Goal: Task Accomplishment & Management: Use online tool/utility

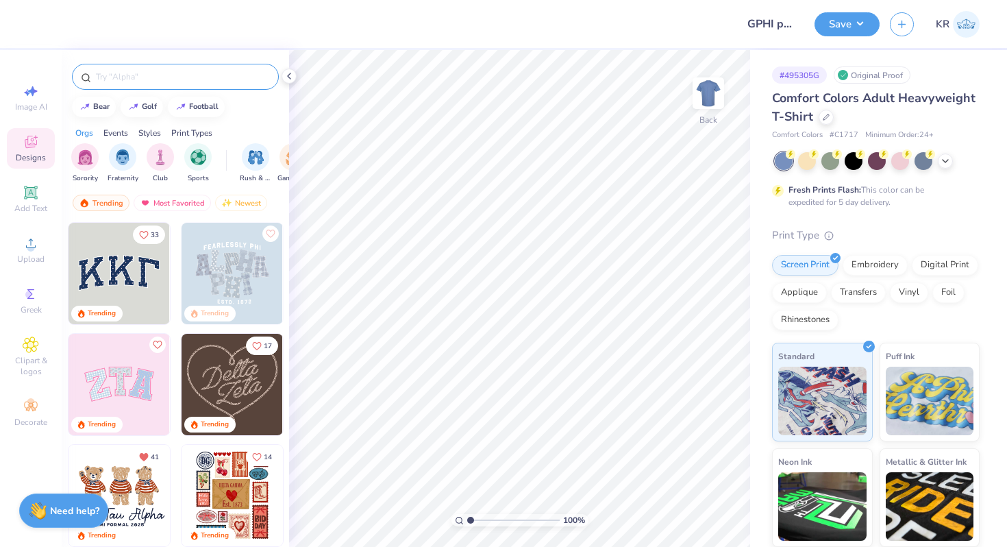
click at [121, 85] on div at bounding box center [175, 77] width 207 height 26
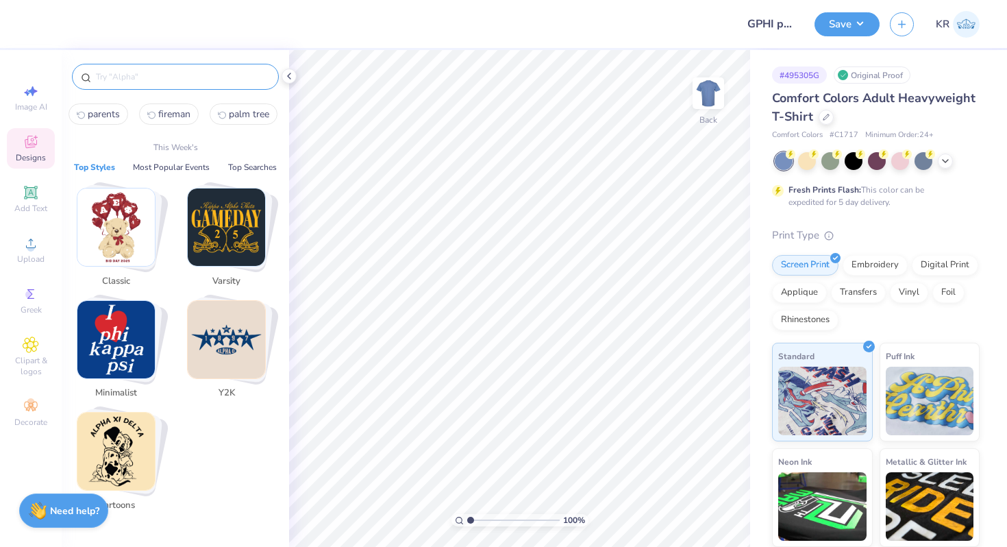
click at [116, 77] on input "text" at bounding box center [182, 77] width 175 height 14
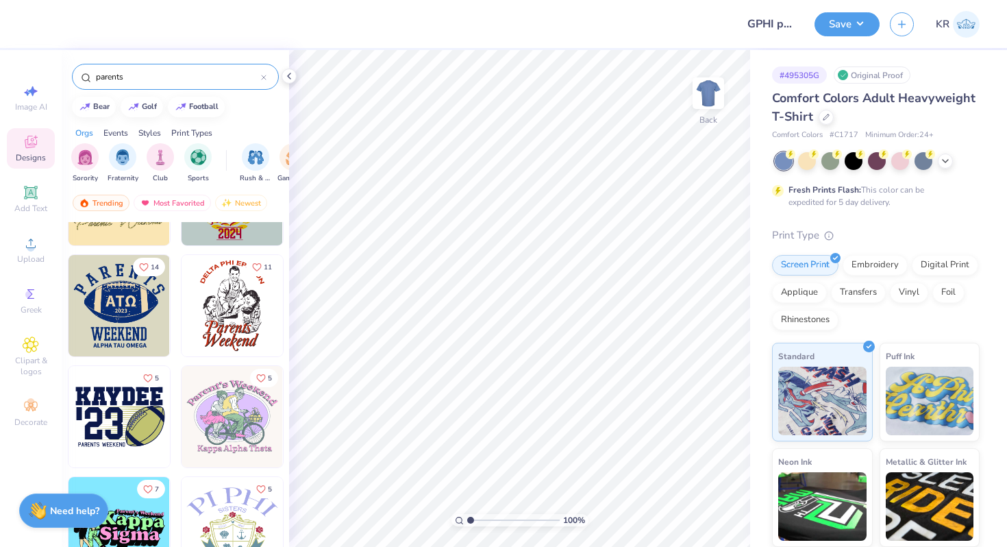
scroll to position [9956, 0]
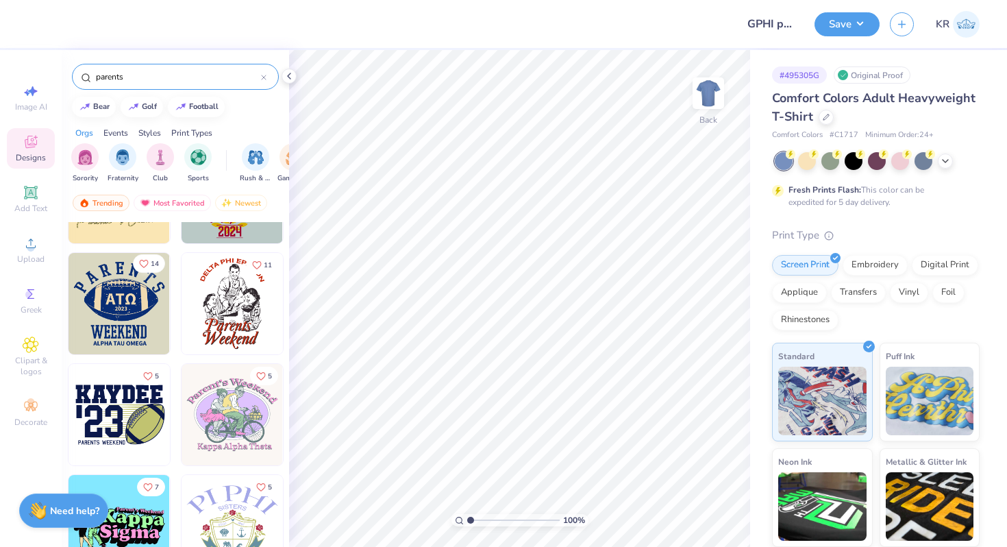
type input "parents"
click at [151, 260] on span "14" at bounding box center [155, 263] width 8 height 7
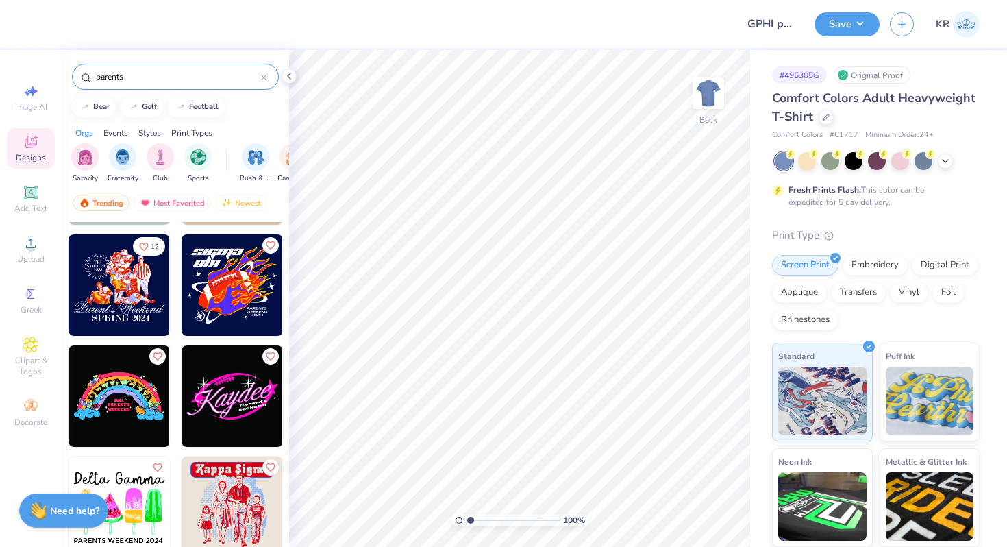
scroll to position [15543, 0]
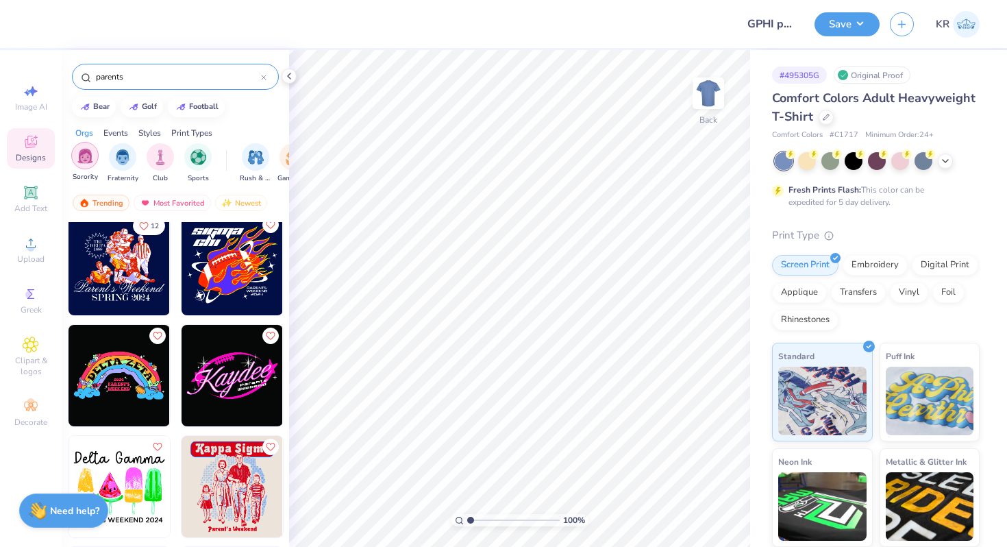
click at [86, 155] on img "filter for Sorority" at bounding box center [85, 156] width 16 height 16
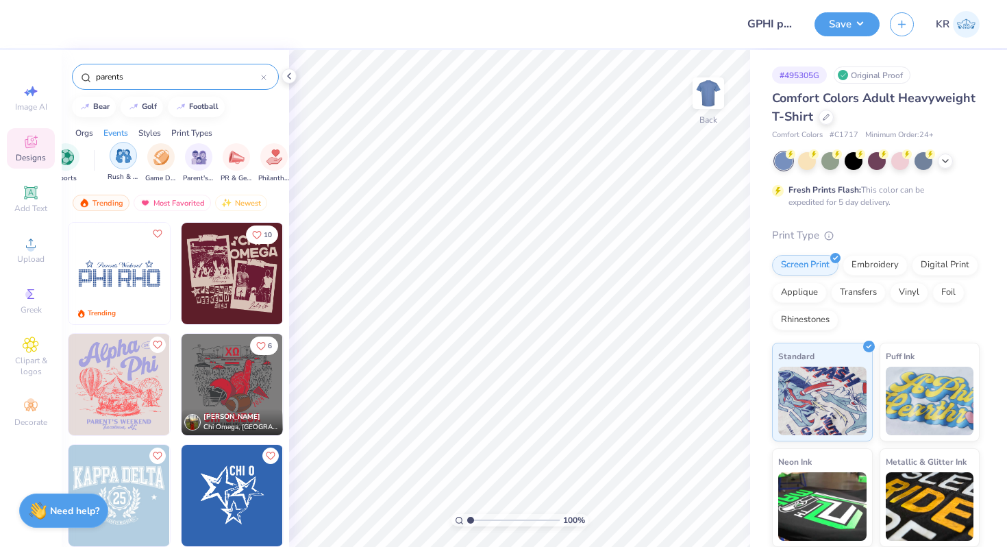
scroll to position [0, 150]
click at [175, 160] on img "filter for Parent's Weekend" at bounding box center [181, 156] width 16 height 16
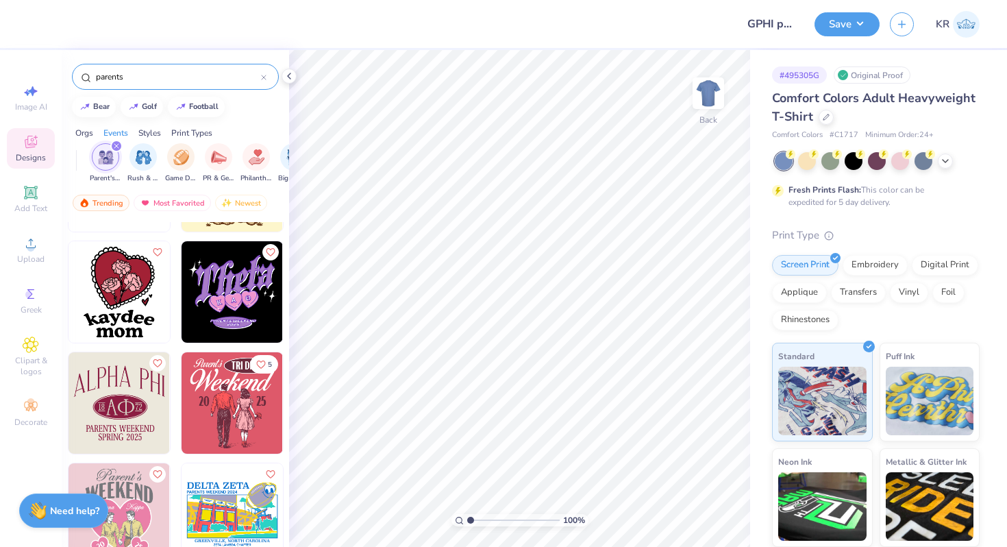
scroll to position [7306, 0]
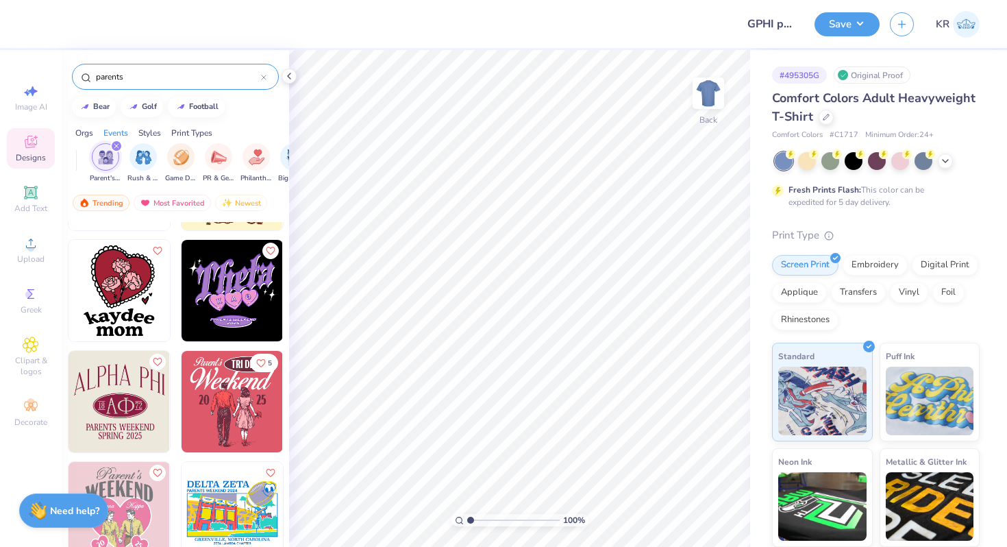
click at [213, 422] on img at bounding box center [232, 401] width 101 height 101
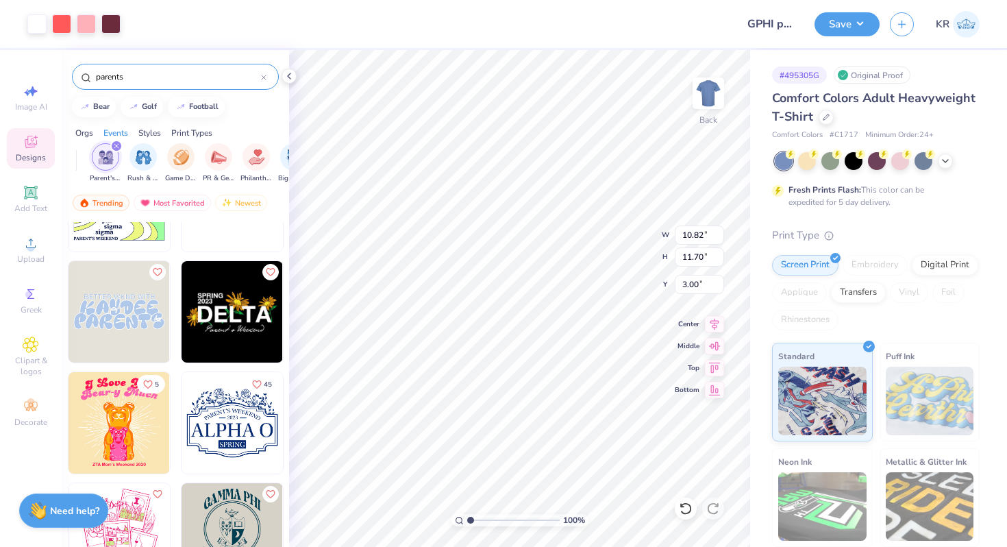
scroll to position [8722, 0]
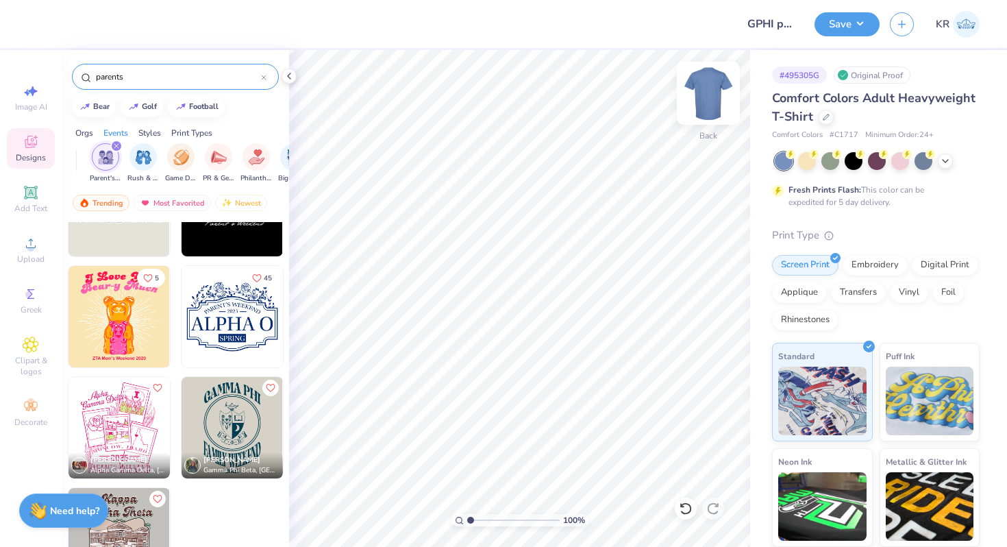
click at [716, 104] on img at bounding box center [708, 93] width 55 height 55
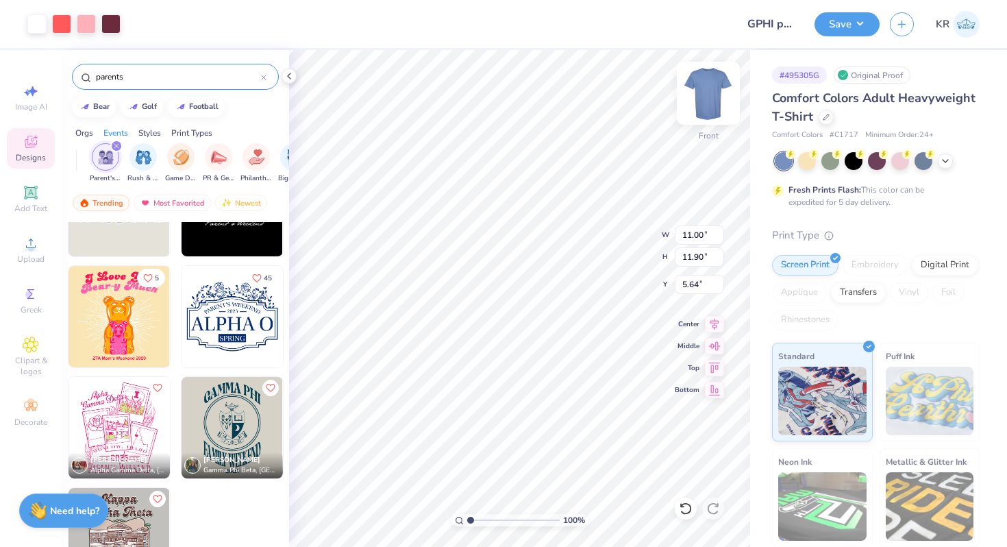
type input "5.64"
click at [700, 110] on img at bounding box center [708, 93] width 55 height 55
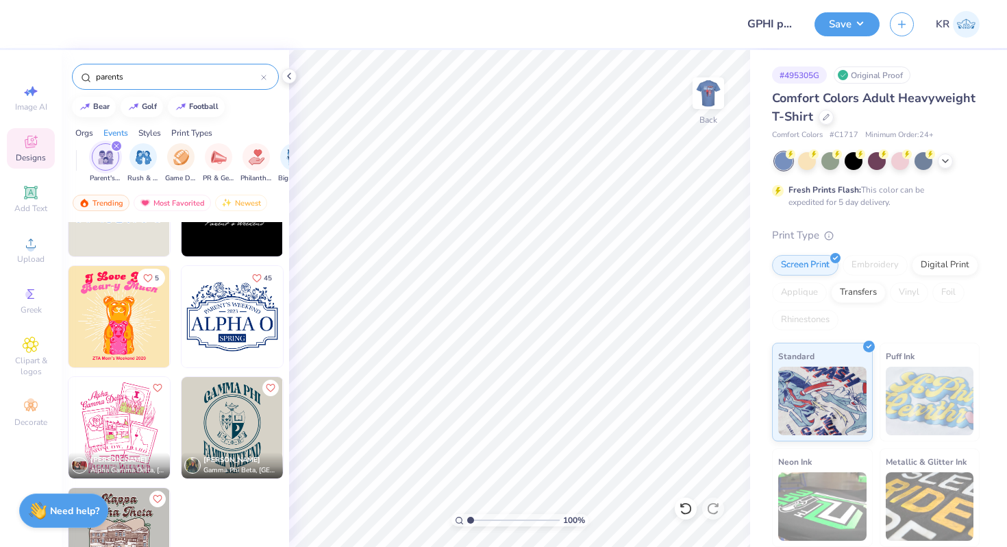
click at [249, 288] on img at bounding box center [232, 316] width 101 height 101
click at [830, 119] on div at bounding box center [825, 115] width 15 height 15
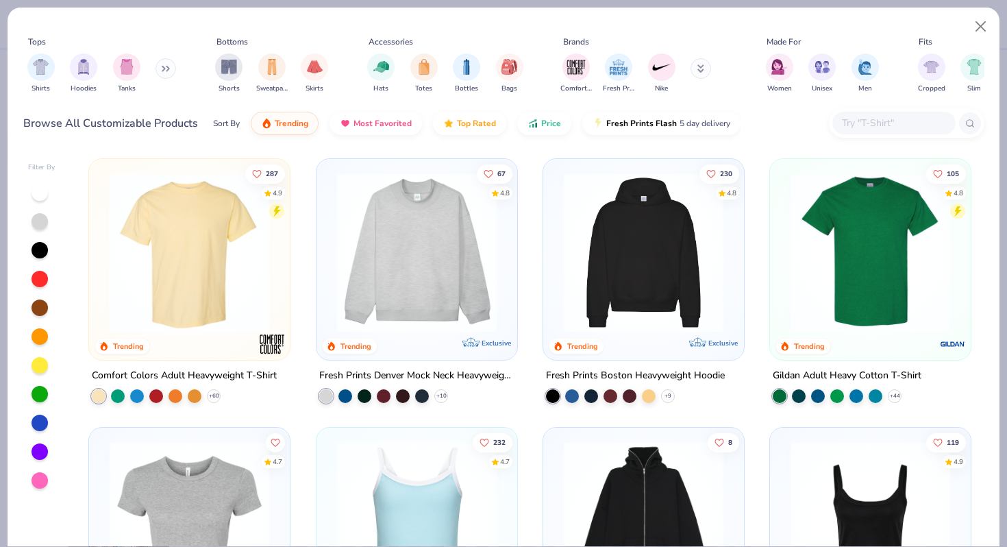
click at [845, 125] on input "text" at bounding box center [892, 123] width 105 height 16
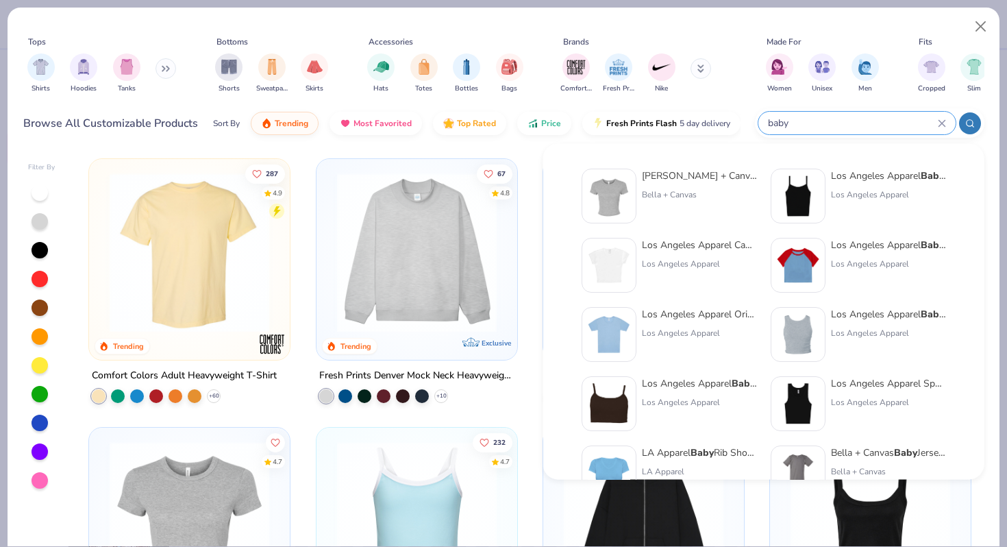
type input "baby"
click at [674, 180] on div "Bella + Canvas Ladies' Micro Ribbed Baby Tee" at bounding box center [699, 175] width 115 height 14
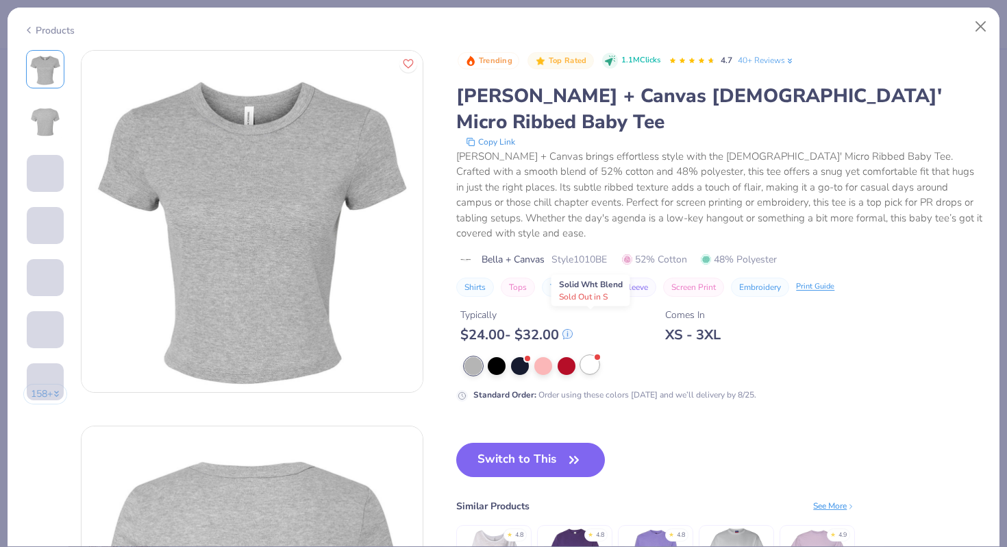
click at [589, 355] on div at bounding box center [590, 364] width 18 height 18
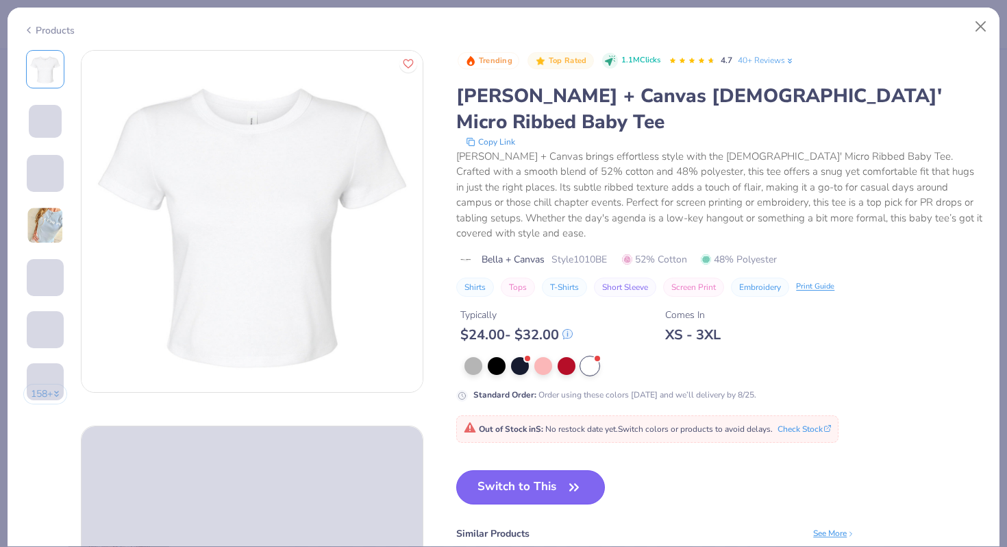
click at [508, 470] on button "Switch to This" at bounding box center [530, 487] width 149 height 34
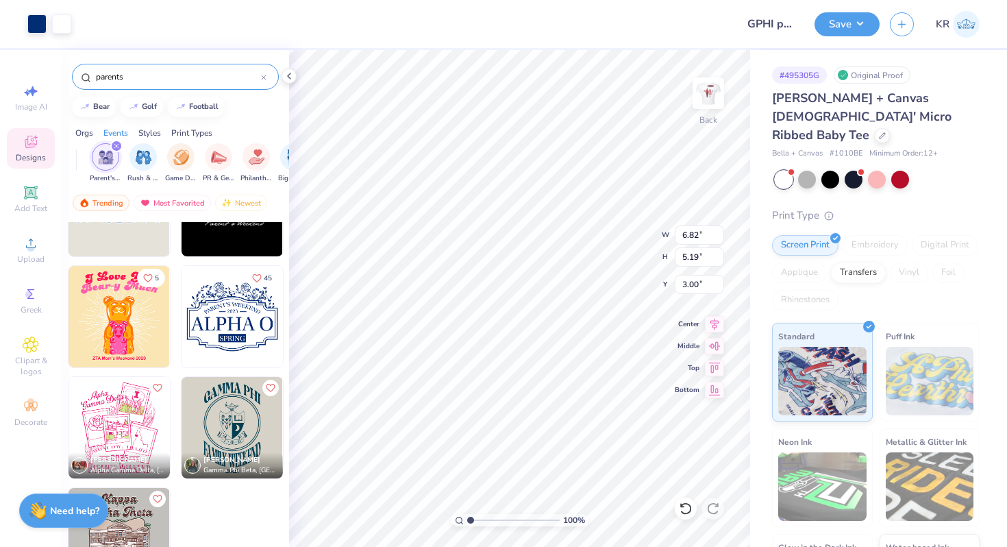
type input "3.00"
type input "6.15"
type input "1.07"
type input "5.60"
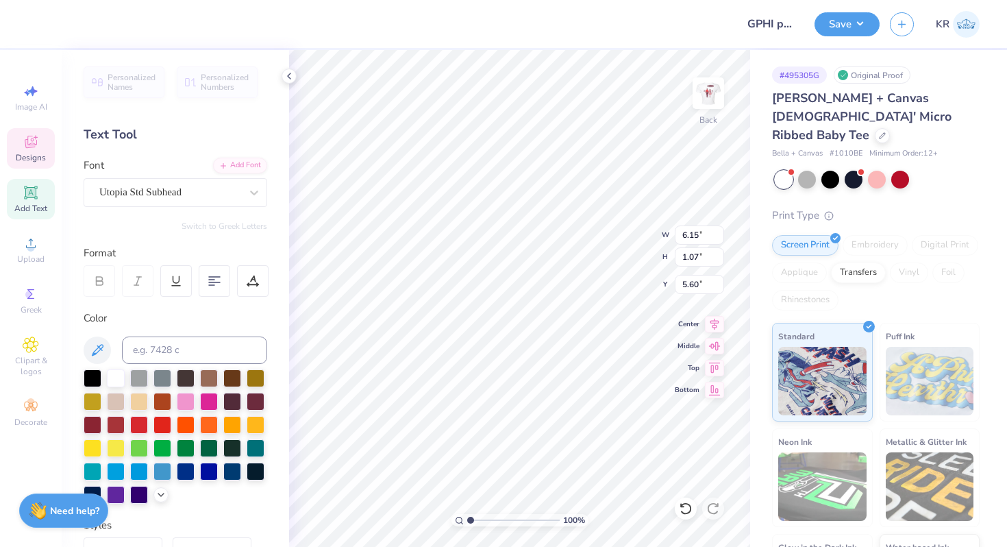
type textarea "GPHI"
type input "6.82"
type input "5.19"
type input "3.00"
click at [32, 149] on icon at bounding box center [31, 142] width 16 height 16
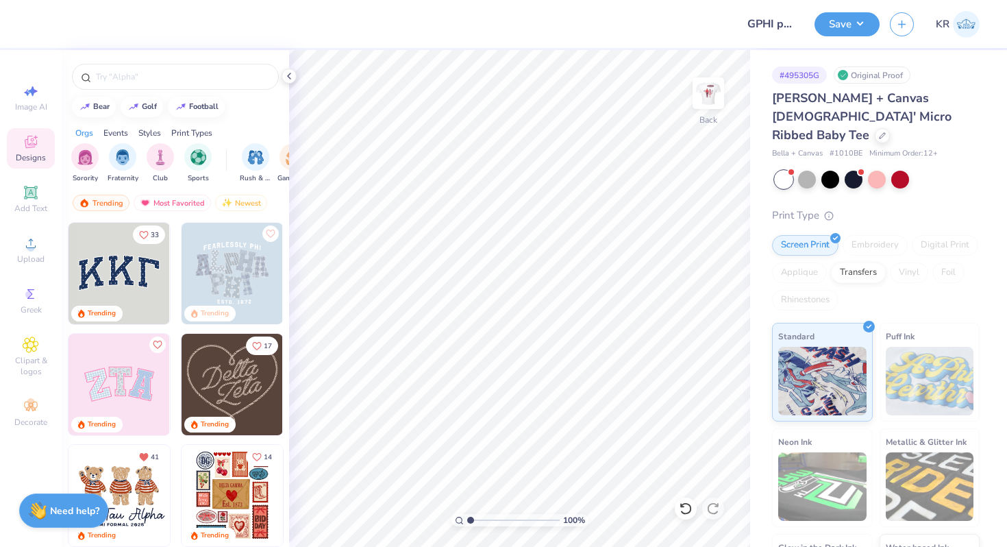
scroll to position [46, 0]
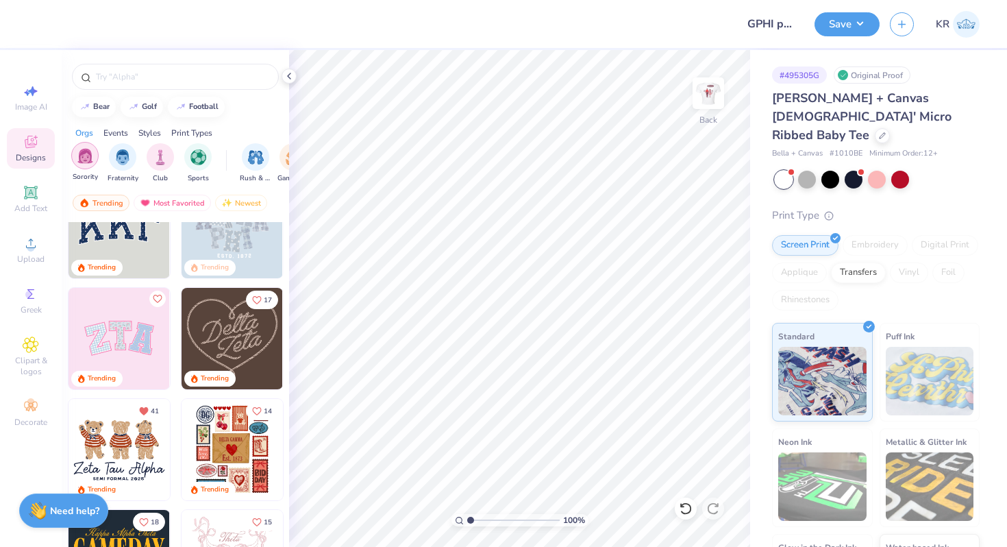
click at [83, 158] on img "filter for Sorority" at bounding box center [85, 156] width 16 height 16
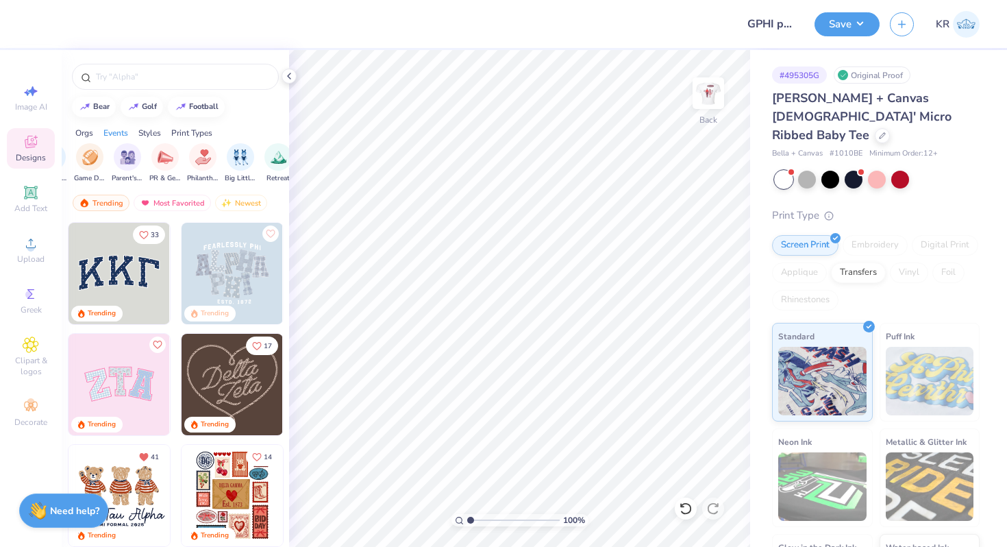
scroll to position [0, 169]
click at [164, 157] on img "filter for Parent's Weekend" at bounding box center [162, 156] width 16 height 16
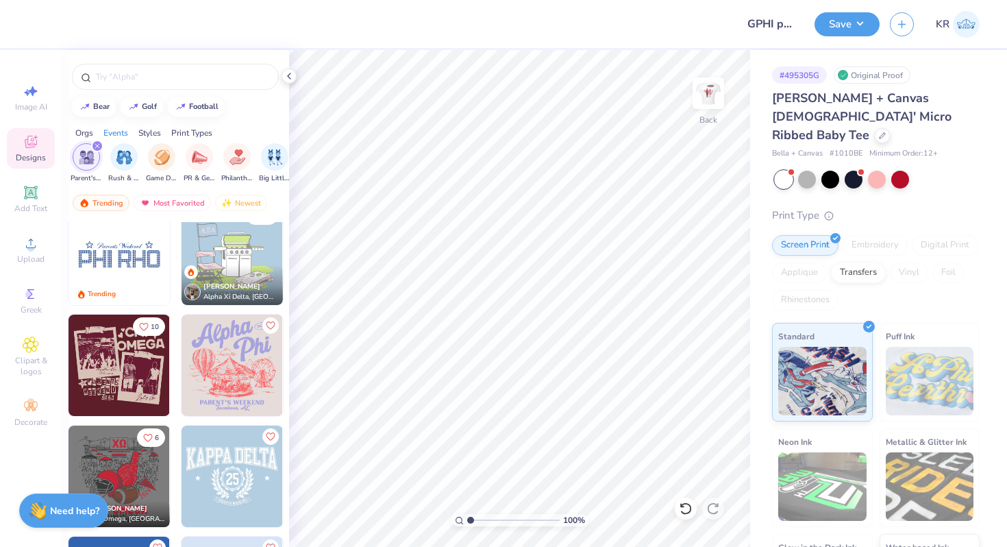
scroll to position [15, 0]
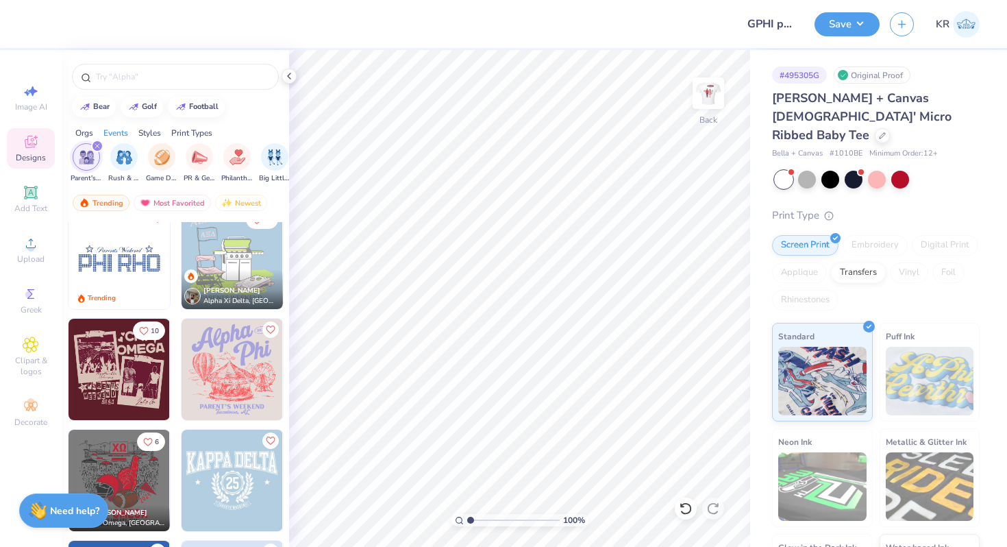
click at [132, 277] on img at bounding box center [118, 258] width 101 height 101
click at [875, 127] on div at bounding box center [882, 134] width 15 height 15
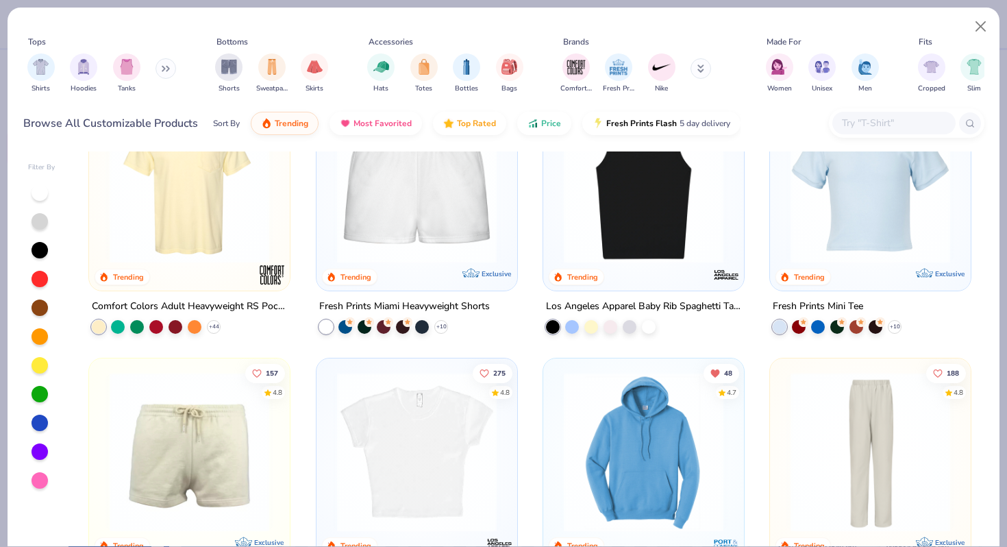
scroll to position [789, 0]
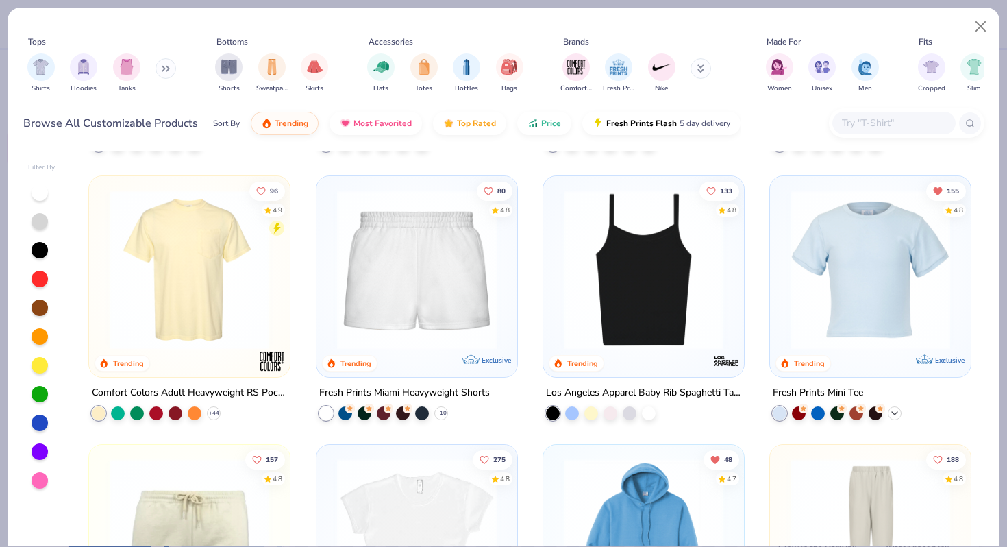
click at [892, 412] on icon at bounding box center [894, 413] width 11 height 11
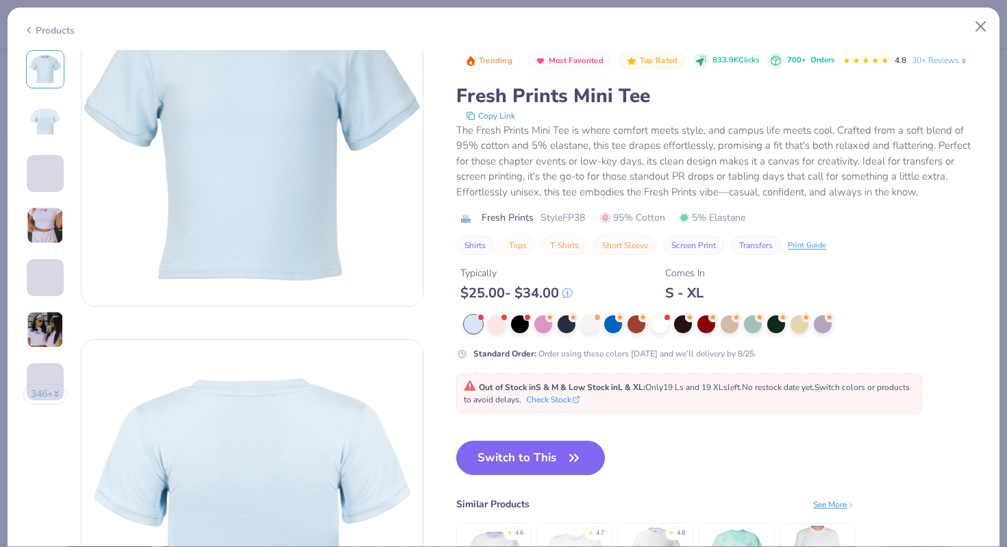
scroll to position [89, 0]
click at [482, 546] on div "Products 346 + 155 AU Alpha Chi Omega, Central Michigan University AU Alpha Gam…" at bounding box center [503, 277] width 993 height 540
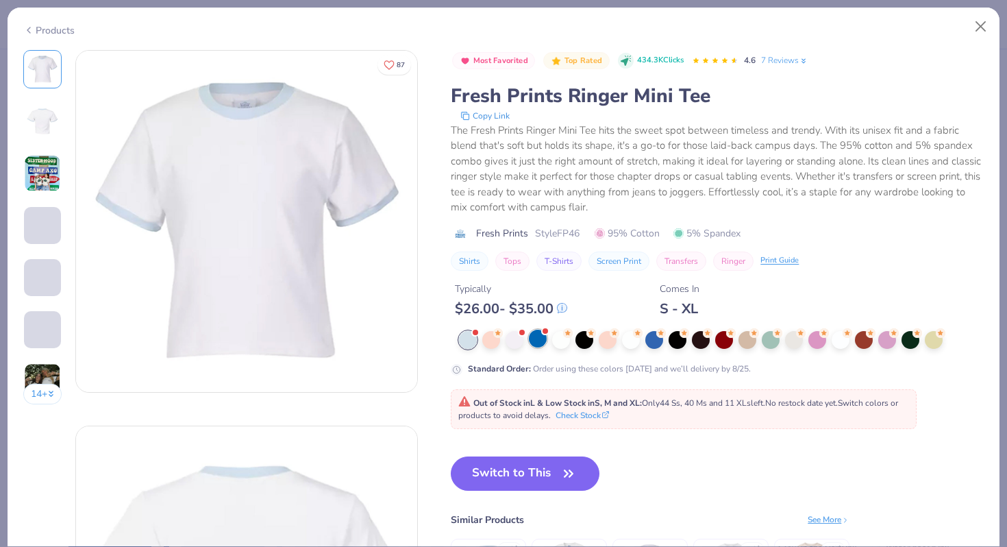
click at [538, 347] on div at bounding box center [538, 338] width 18 height 18
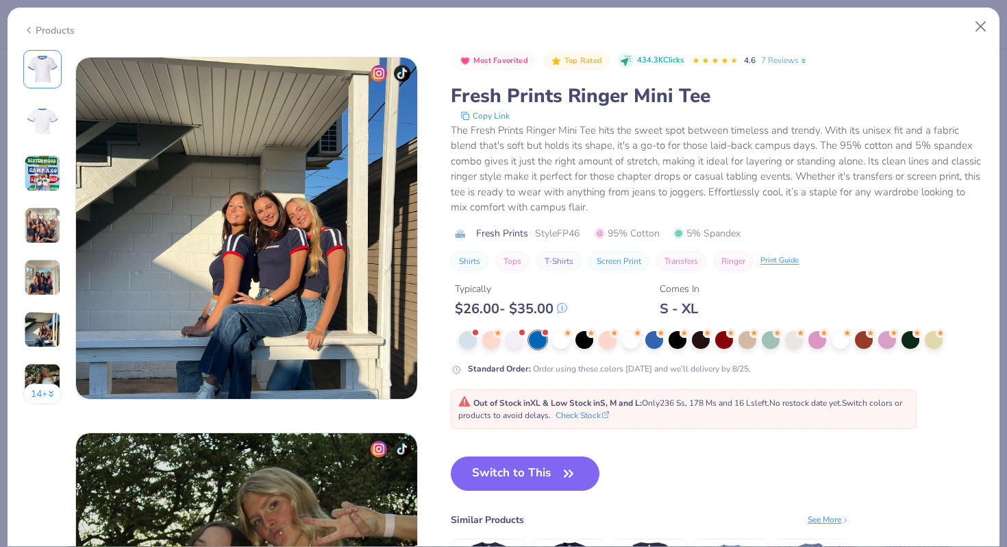
scroll to position [1647, 0]
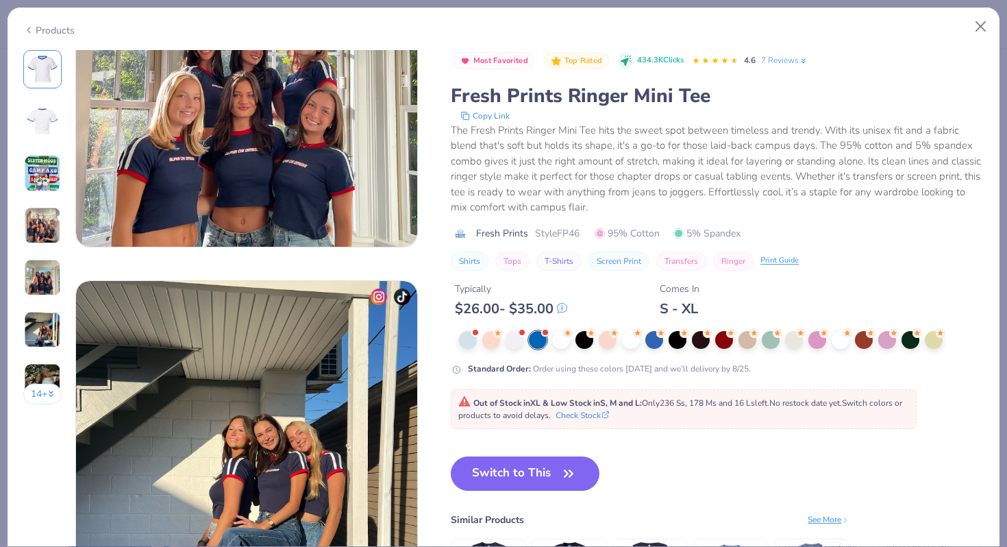
click at [30, 27] on icon at bounding box center [28, 30] width 11 height 16
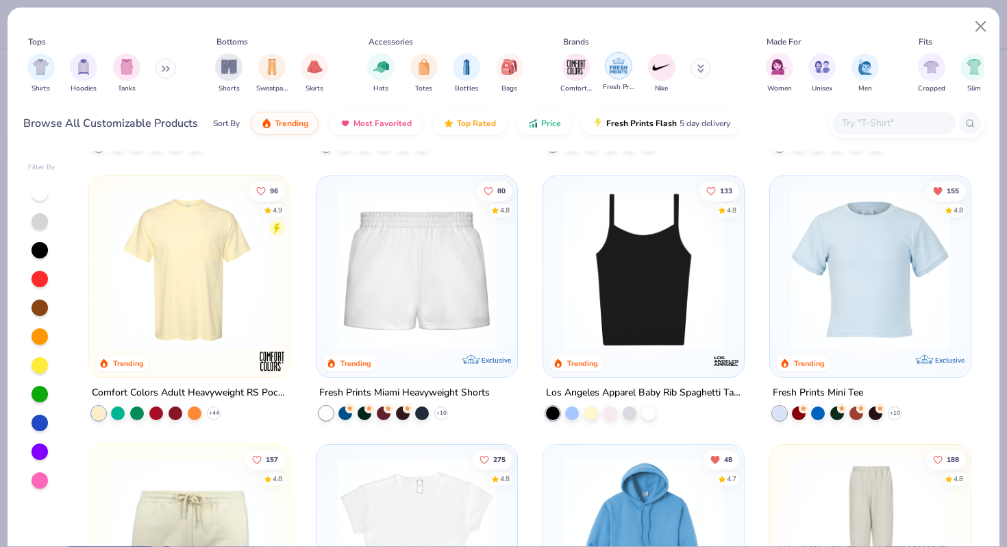
click at [614, 71] on img "filter for Fresh Prints" at bounding box center [618, 65] width 21 height 21
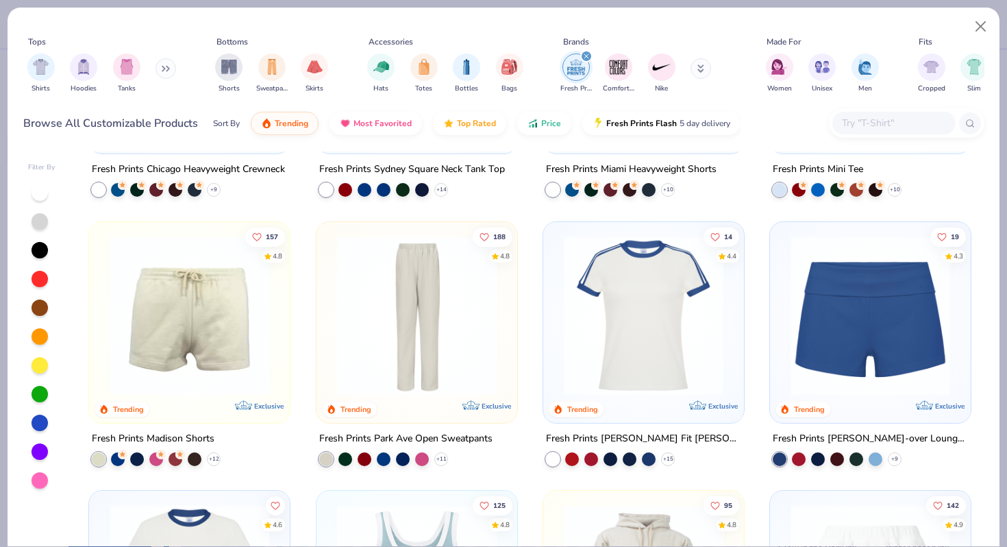
scroll to position [476, 0]
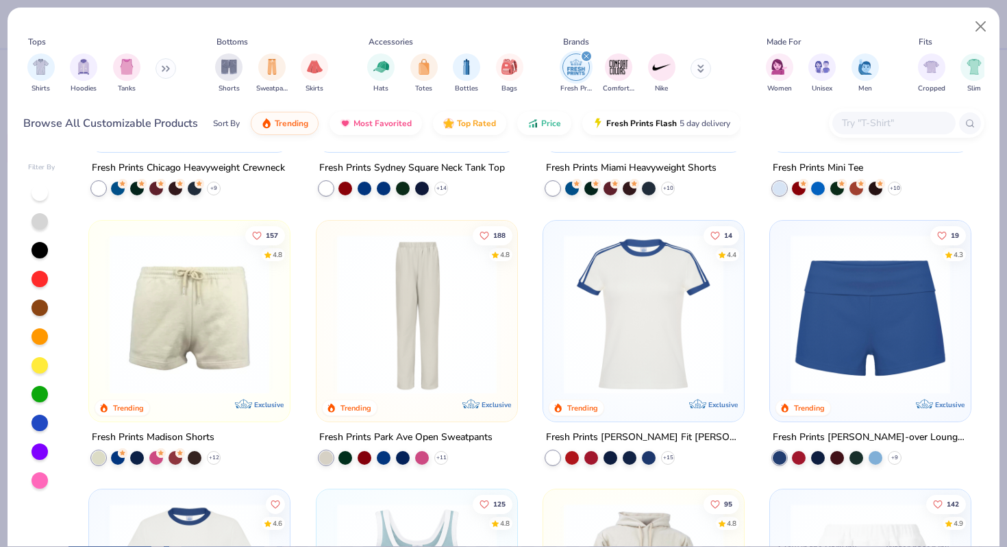
click at [649, 314] on img at bounding box center [643, 314] width 173 height 160
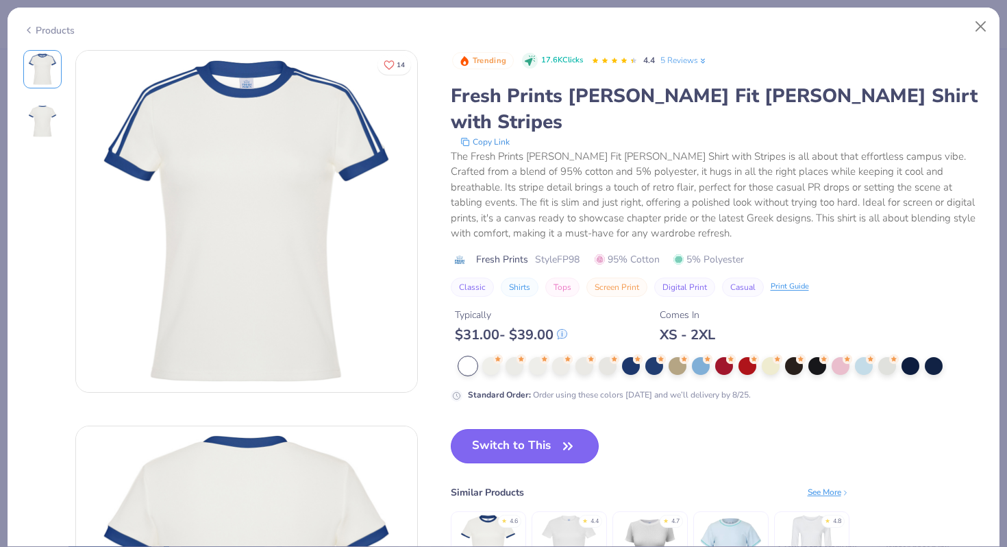
click at [508, 429] on button "Switch to This" at bounding box center [525, 446] width 149 height 34
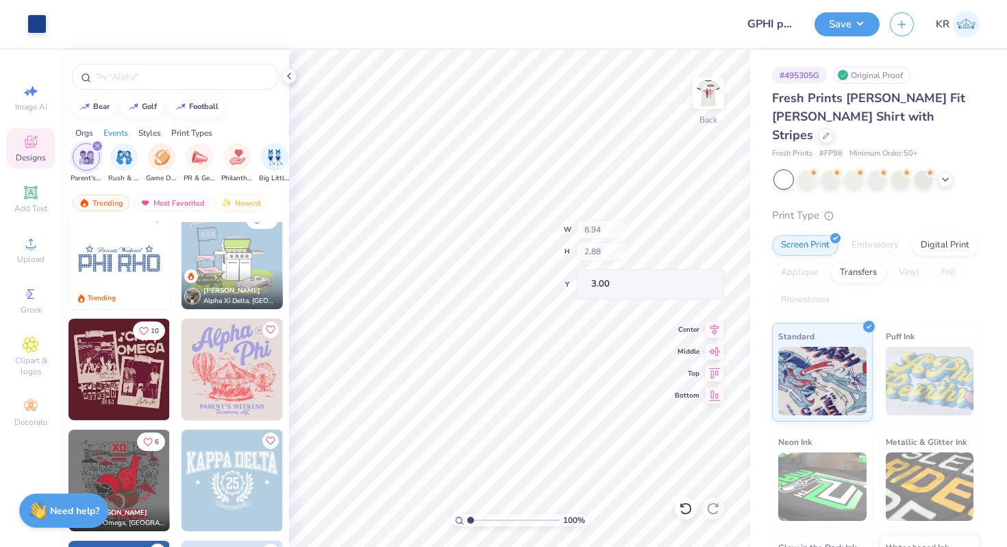
type input "3.00"
click at [835, 28] on button "Save" at bounding box center [846, 22] width 65 height 24
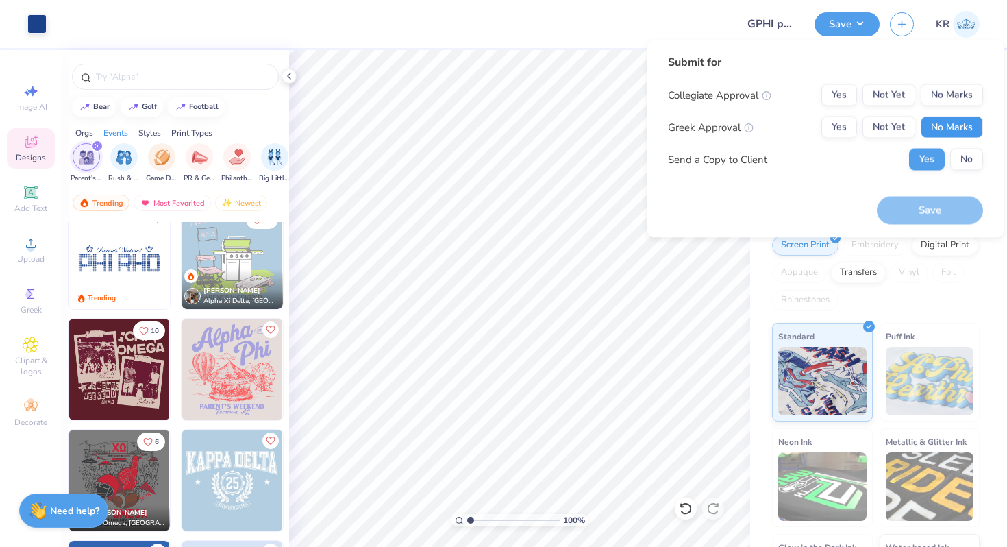
click at [942, 132] on button "No Marks" at bounding box center [952, 127] width 62 height 22
click at [942, 90] on button "No Marks" at bounding box center [952, 95] width 62 height 22
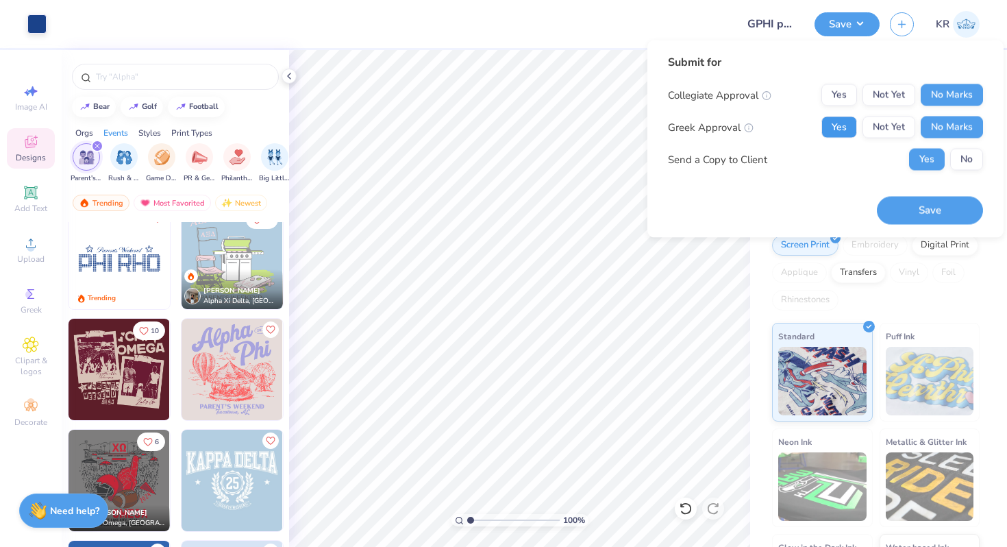
click at [835, 125] on button "Yes" at bounding box center [839, 127] width 36 height 22
click at [956, 129] on button "No Marks" at bounding box center [952, 127] width 62 height 22
click at [947, 203] on button "Save" at bounding box center [930, 210] width 106 height 28
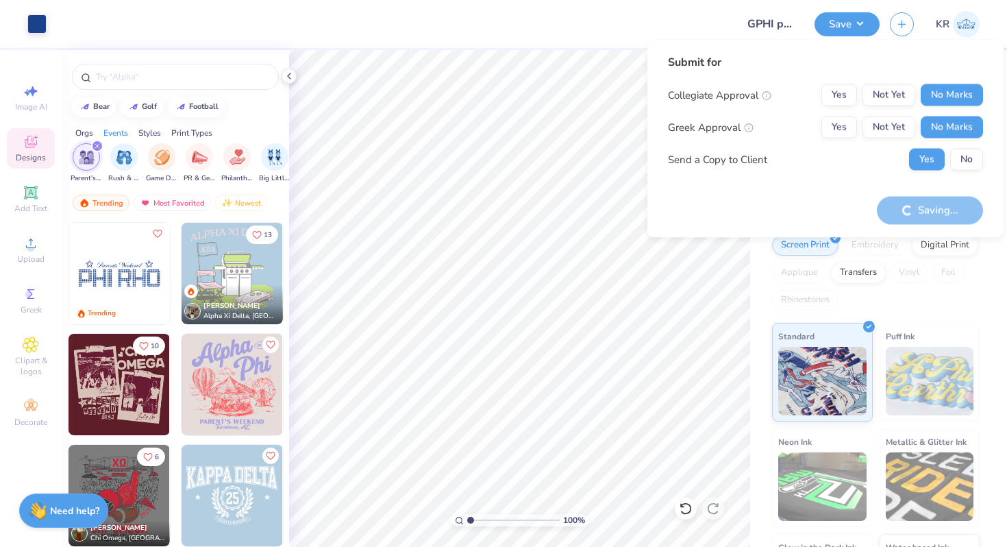
scroll to position [1, 0]
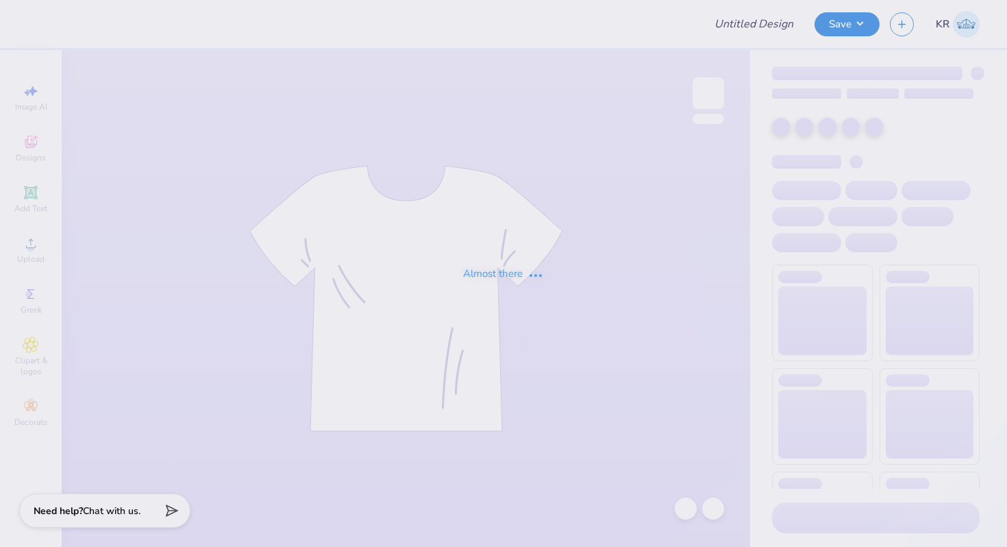
type input "GPHI parents weekend"
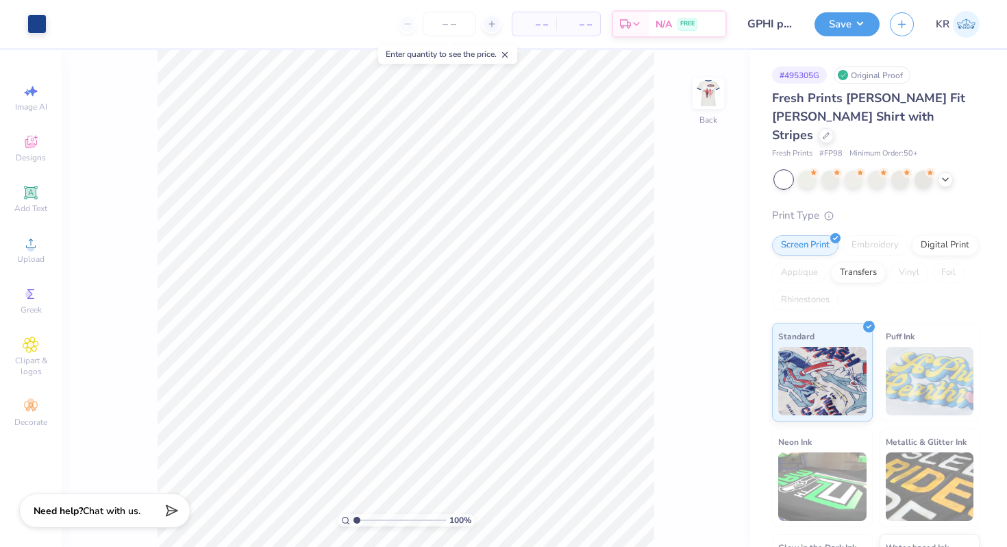
click at [710, 107] on img at bounding box center [707, 92] width 27 height 27
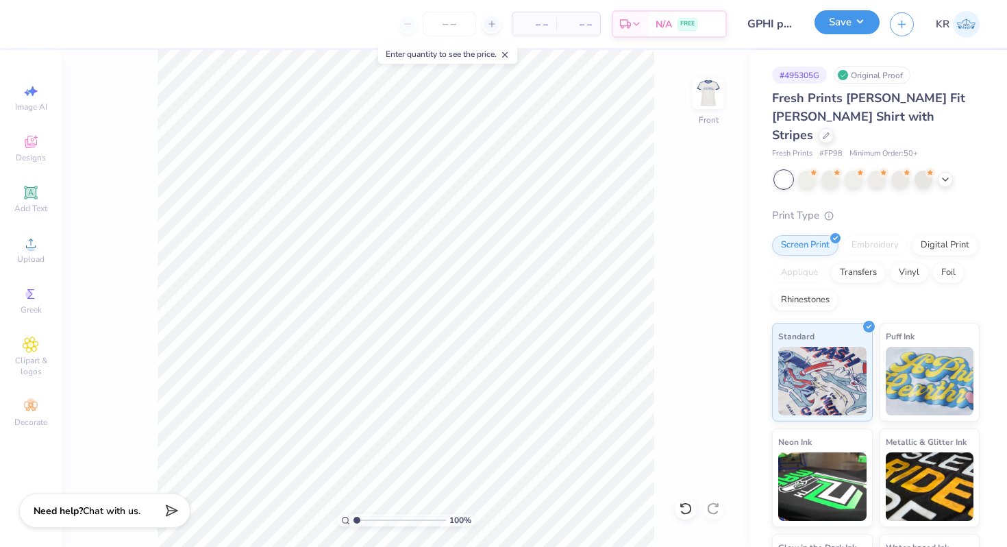
click at [840, 29] on button "Save" at bounding box center [846, 22] width 65 height 24
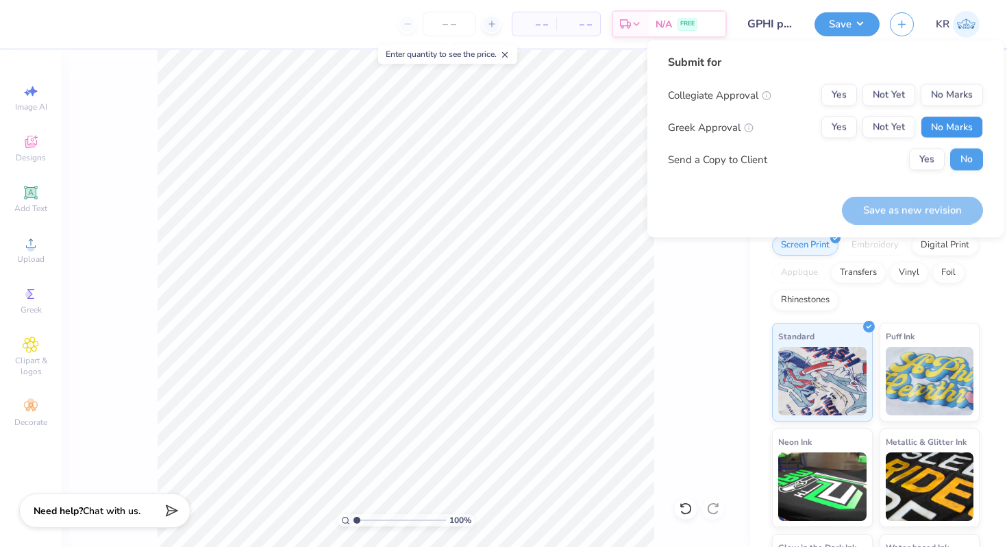
click at [948, 134] on button "No Marks" at bounding box center [952, 127] width 62 height 22
click at [948, 83] on div "Submit for Collegiate Approval Yes Not Yet No Marks Greek Approval Yes Not Yet …" at bounding box center [825, 117] width 315 height 127
click at [947, 86] on button "No Marks" at bounding box center [952, 95] width 62 height 22
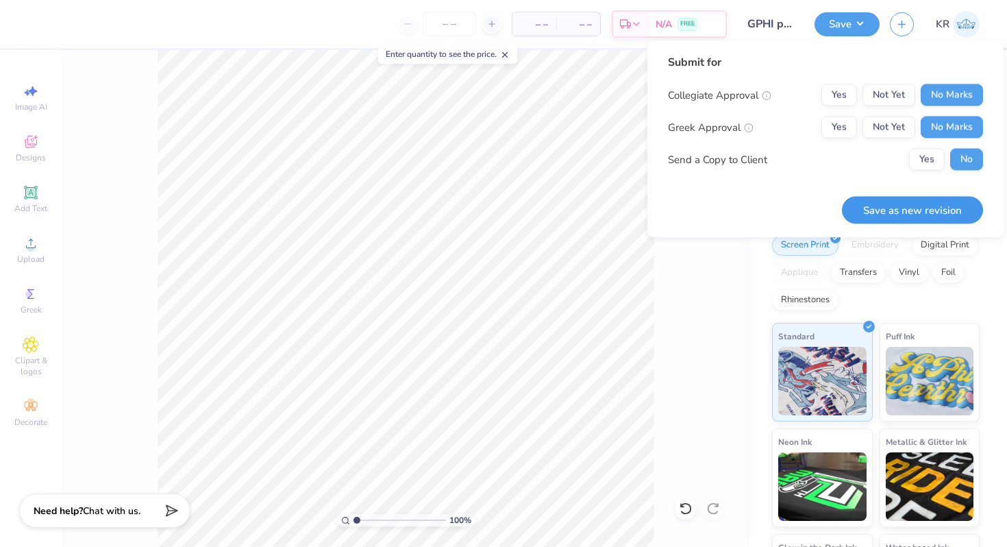
click at [922, 220] on button "Save as new revision" at bounding box center [912, 210] width 141 height 28
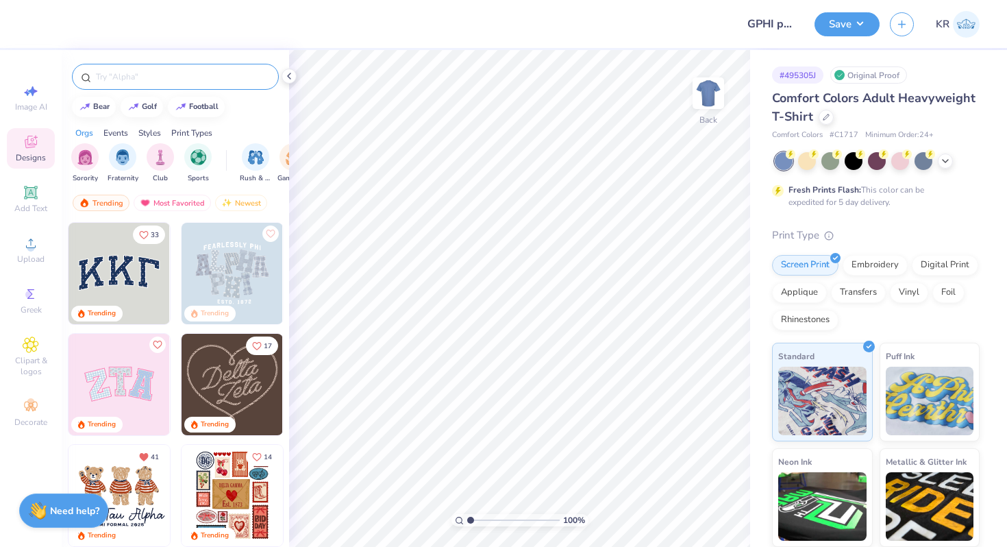
click at [129, 78] on input "text" at bounding box center [182, 77] width 175 height 14
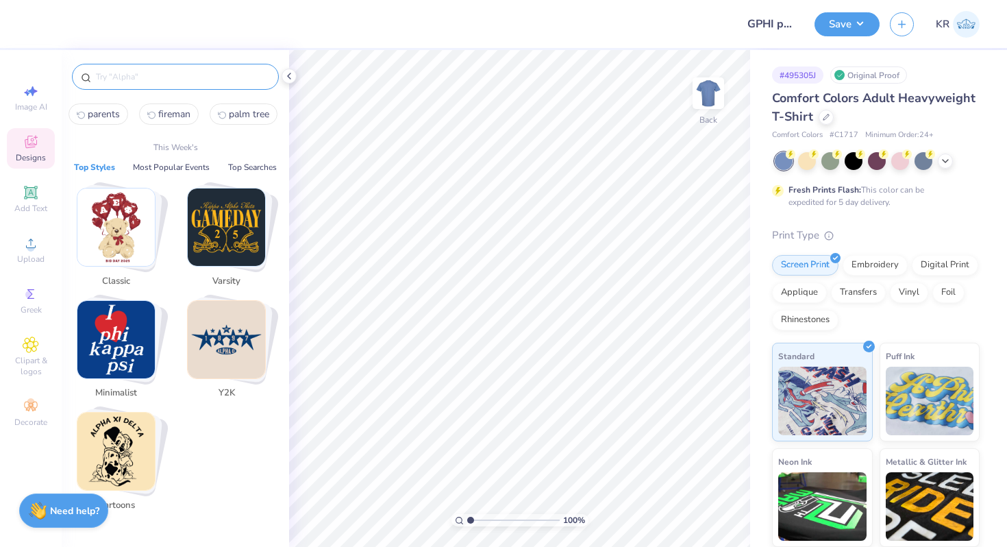
click at [36, 149] on icon at bounding box center [31, 142] width 16 height 16
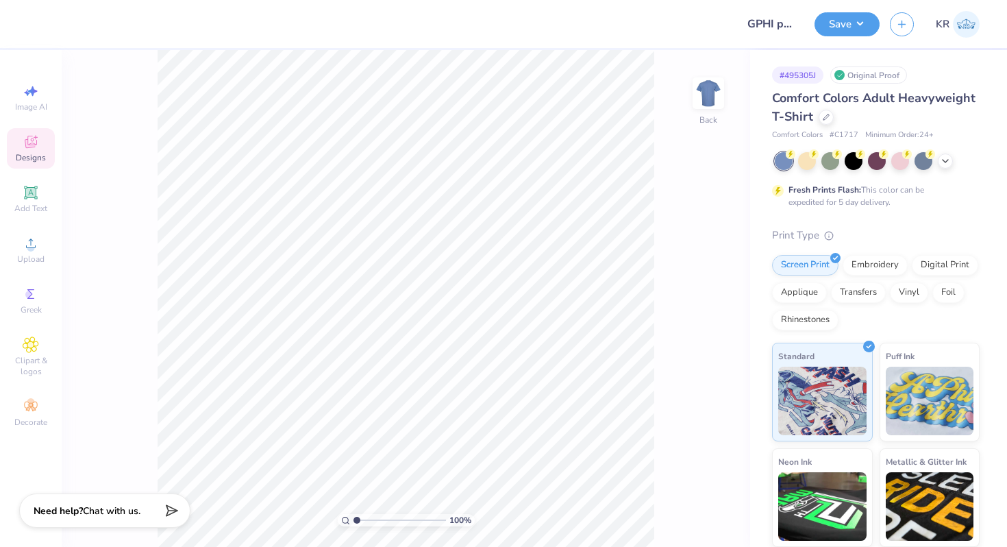
click at [29, 145] on icon at bounding box center [30, 143] width 11 height 9
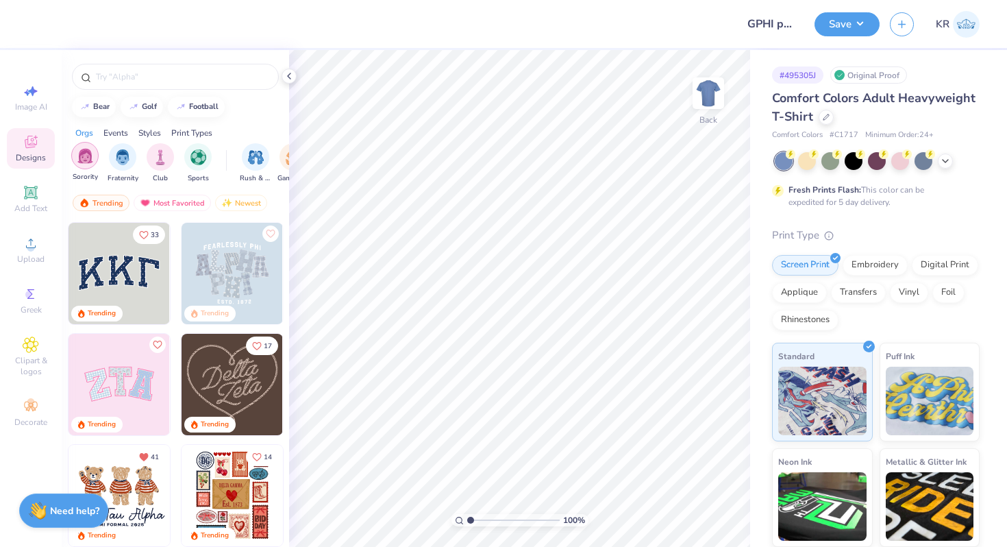
click at [84, 159] on img "filter for Sorority" at bounding box center [85, 156] width 16 height 16
click at [257, 160] on img "filter for Parent's Weekend" at bounding box center [261, 157] width 16 height 16
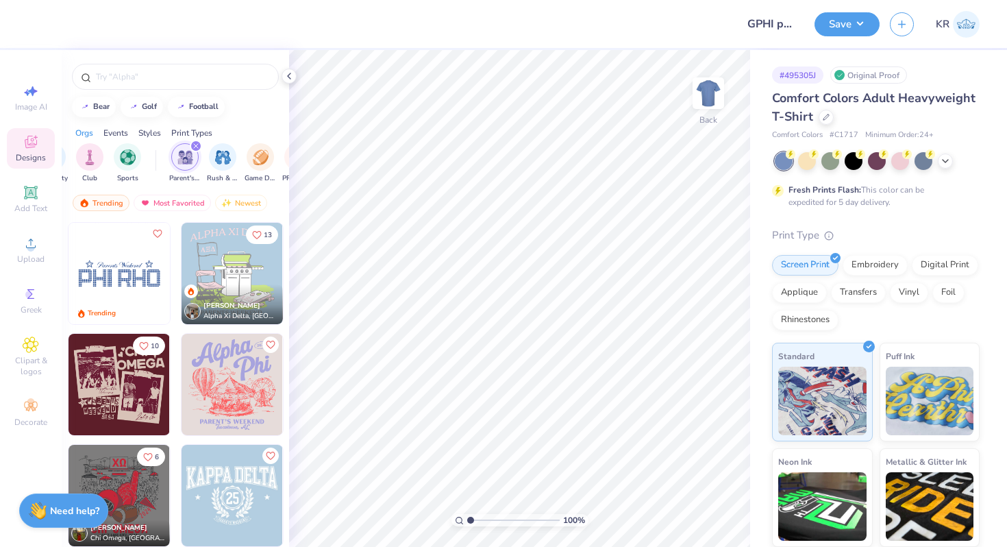
click at [236, 255] on img at bounding box center [232, 273] width 101 height 101
click at [709, 108] on img at bounding box center [708, 93] width 55 height 55
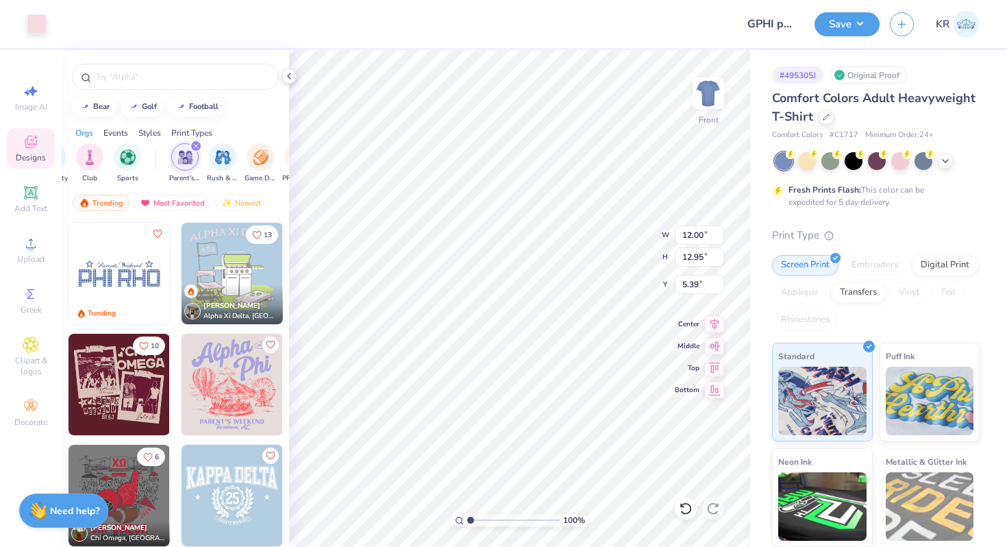
type input "1.94"
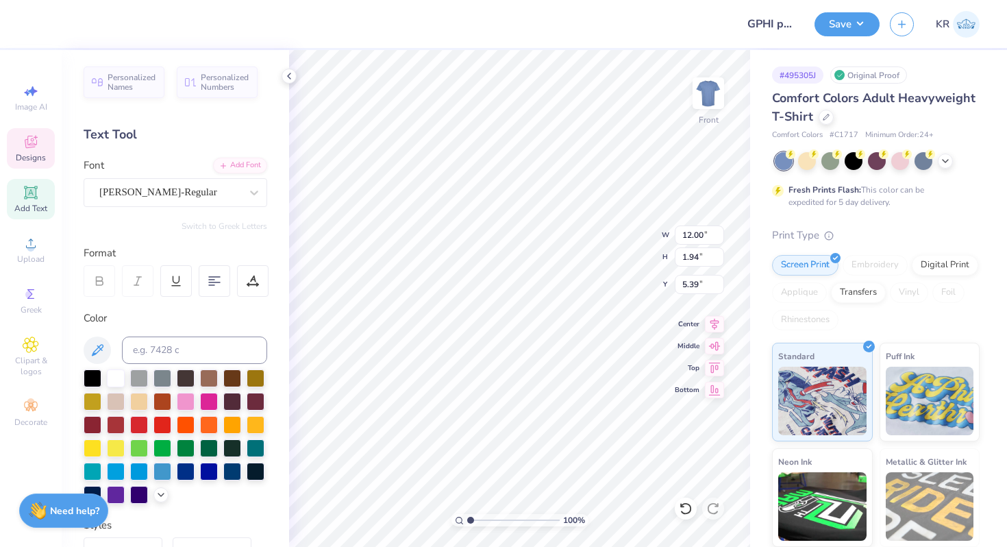
scroll to position [0, 4]
type textarea "GAMMA PHI BETA"
type textarea "X"
click at [238, 197] on div "GRK1 Roman Classic 3" at bounding box center [170, 192] width 144 height 21
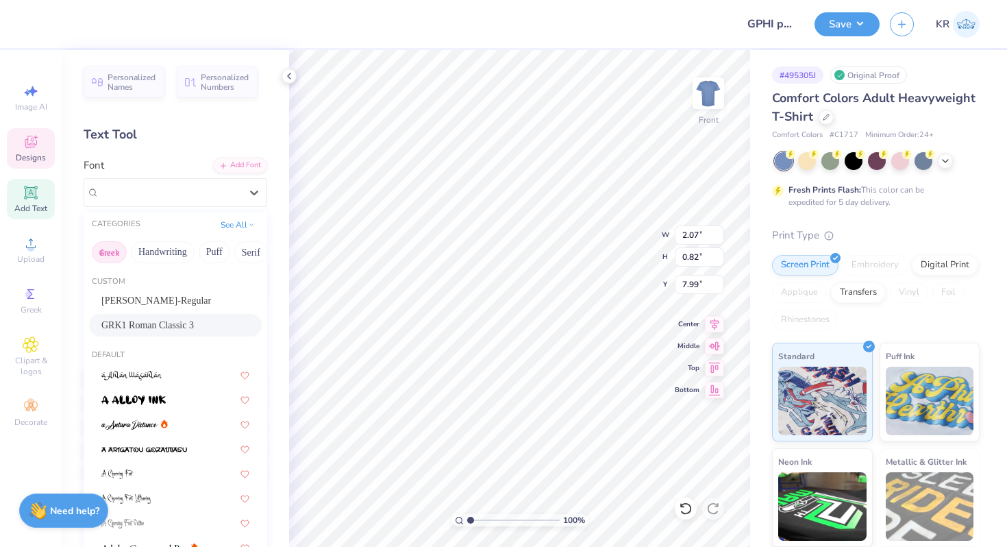
click at [105, 253] on button "Greek" at bounding box center [109, 252] width 35 height 22
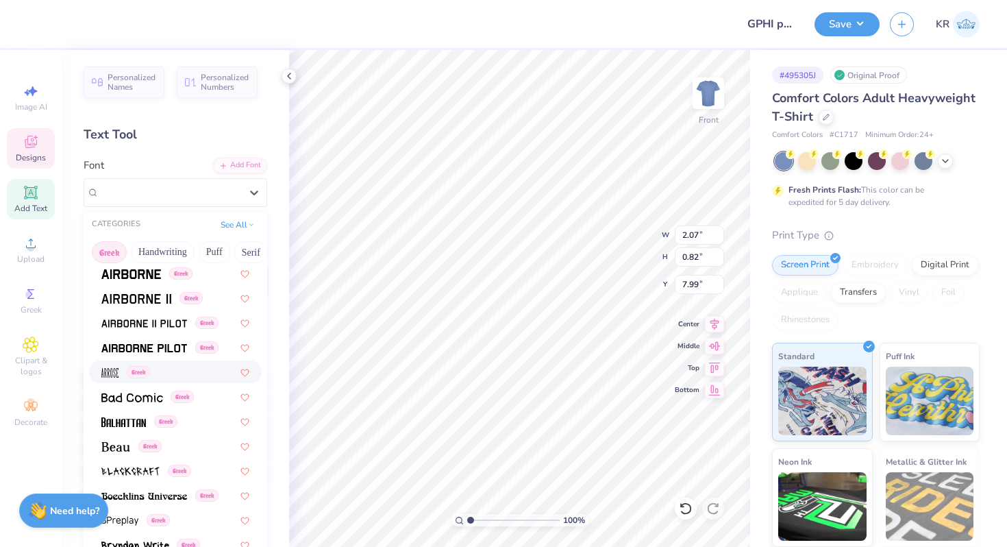
scroll to position [28, 0]
click at [120, 447] on img at bounding box center [115, 446] width 29 height 10
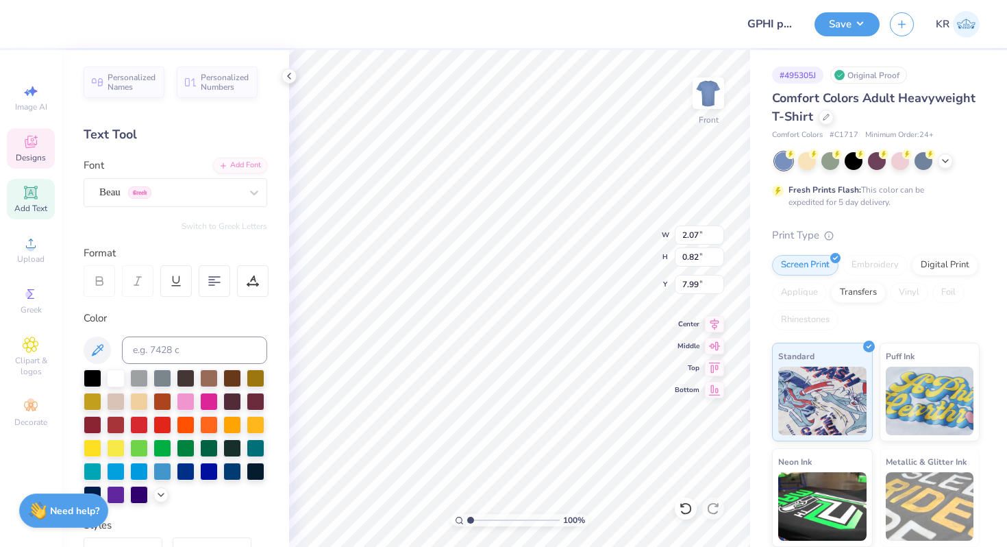
type input "0.58"
type input "0.75"
type input "7.93"
type textarea "GFB"
click at [211, 226] on button "Switch to Greek Letters" at bounding box center [225, 226] width 86 height 11
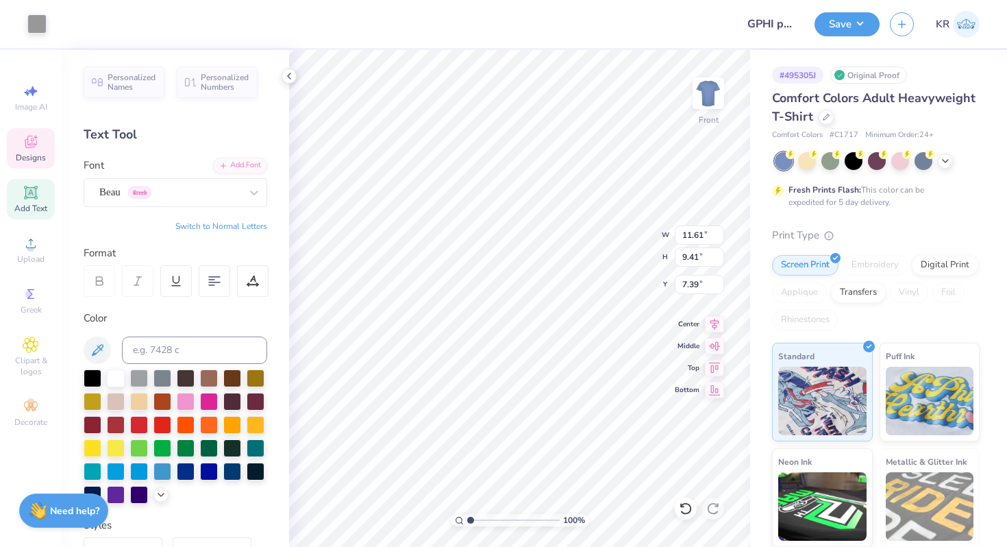
type input "11.61"
type input "9.41"
type input "7.39"
type textarea "BLACKSBURG, VA 2025"
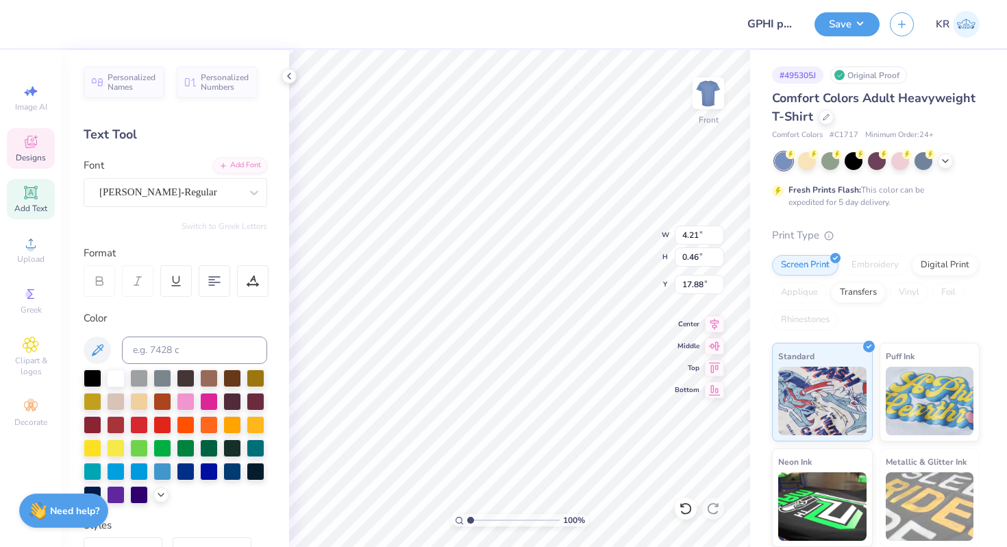
scroll to position [0, 6]
click at [256, 189] on icon at bounding box center [254, 193] width 14 height 14
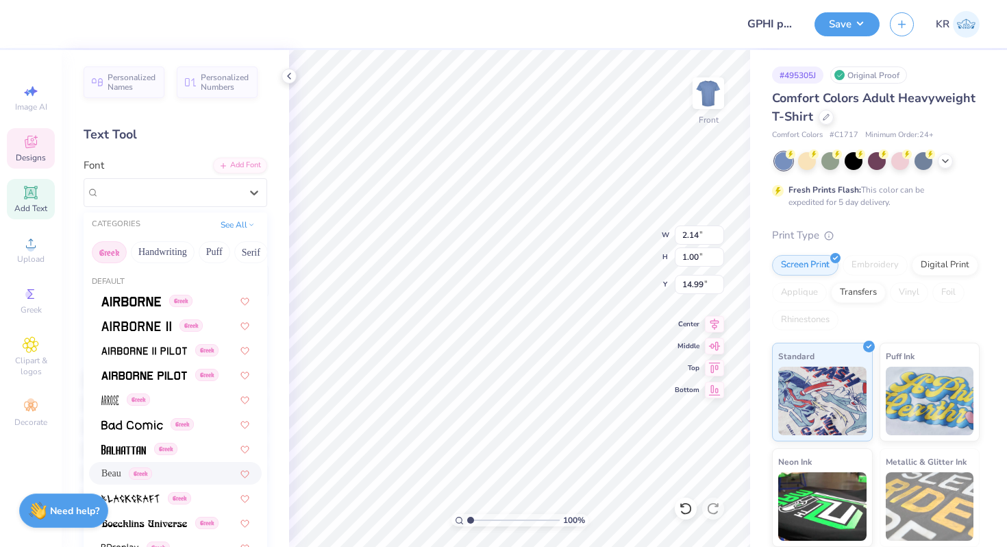
click at [114, 465] on div "Beau Greek" at bounding box center [175, 473] width 173 height 23
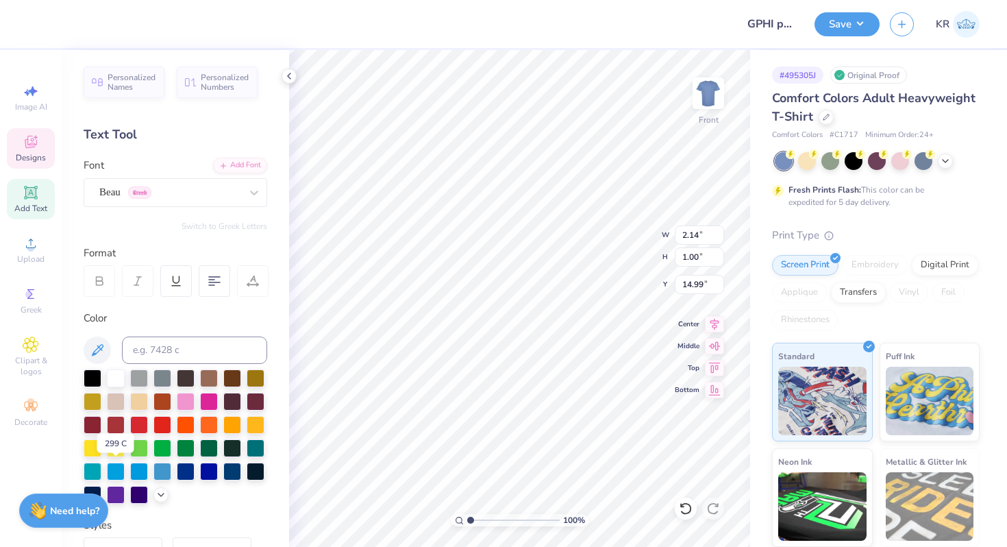
type textarea "GFB"
click at [198, 221] on button "Switch to Greek Letters" at bounding box center [225, 226] width 86 height 11
type input "2.26"
type input "1.07"
type input "14.84"
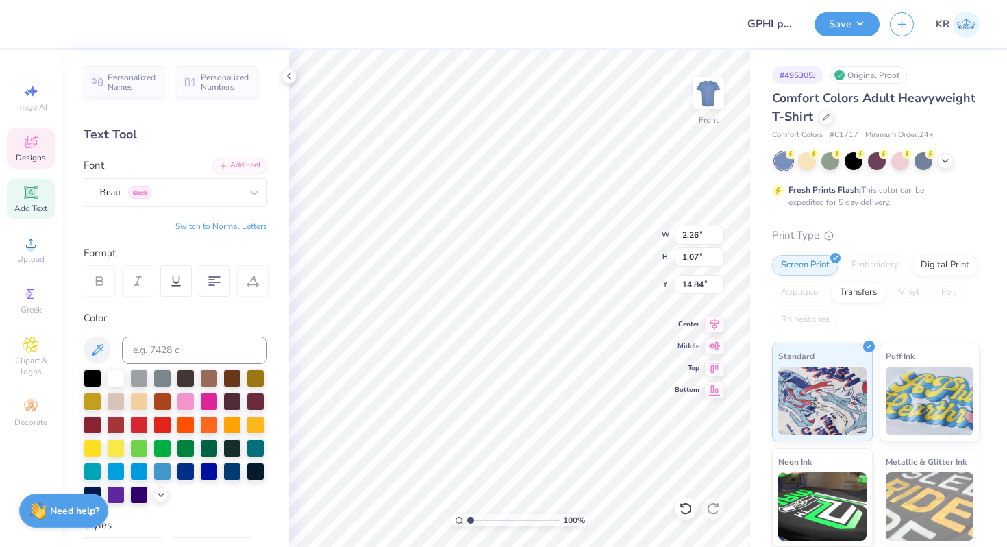
type input "15.09"
type input "2.05"
click at [479, 519] on input "range" at bounding box center [513, 520] width 92 height 12
type input "15.00"
type input "2.06"
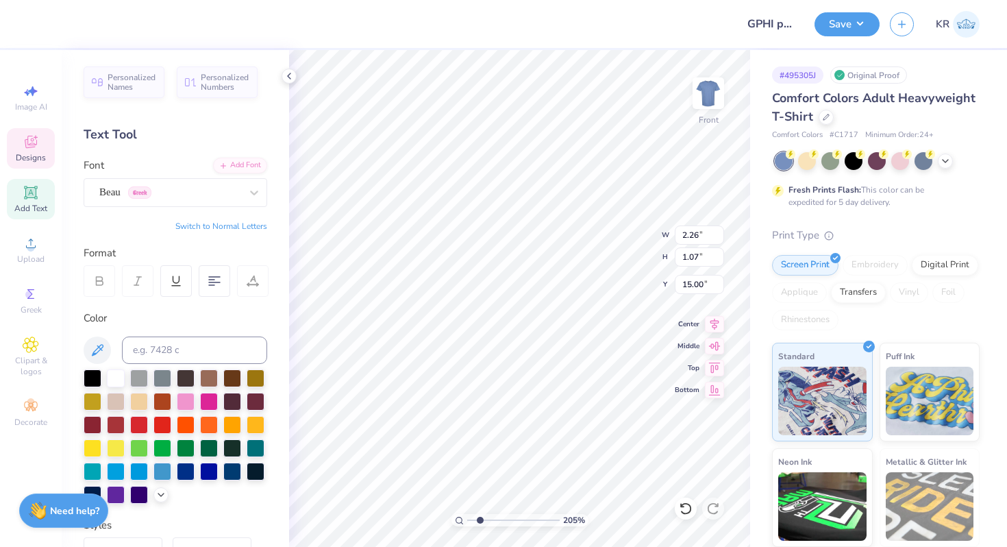
type input "0.97"
type input "15.00"
drag, startPoint x: 477, startPoint y: 519, endPoint x: 455, endPoint y: 519, distance: 22.6
type input "1"
click at [467, 519] on input "range" at bounding box center [513, 520] width 92 height 12
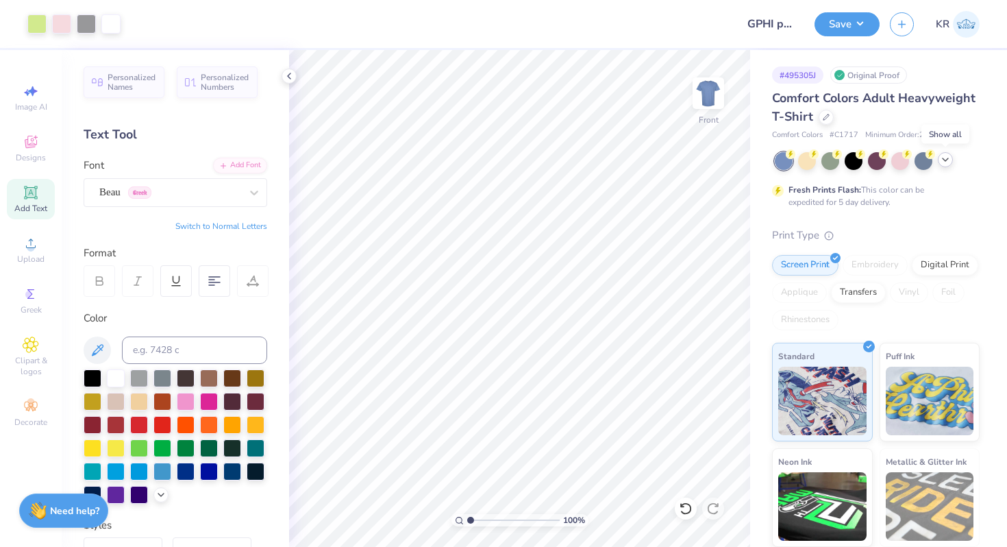
click at [945, 160] on polyline at bounding box center [944, 159] width 5 height 3
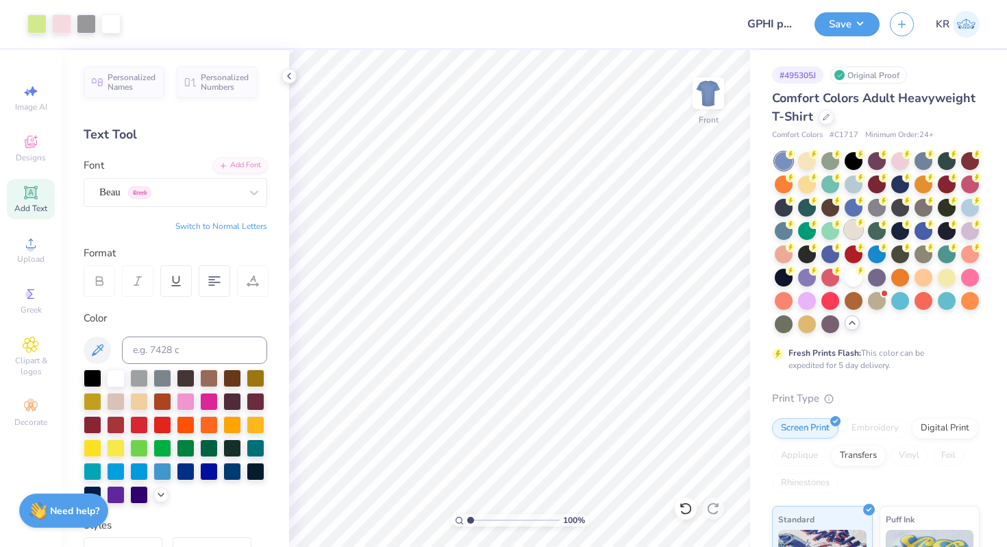
click at [849, 234] on div at bounding box center [853, 230] width 18 height 18
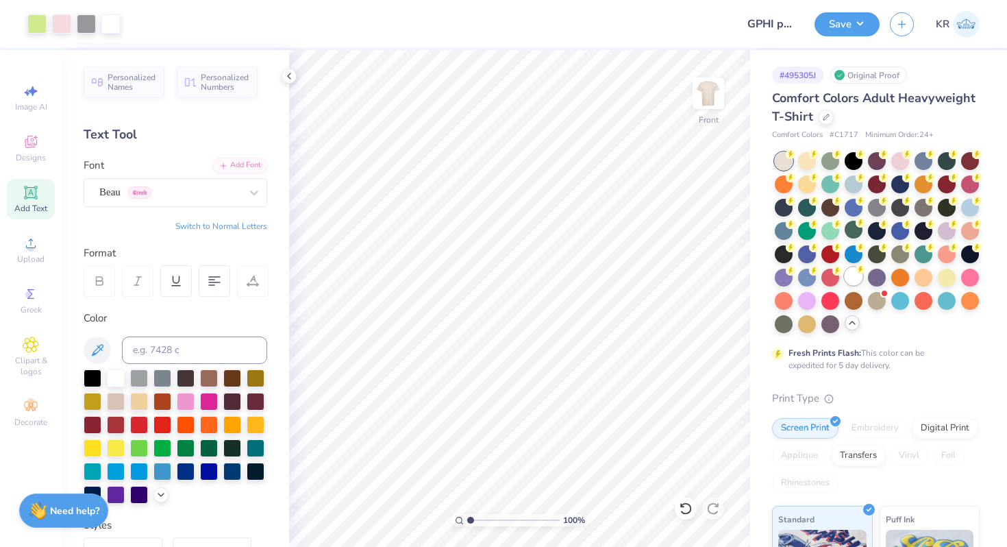
click at [855, 279] on div at bounding box center [853, 276] width 18 height 18
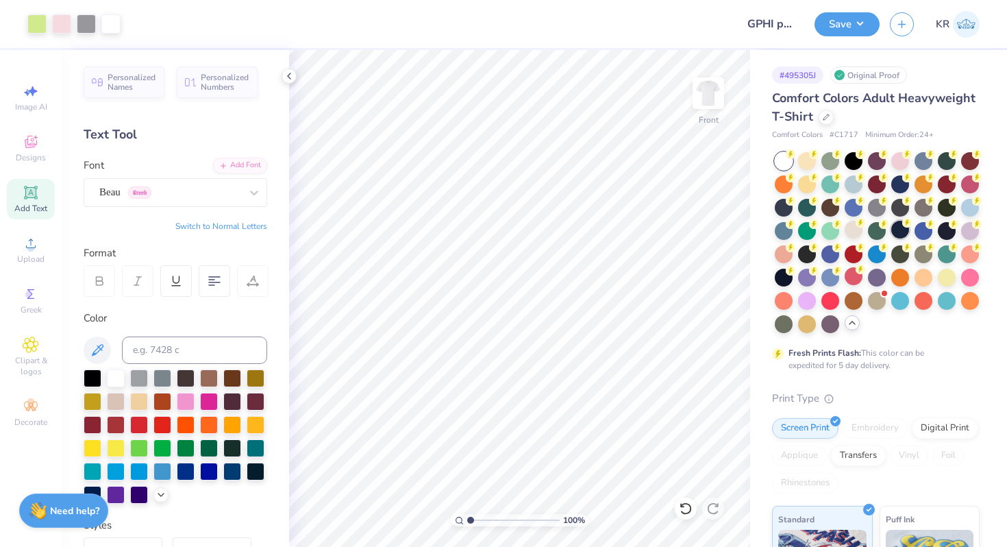
click at [901, 229] on div at bounding box center [900, 230] width 18 height 18
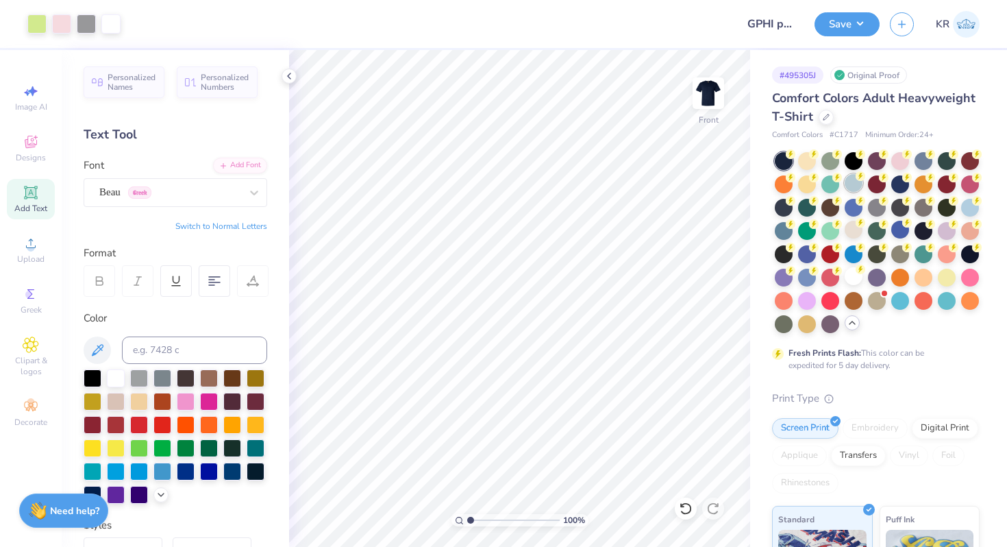
click at [851, 184] on div at bounding box center [853, 183] width 18 height 18
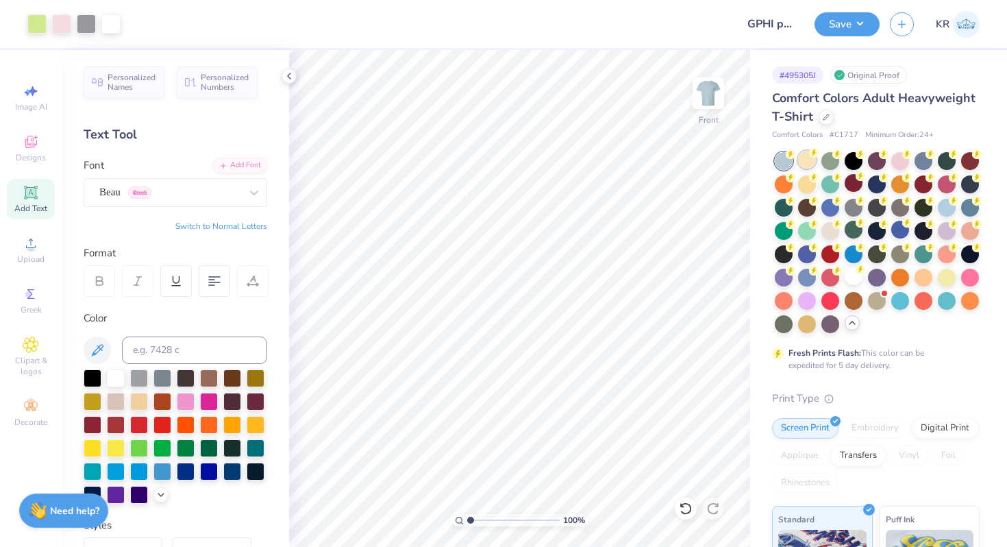
click at [806, 160] on div at bounding box center [807, 160] width 18 height 18
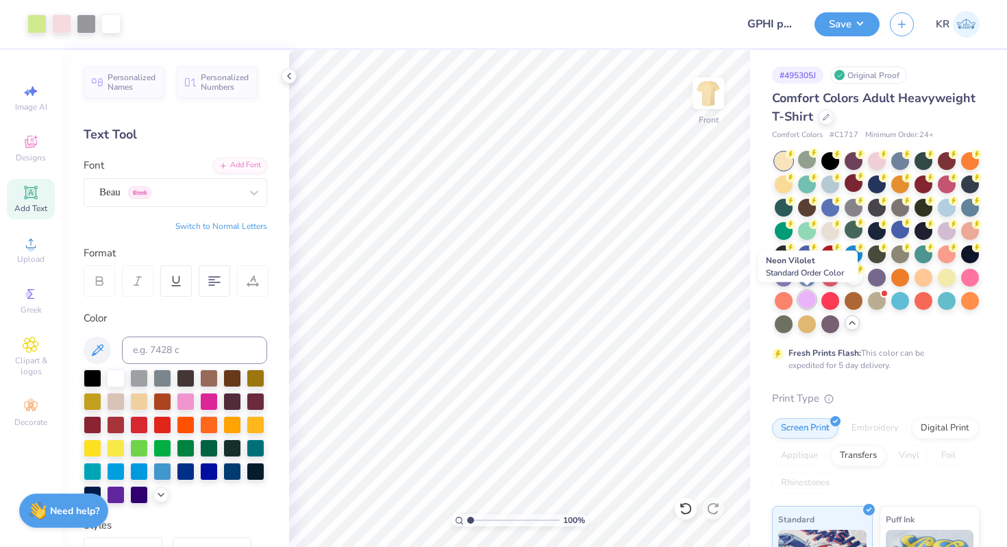
click at [807, 305] on div at bounding box center [807, 299] width 18 height 18
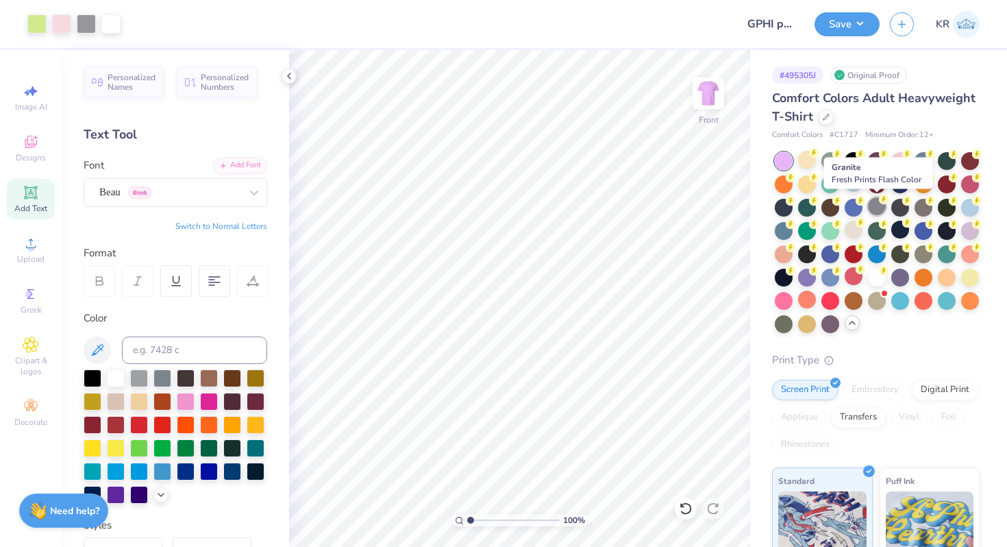
click at [875, 209] on div at bounding box center [877, 206] width 18 height 18
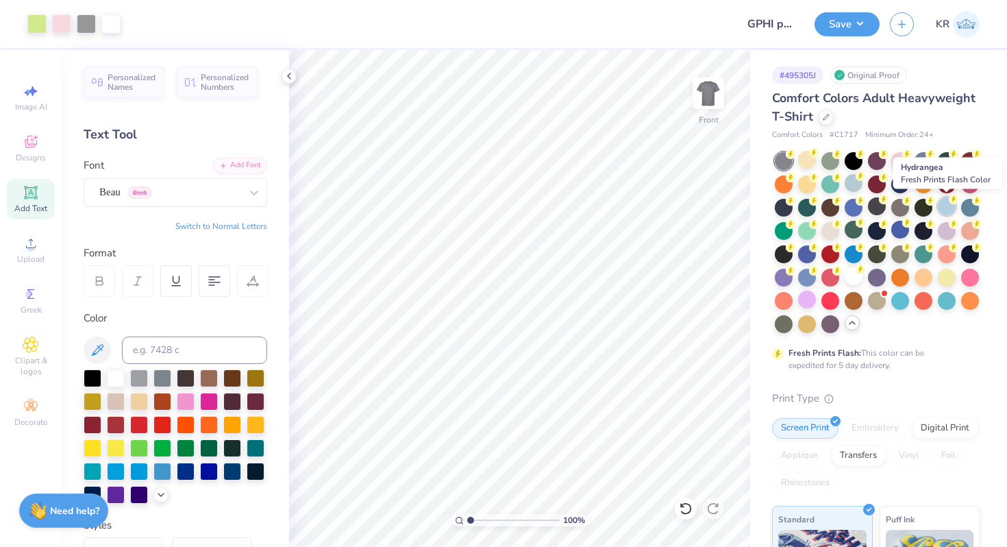
click at [947, 211] on div at bounding box center [947, 206] width 18 height 18
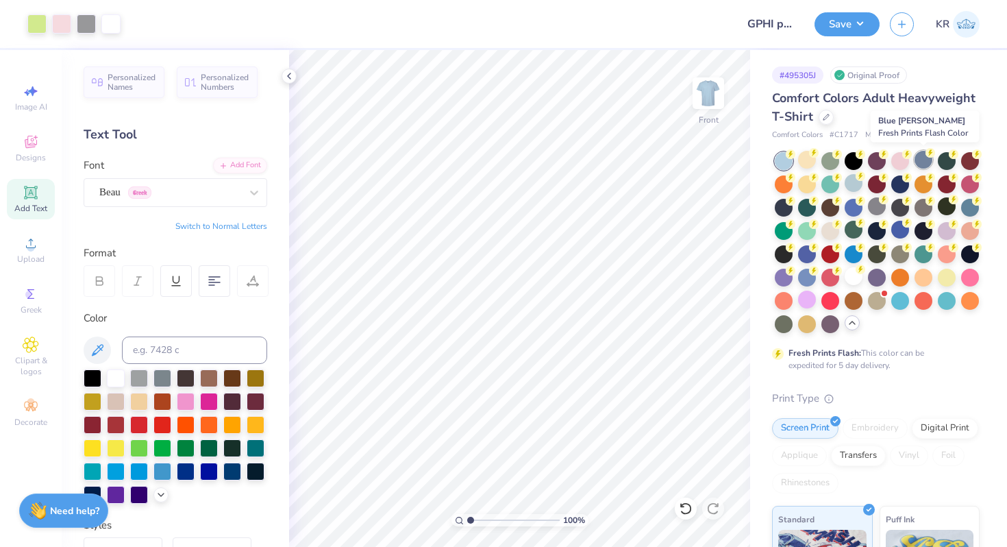
click at [932, 158] on div at bounding box center [923, 160] width 18 height 18
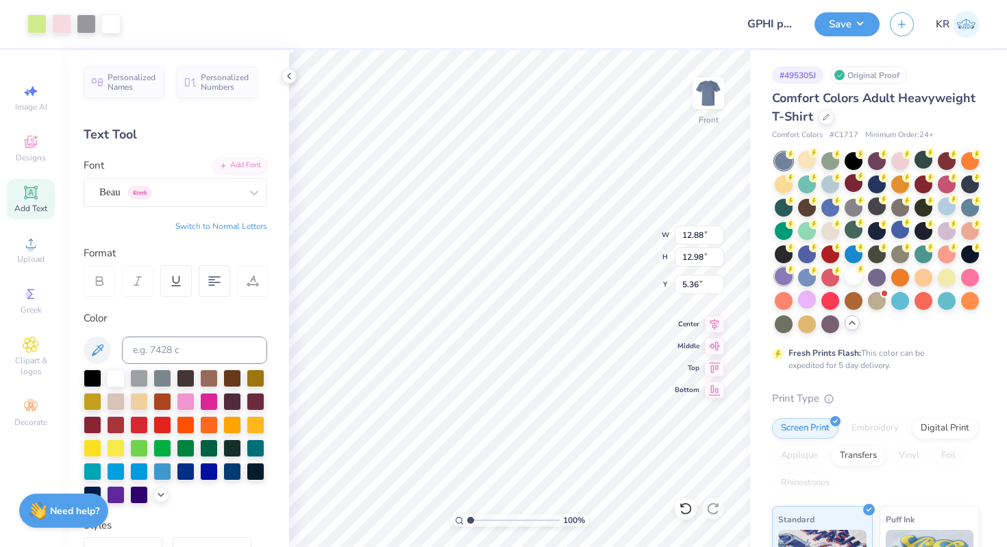
type input "3.00"
click at [65, 21] on div at bounding box center [61, 22] width 19 height 19
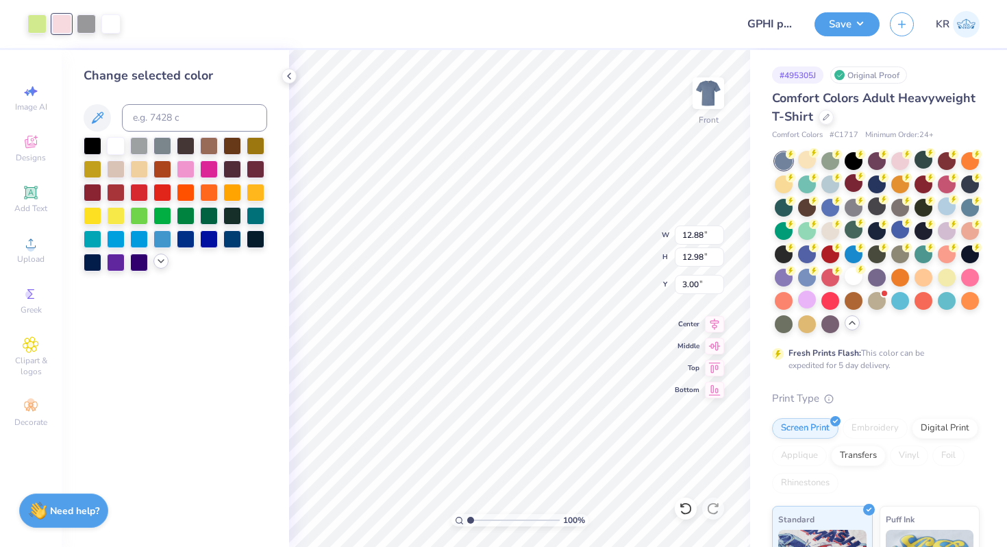
click at [165, 259] on icon at bounding box center [160, 260] width 11 height 11
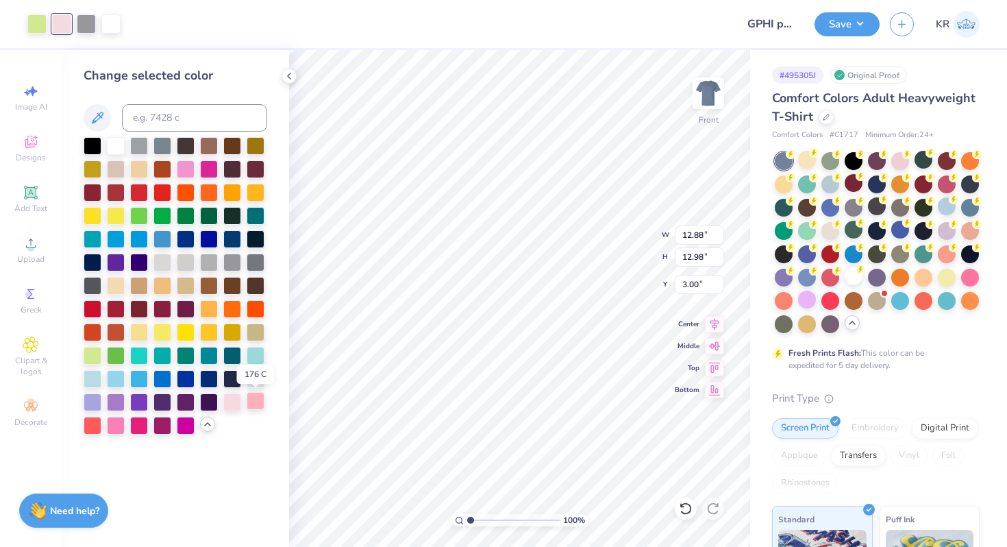
click at [253, 401] on div at bounding box center [256, 401] width 18 height 18
click at [87, 23] on div at bounding box center [86, 22] width 19 height 19
click at [166, 149] on div at bounding box center [162, 145] width 18 height 18
click at [185, 261] on div at bounding box center [186, 261] width 18 height 18
click at [213, 263] on div at bounding box center [209, 261] width 18 height 18
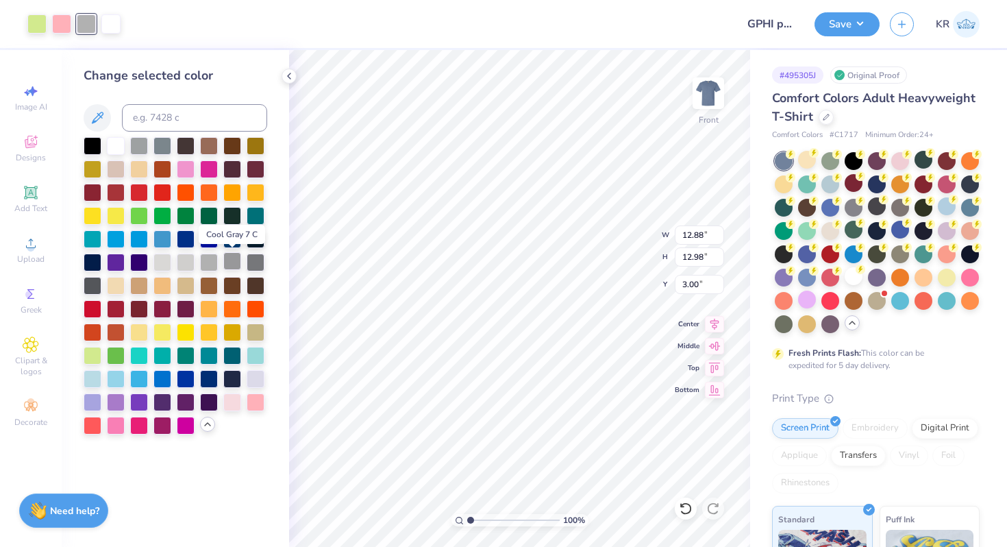
click at [231, 263] on div at bounding box center [232, 261] width 18 height 18
click at [211, 260] on div at bounding box center [209, 261] width 18 height 18
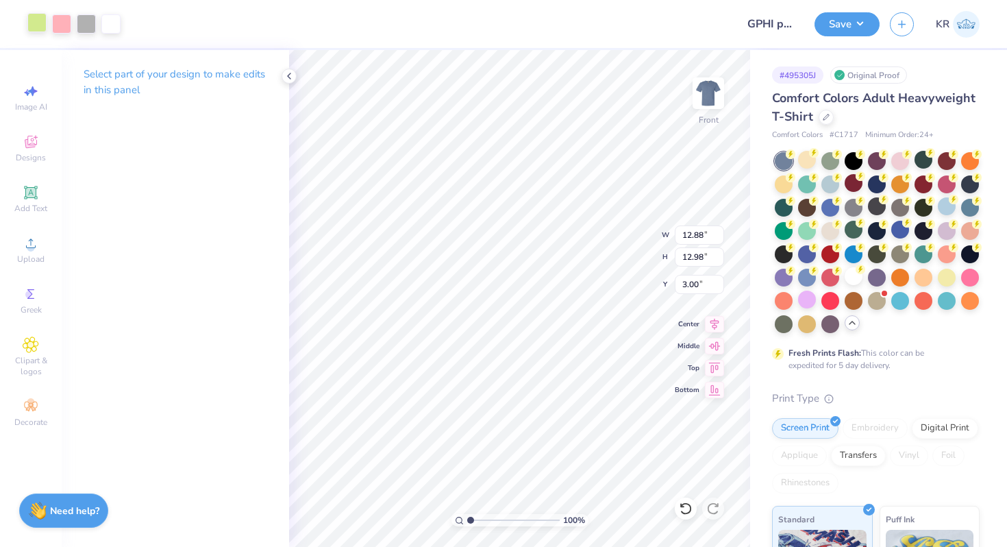
click at [41, 17] on div at bounding box center [36, 22] width 19 height 19
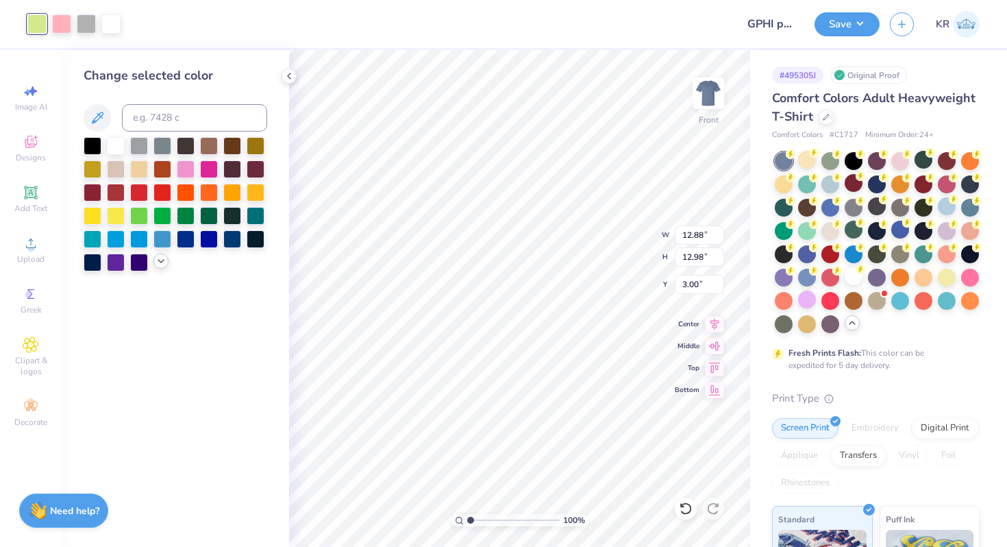
click at [159, 258] on icon at bounding box center [160, 260] width 11 height 11
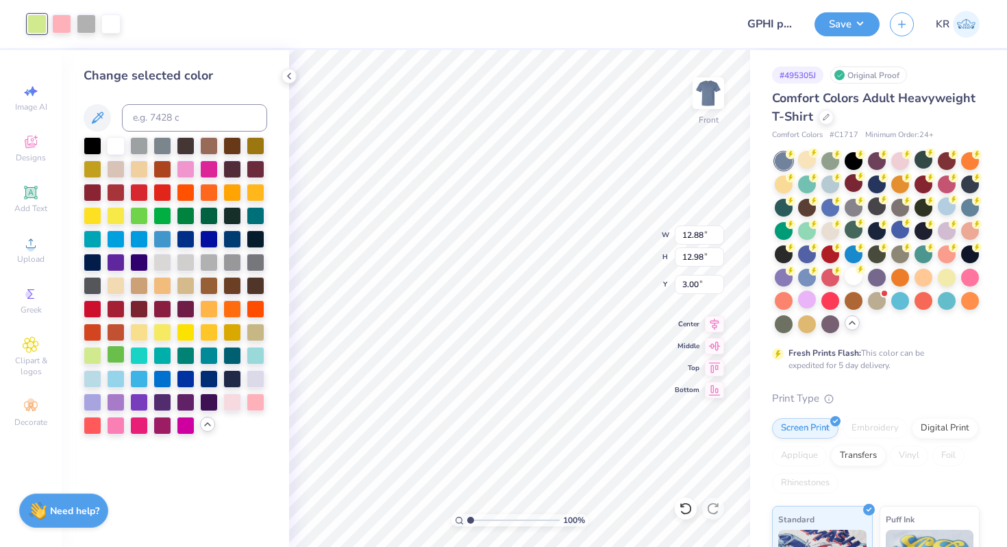
click at [114, 355] on div at bounding box center [116, 354] width 18 height 18
click at [144, 213] on div at bounding box center [139, 214] width 18 height 18
click at [212, 215] on div at bounding box center [209, 214] width 18 height 18
click at [90, 355] on div at bounding box center [93, 354] width 18 height 18
click at [254, 336] on div at bounding box center [256, 331] width 18 height 18
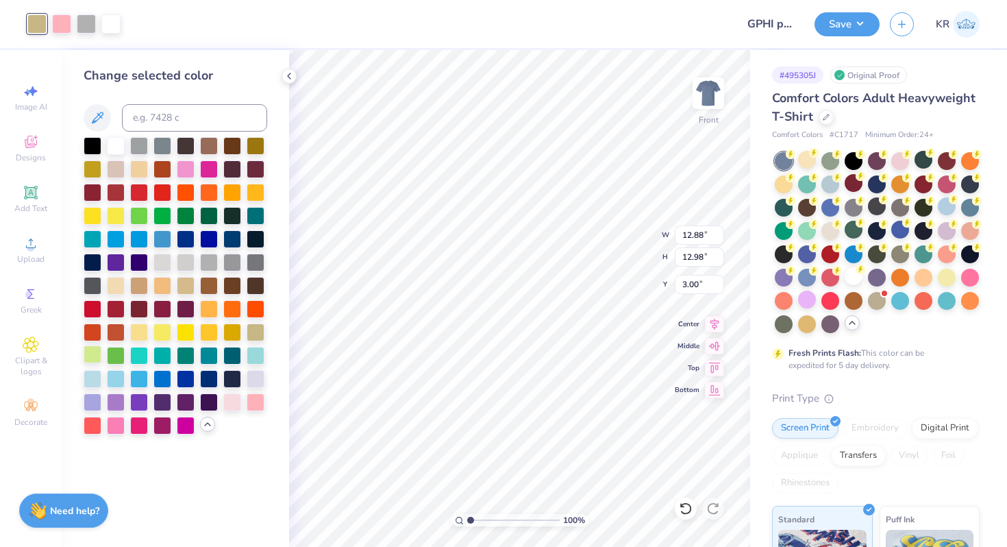
click at [90, 350] on div at bounding box center [93, 354] width 18 height 18
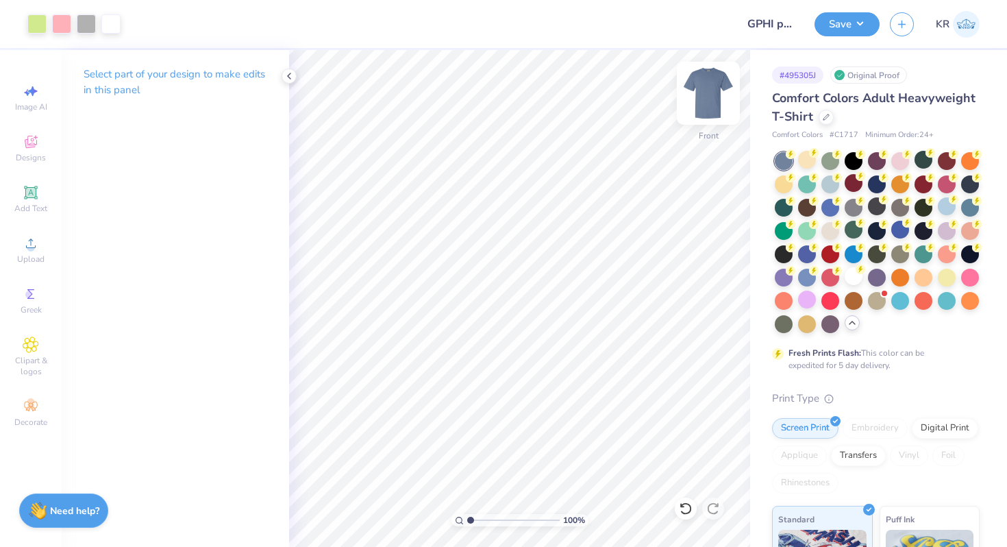
click at [708, 123] on div at bounding box center [708, 93] width 63 height 63
click at [36, 142] on icon at bounding box center [31, 142] width 16 height 16
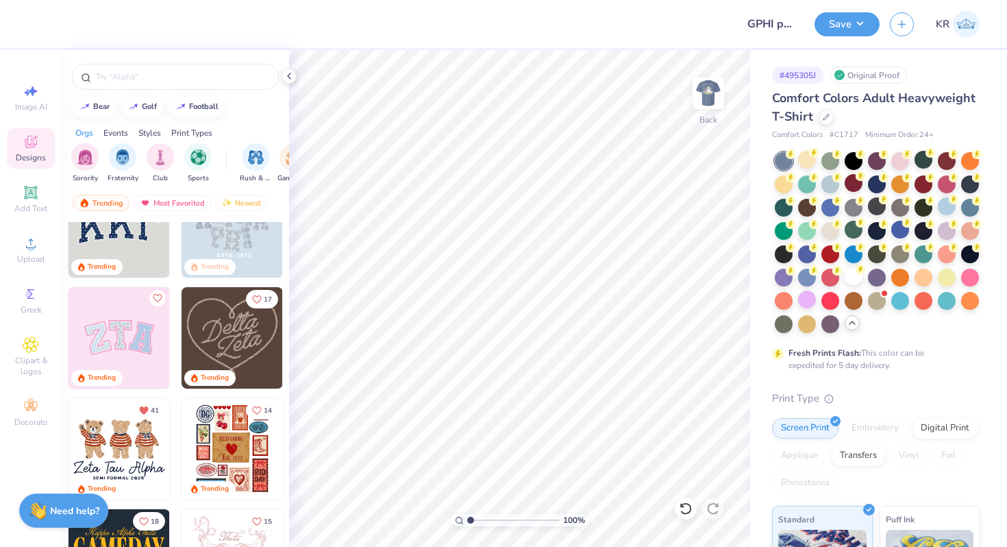
scroll to position [60, 0]
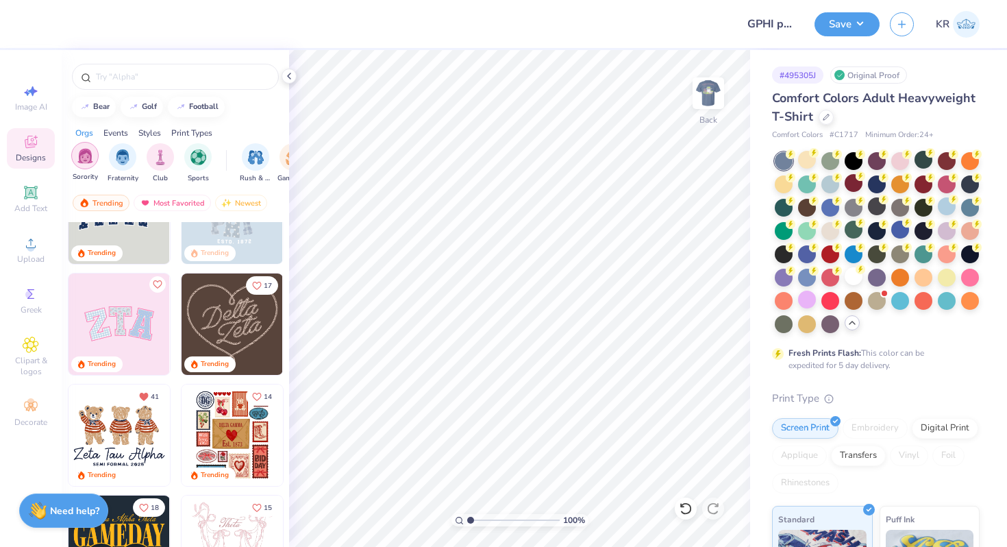
click at [84, 151] on img "filter for Sorority" at bounding box center [85, 156] width 16 height 16
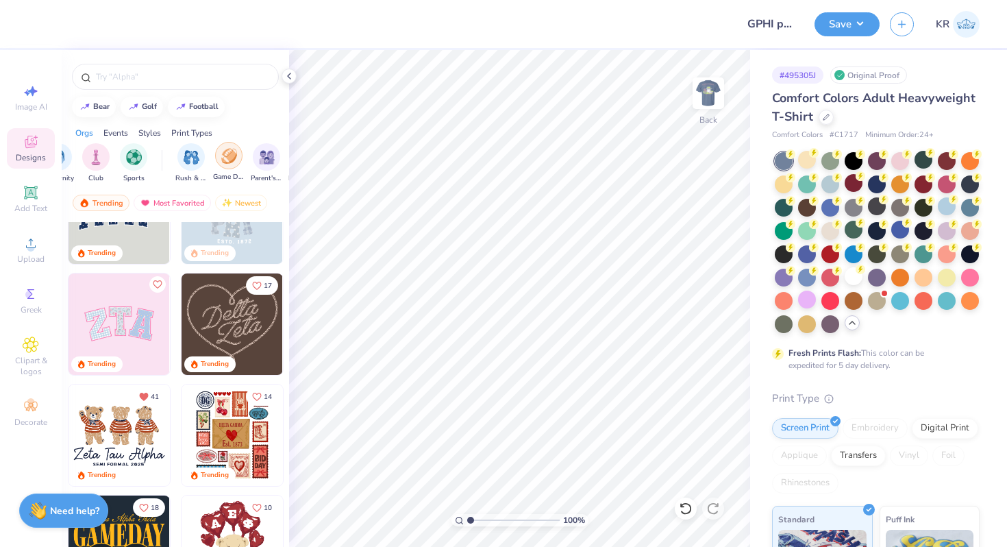
scroll to position [0, 83]
click at [235, 153] on div "filter for Parent's Weekend" at bounding box center [247, 155] width 27 height 27
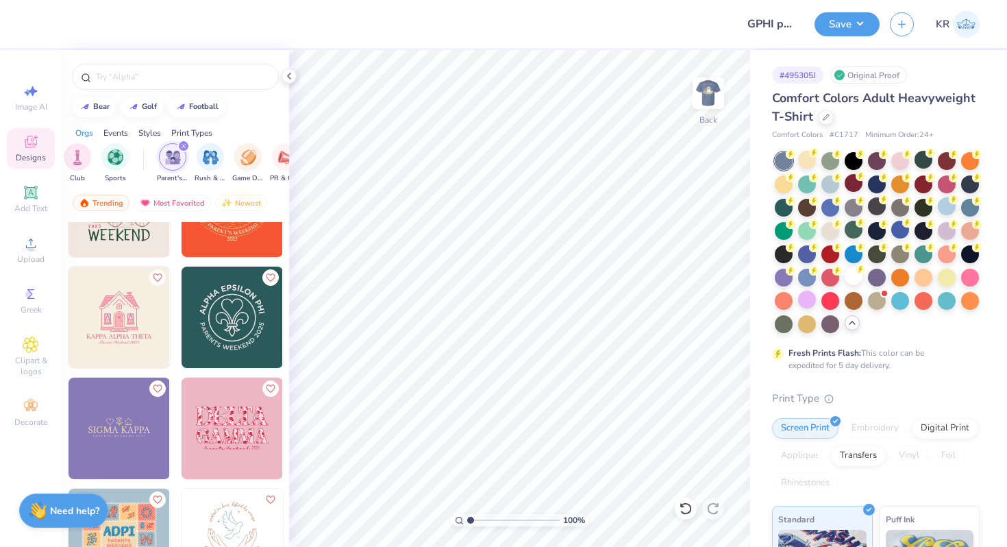
scroll to position [1510, 0]
click at [143, 447] on img at bounding box center [118, 427] width 101 height 101
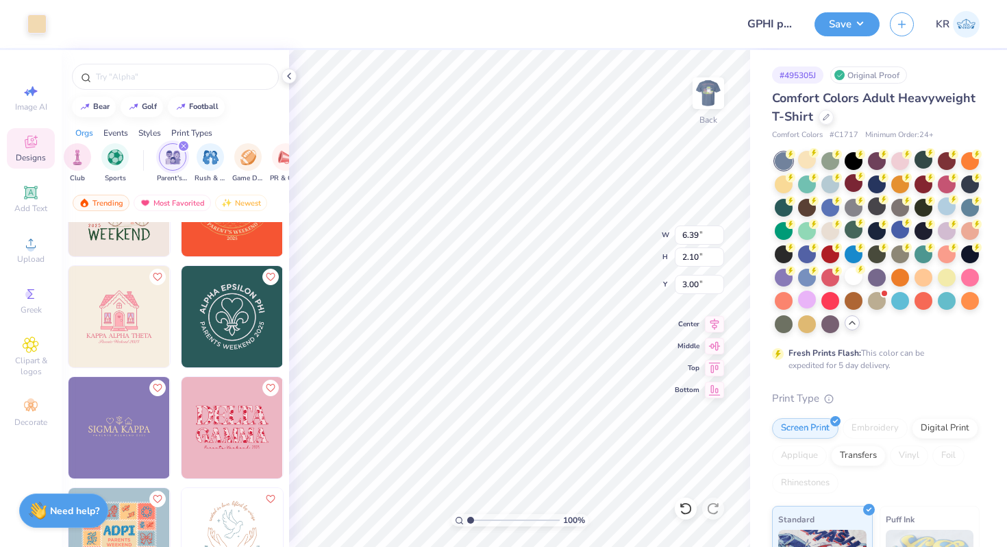
type input "6.39"
type input "2.10"
click at [785, 277] on div at bounding box center [784, 276] width 18 height 18
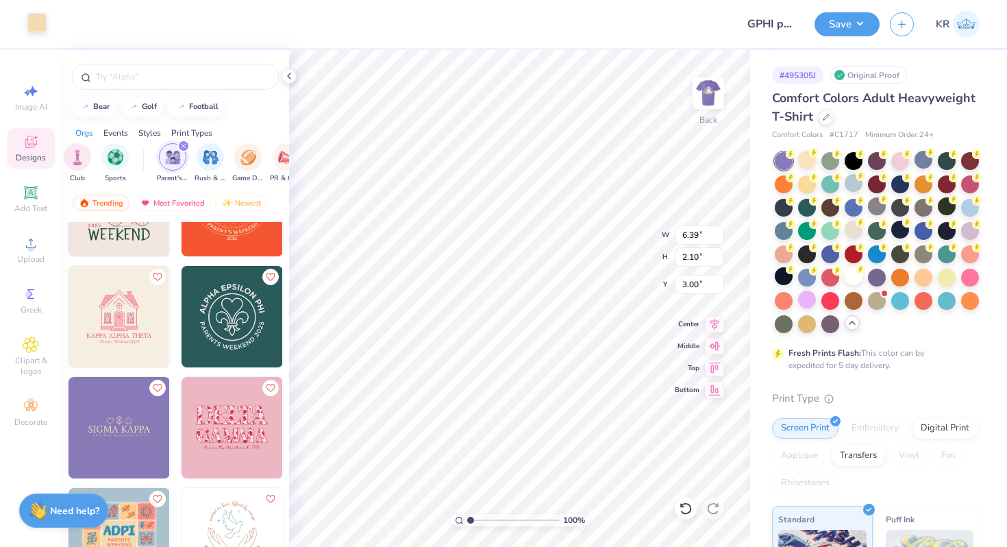
click at [40, 25] on div at bounding box center [36, 22] width 19 height 19
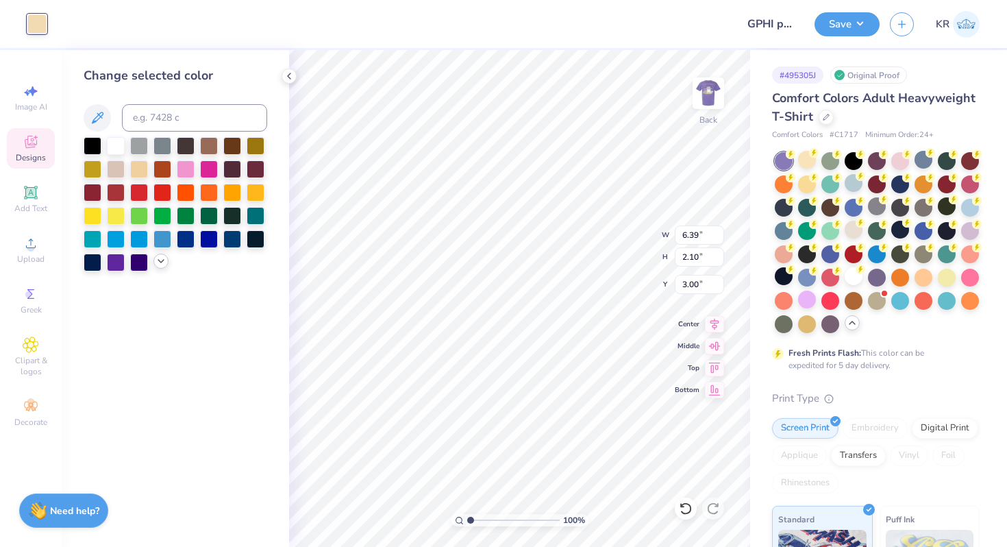
click at [164, 258] on icon at bounding box center [160, 260] width 11 height 11
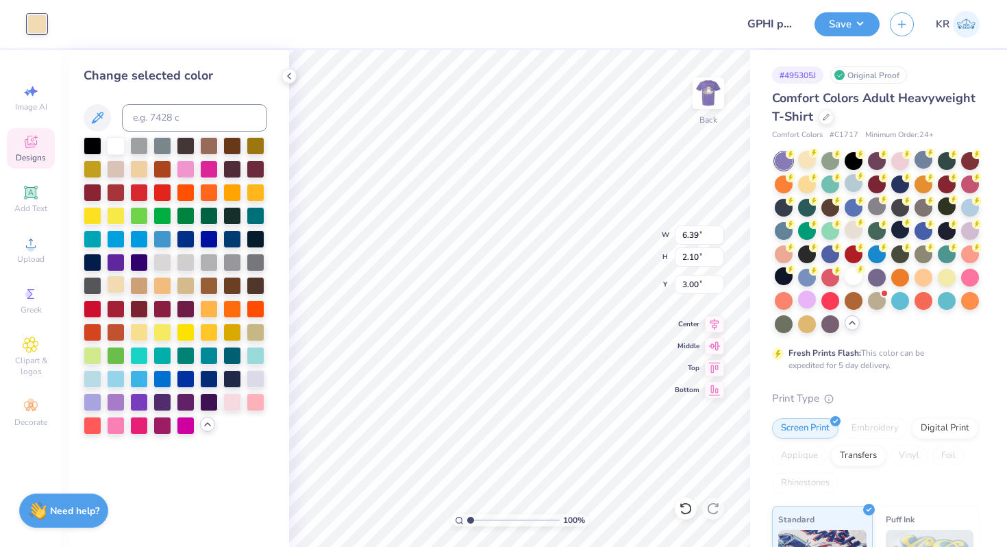
click at [118, 288] on div at bounding box center [116, 284] width 18 height 18
click at [162, 262] on div at bounding box center [162, 261] width 18 height 18
click at [190, 261] on div at bounding box center [186, 261] width 18 height 18
click at [117, 288] on div at bounding box center [116, 284] width 18 height 18
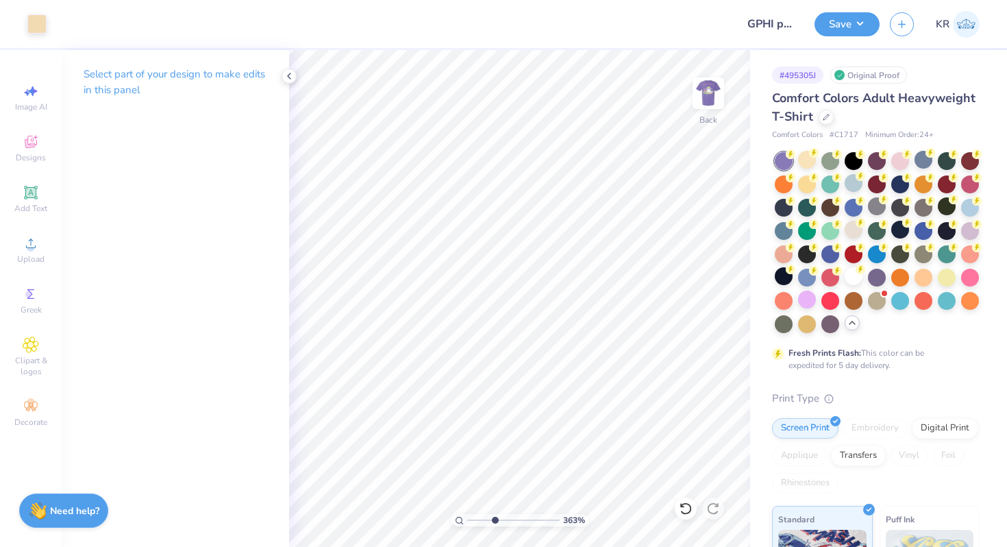
drag, startPoint x: 475, startPoint y: 518, endPoint x: 494, endPoint y: 518, distance: 18.5
type input "3.63"
click at [494, 518] on input "range" at bounding box center [513, 520] width 92 height 12
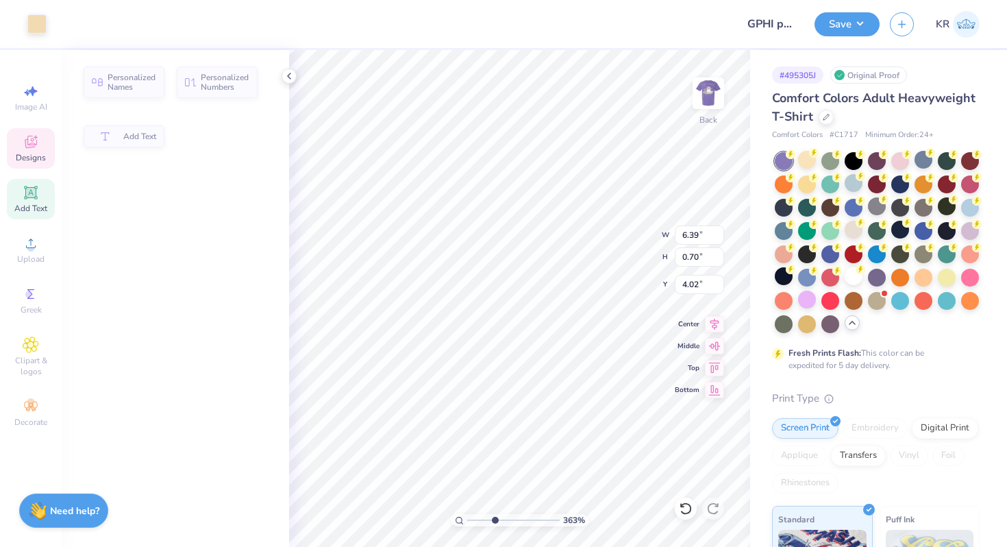
type input "0.70"
type input "4.02"
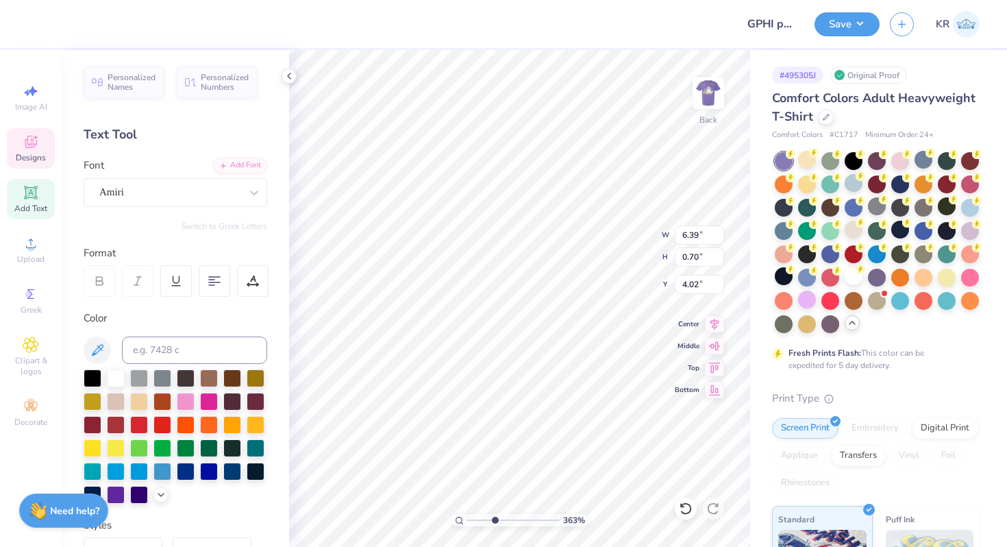
scroll to position [0, 1]
type textarea "GAMMA PHI BETA"
drag, startPoint x: 495, startPoint y: 520, endPoint x: 468, endPoint y: 518, distance: 26.7
type input "1"
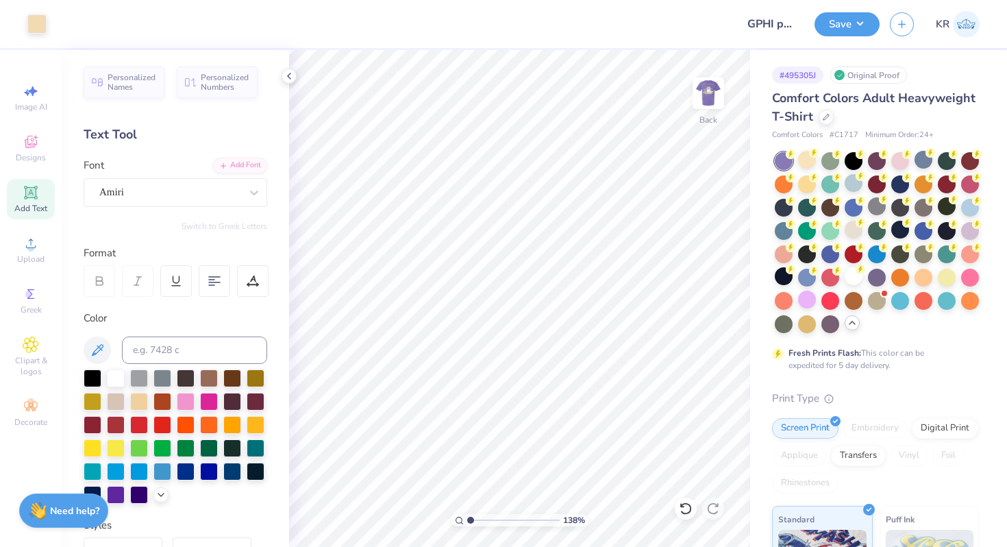
click at [468, 518] on input "range" at bounding box center [513, 520] width 92 height 12
type input "3.85"
click at [712, 107] on img at bounding box center [708, 93] width 55 height 55
click at [15, 146] on div "Designs" at bounding box center [31, 148] width 48 height 40
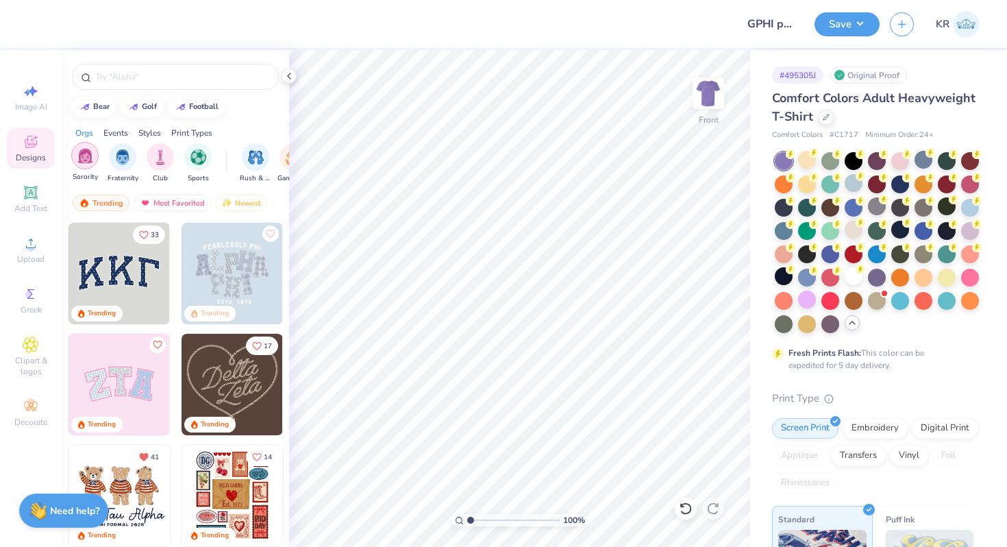
click at [88, 153] on img "filter for Sorority" at bounding box center [85, 156] width 16 height 16
click at [231, 156] on img "filter for Parent's Weekend" at bounding box center [234, 156] width 16 height 16
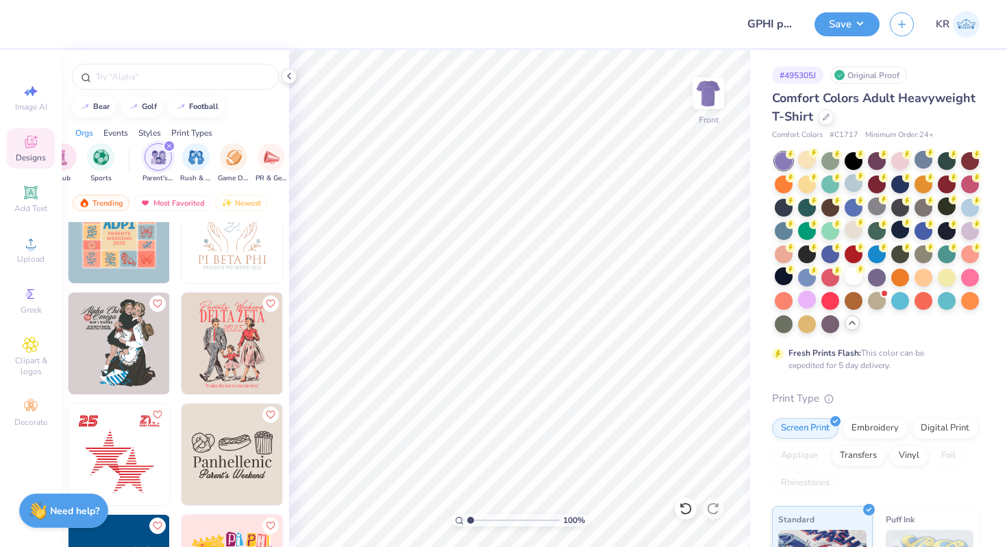
scroll to position [1815, 0]
click at [132, 349] on img at bounding box center [118, 344] width 101 height 101
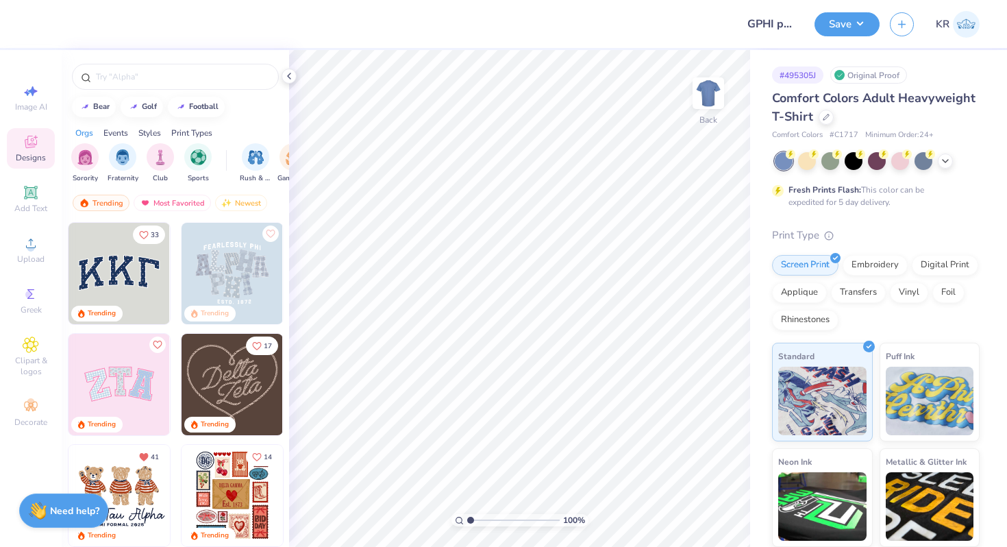
click at [28, 160] on span "Designs" at bounding box center [31, 157] width 30 height 11
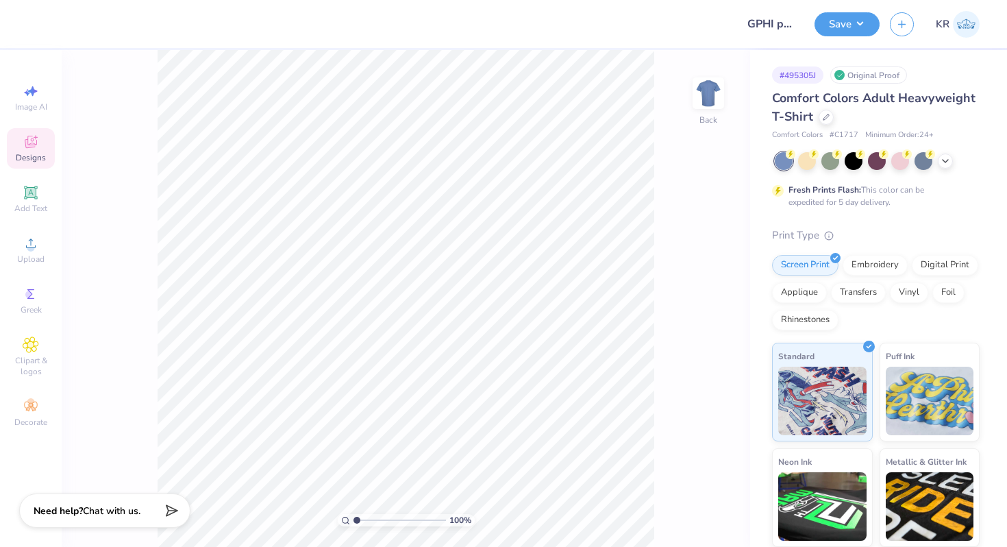
click at [37, 137] on icon at bounding box center [36, 137] width 4 height 4
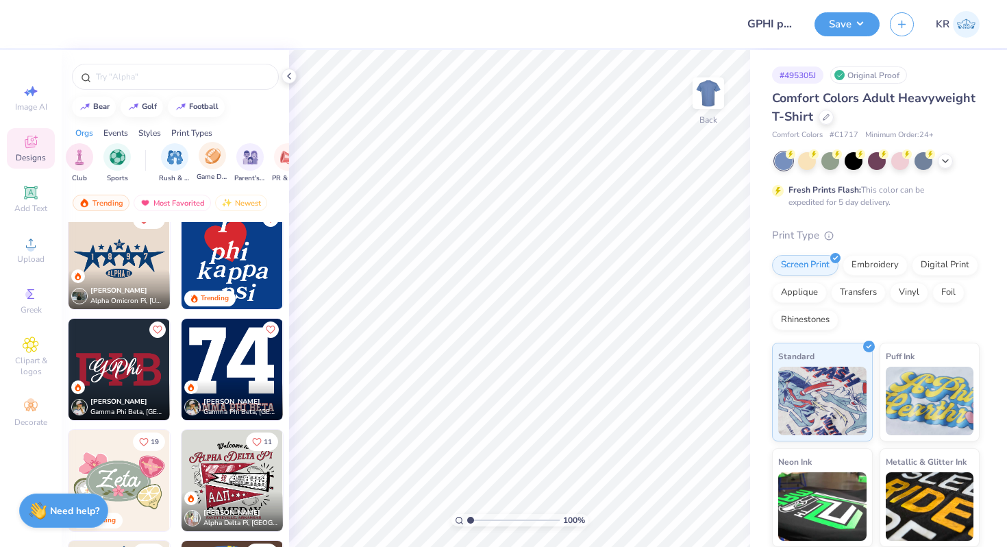
scroll to position [0, 82]
click at [245, 162] on img "filter for Parent's Weekend" at bounding box center [250, 156] width 16 height 16
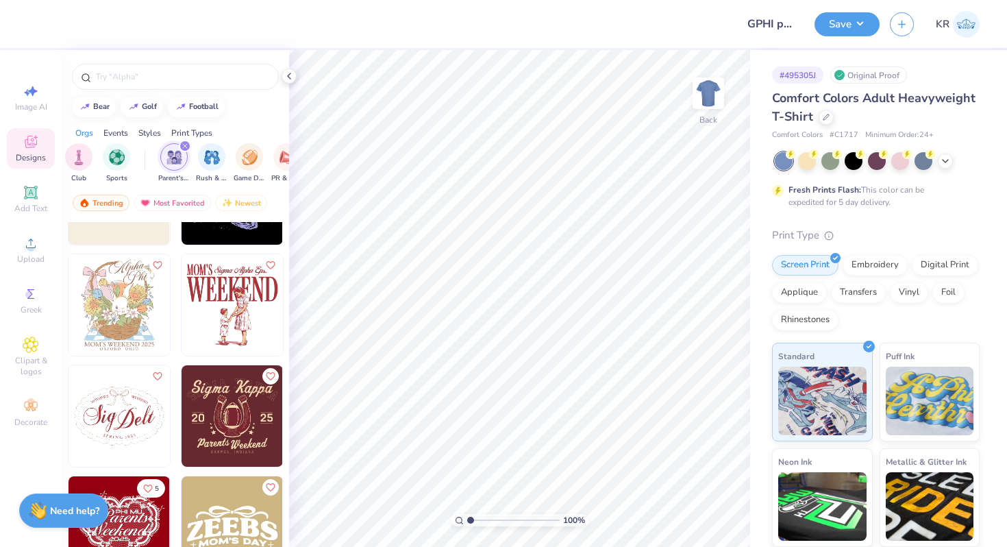
scroll to position [8513, 0]
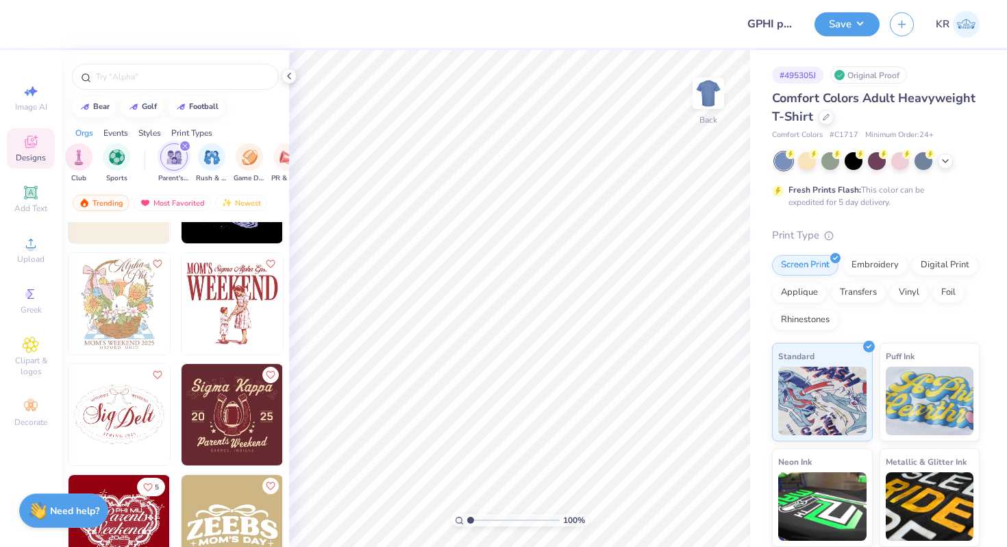
click at [238, 327] on img at bounding box center [232, 303] width 101 height 101
click at [713, 112] on img at bounding box center [708, 93] width 55 height 55
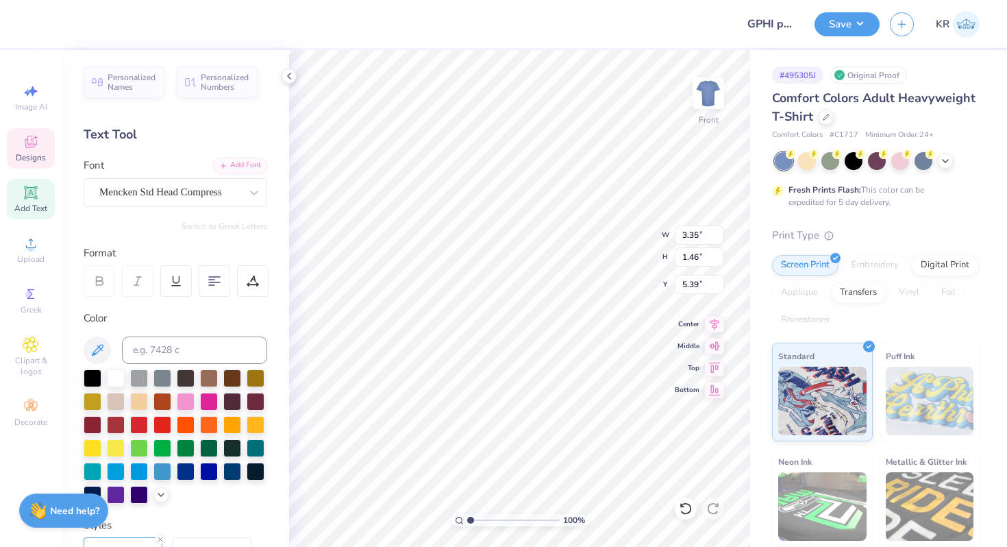
scroll to position [0, 1]
type textarea "PARENT'S"
type textarea "Gamma Phi Beta"
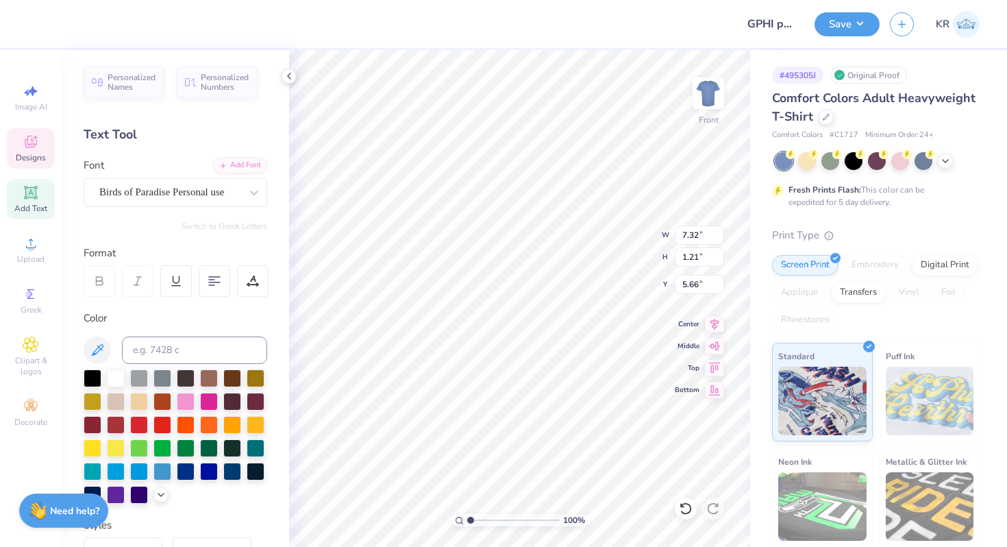
type textarea "Gamma Phi Beta"
type input "5.65"
type textarea "GammaPhi Beta"
type textarea "Gamma Phi Beta"
type input "4.89"
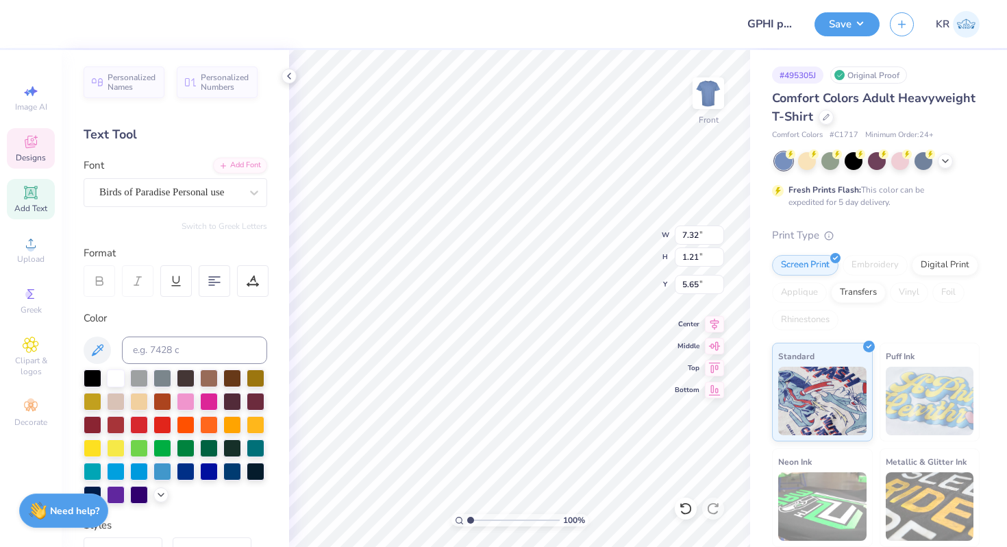
type input "1.46"
type input "5.39"
type input "7.32"
type input "1.21"
type input "5.65"
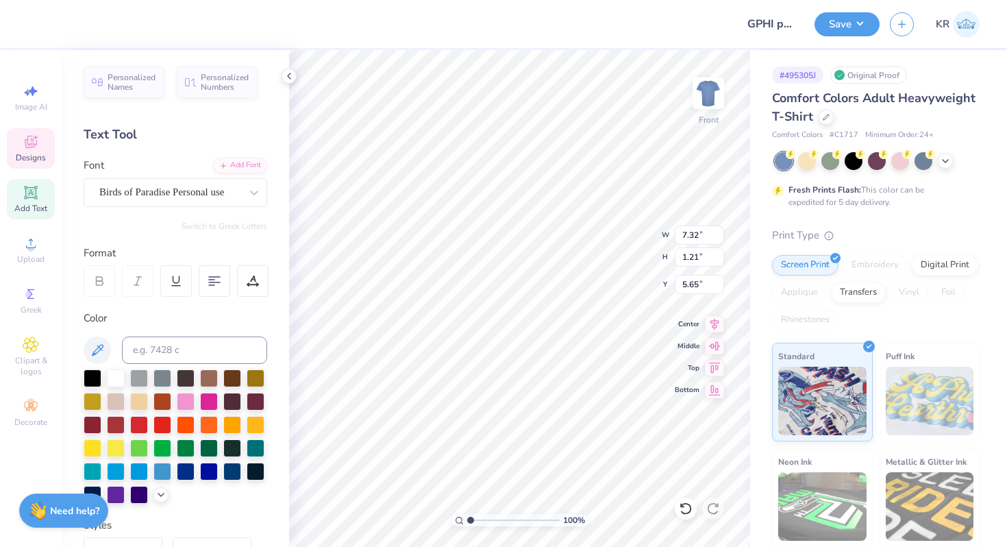
type input "6.72"
type input "1.11"
type input "5.75"
type input "6.59"
type input "1.09"
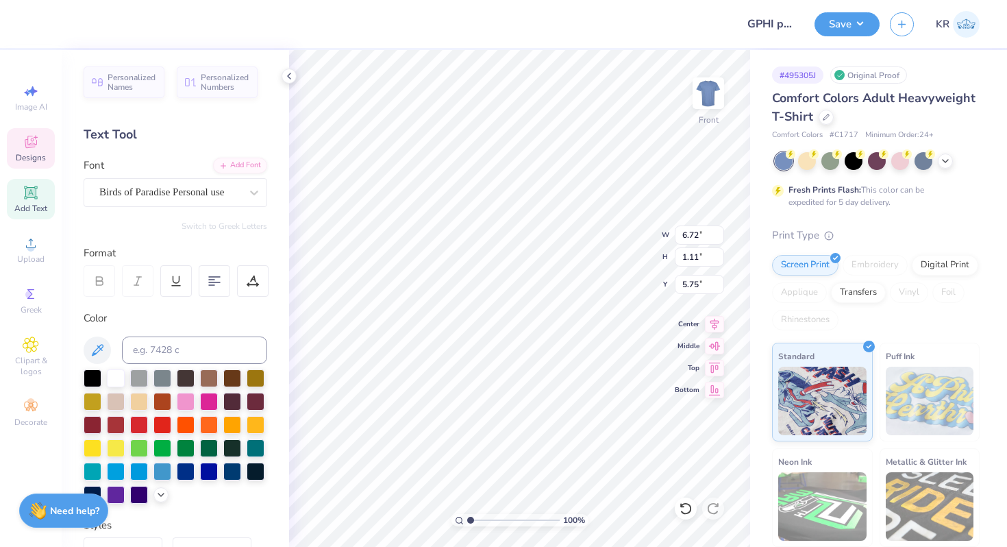
type input "5.77"
click at [942, 159] on icon at bounding box center [945, 159] width 11 height 11
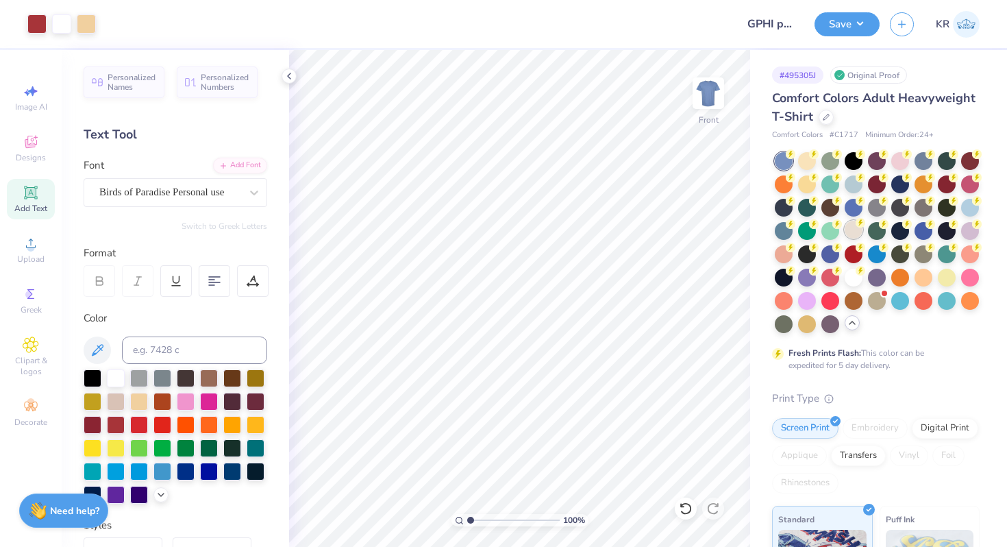
click at [855, 231] on div at bounding box center [853, 230] width 18 height 18
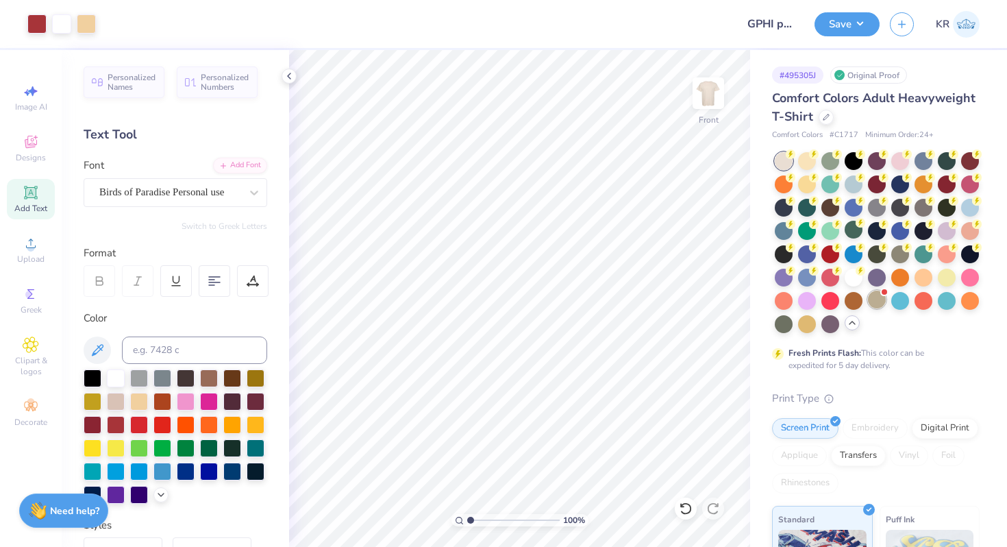
click at [873, 306] on div at bounding box center [877, 299] width 18 height 18
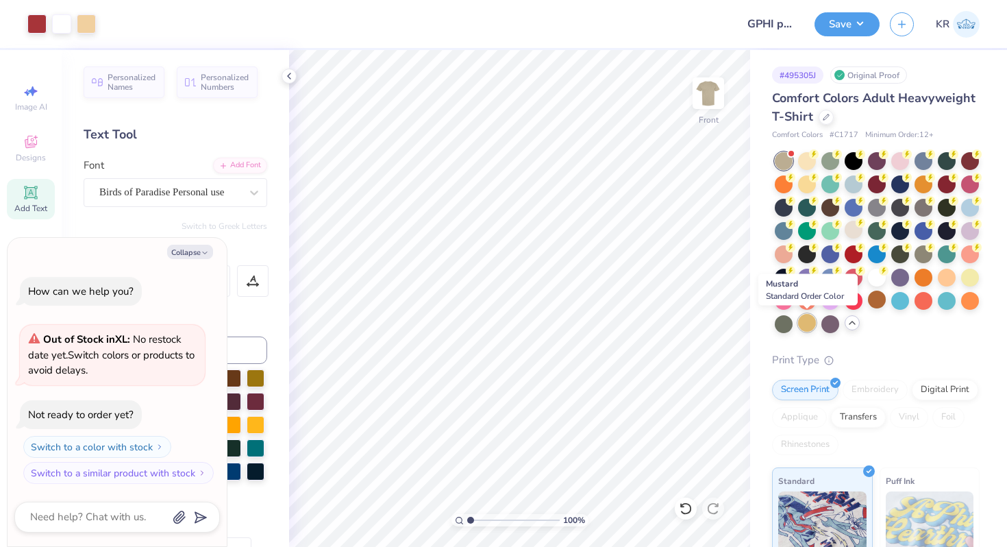
click at [808, 320] on div at bounding box center [807, 323] width 18 height 18
click at [825, 320] on div at bounding box center [830, 323] width 18 height 18
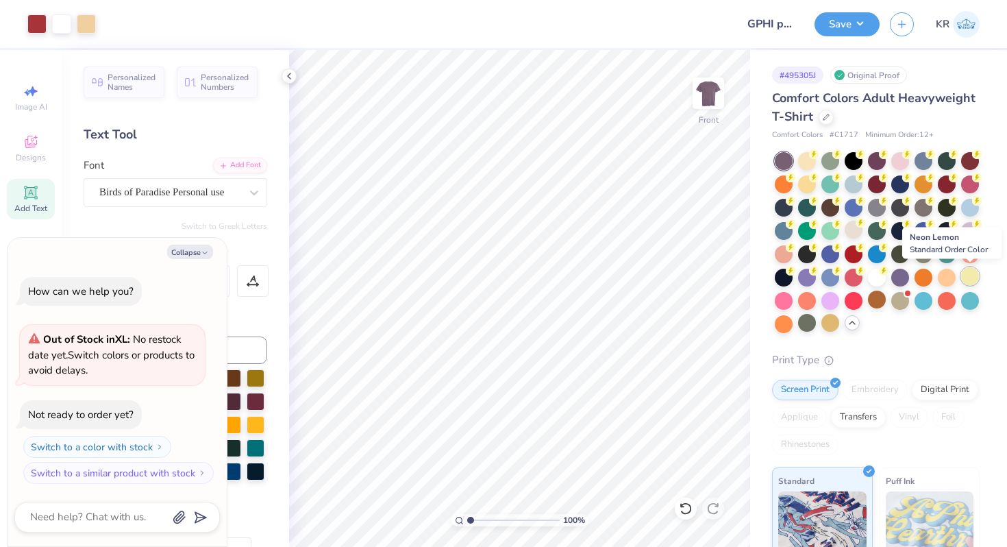
click at [975, 276] on div at bounding box center [970, 276] width 18 height 18
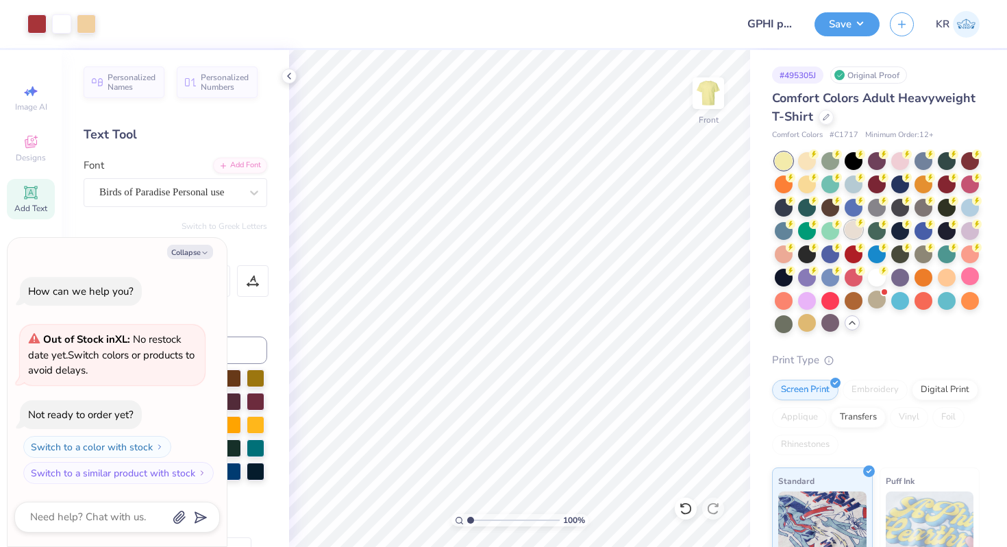
click at [859, 233] on div at bounding box center [853, 230] width 18 height 18
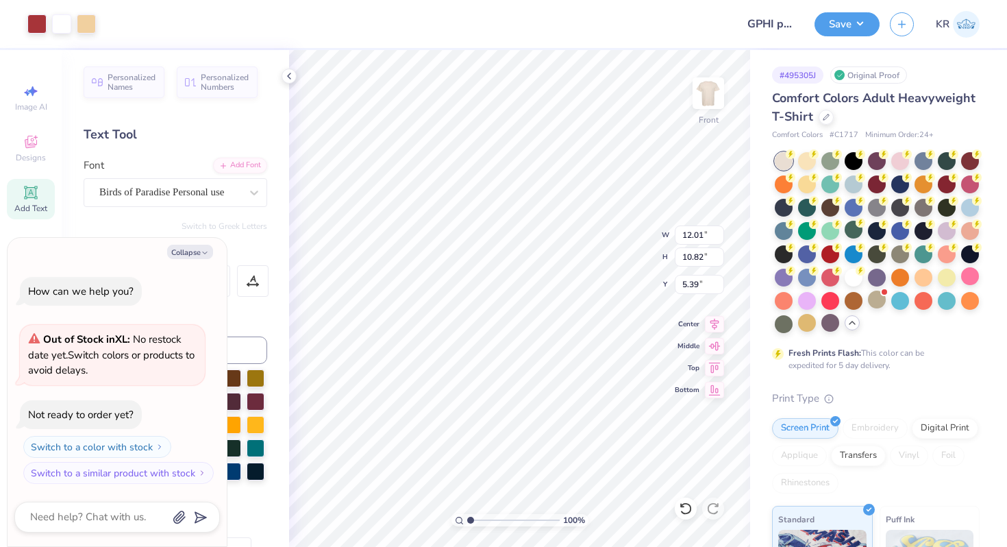
type textarea "x"
type input "3.00"
click at [703, 110] on img at bounding box center [708, 93] width 55 height 55
click at [192, 253] on button "Collapse" at bounding box center [190, 252] width 46 height 14
type textarea "x"
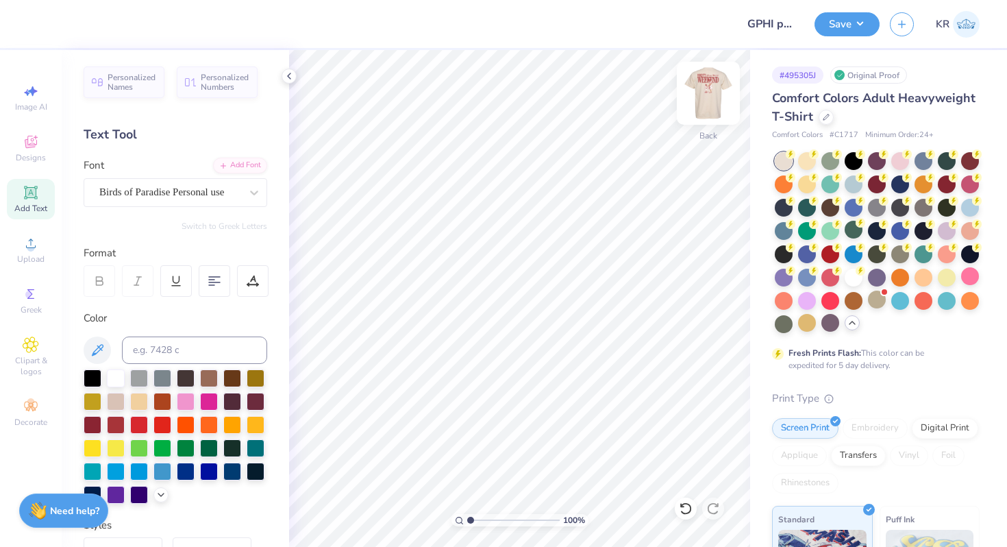
click at [707, 123] on div at bounding box center [708, 93] width 63 height 63
click at [707, 109] on div at bounding box center [708, 93] width 32 height 32
click at [40, 158] on span "Designs" at bounding box center [31, 157] width 30 height 11
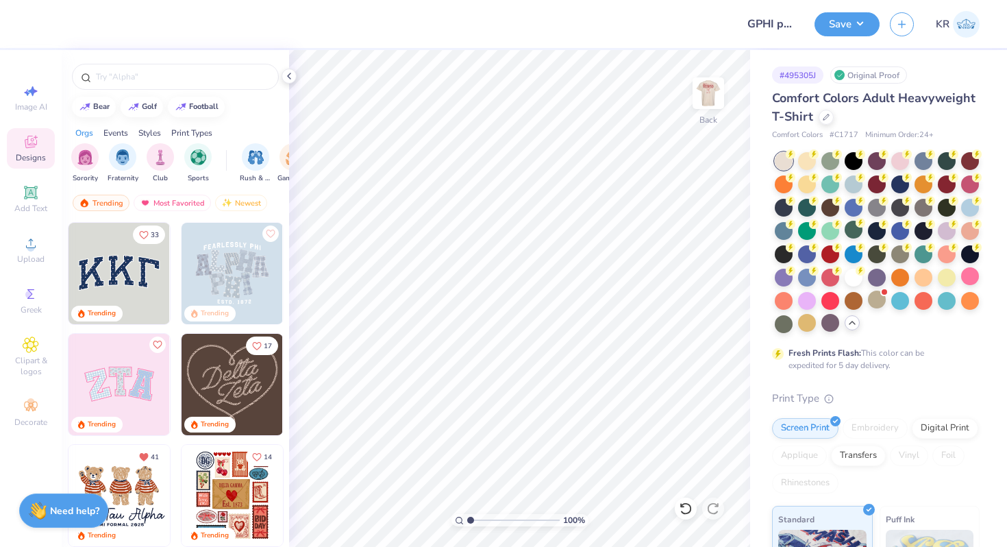
scroll to position [7, 0]
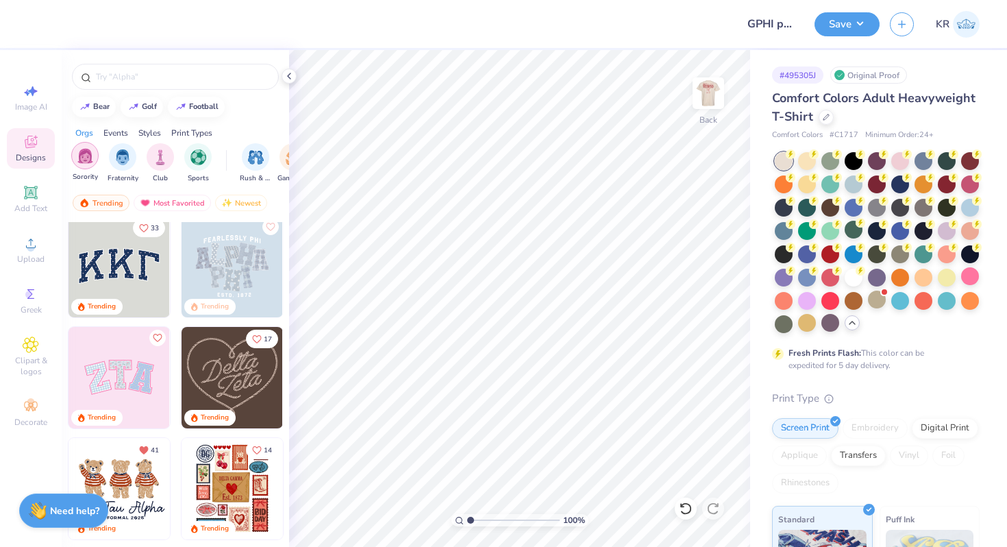
click at [98, 156] on div "filter for Sorority" at bounding box center [84, 155] width 27 height 27
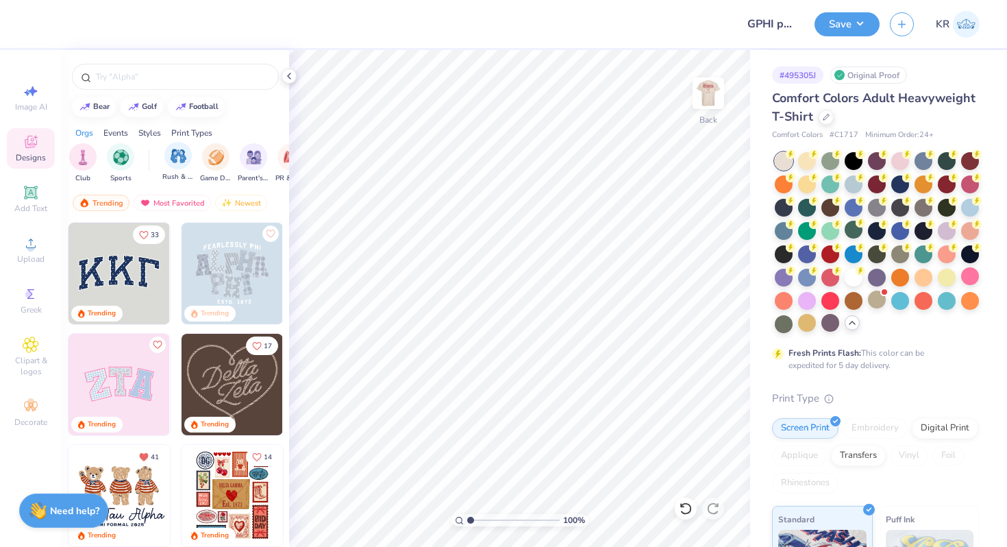
scroll to position [0, 141]
click at [190, 162] on img "filter for Parent's Weekend" at bounding box center [190, 156] width 16 height 16
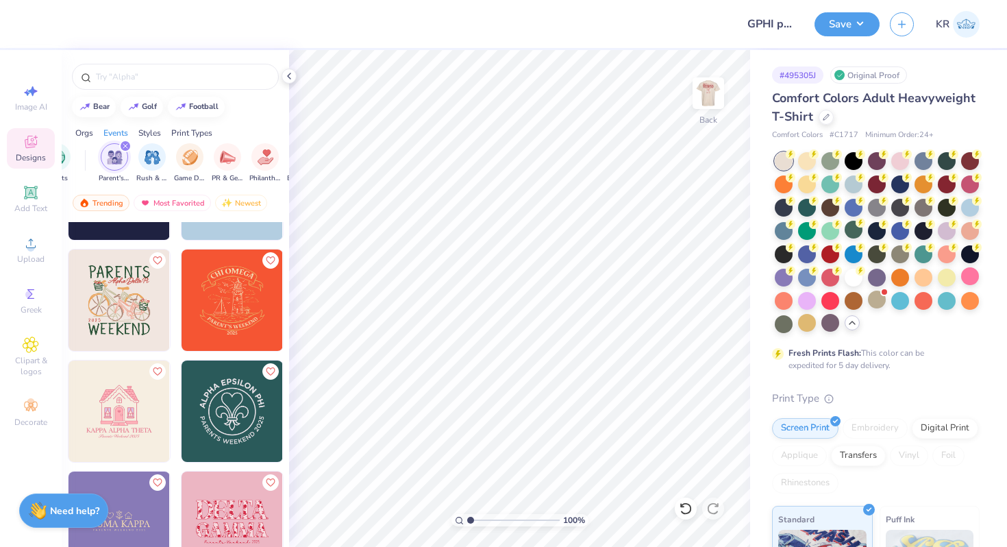
scroll to position [1415, 0]
click at [701, 113] on img at bounding box center [708, 93] width 55 height 55
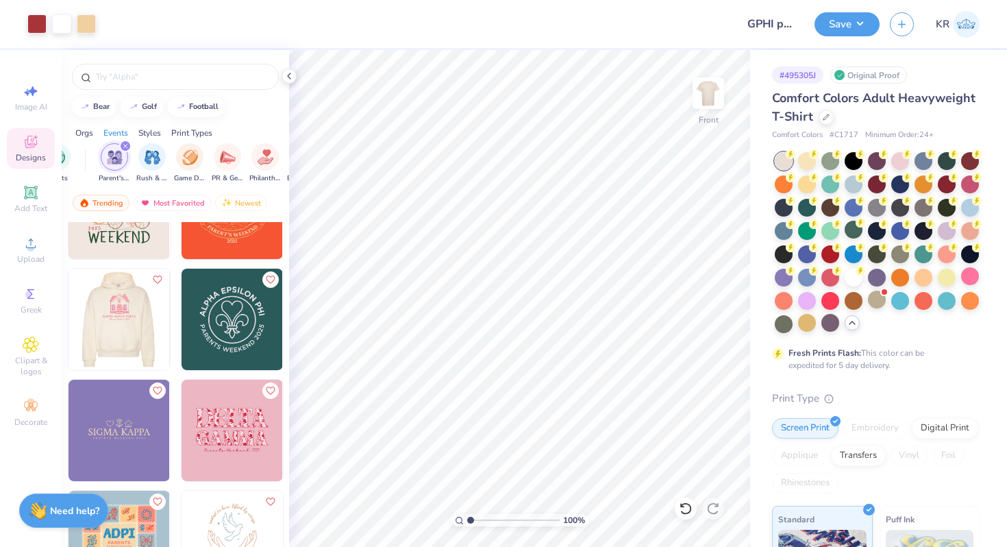
scroll to position [1508, 0]
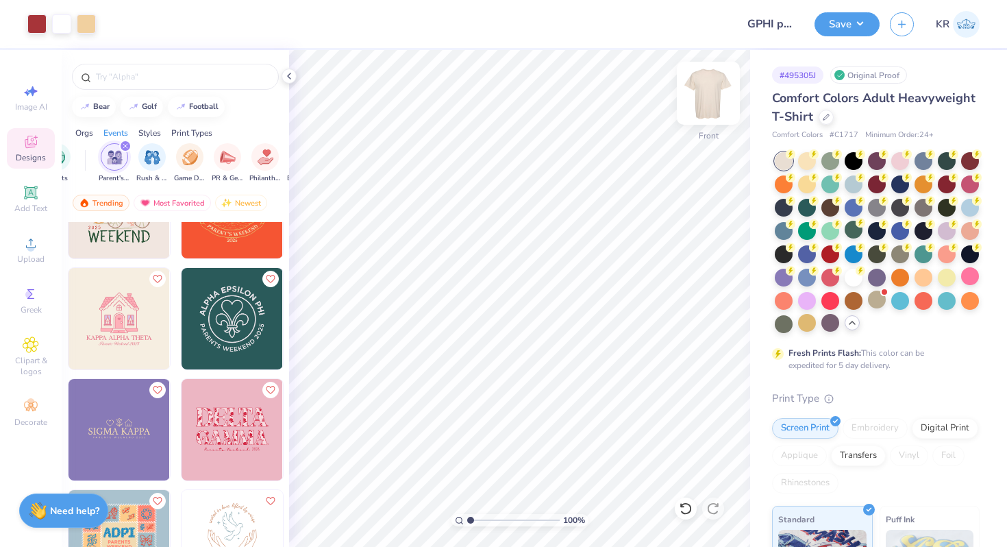
click at [710, 116] on img at bounding box center [708, 93] width 55 height 55
click at [127, 419] on img at bounding box center [118, 429] width 101 height 101
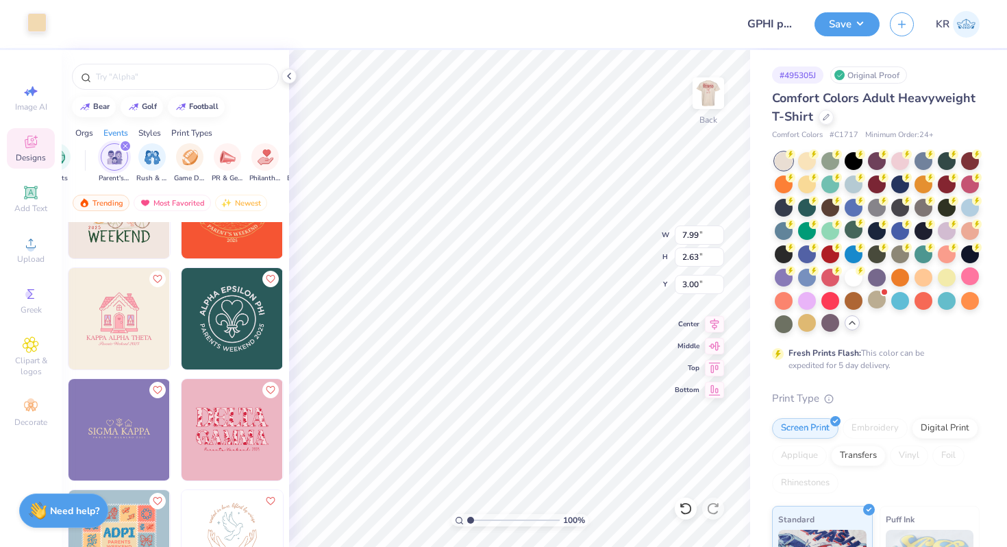
click at [34, 27] on div at bounding box center [36, 22] width 19 height 19
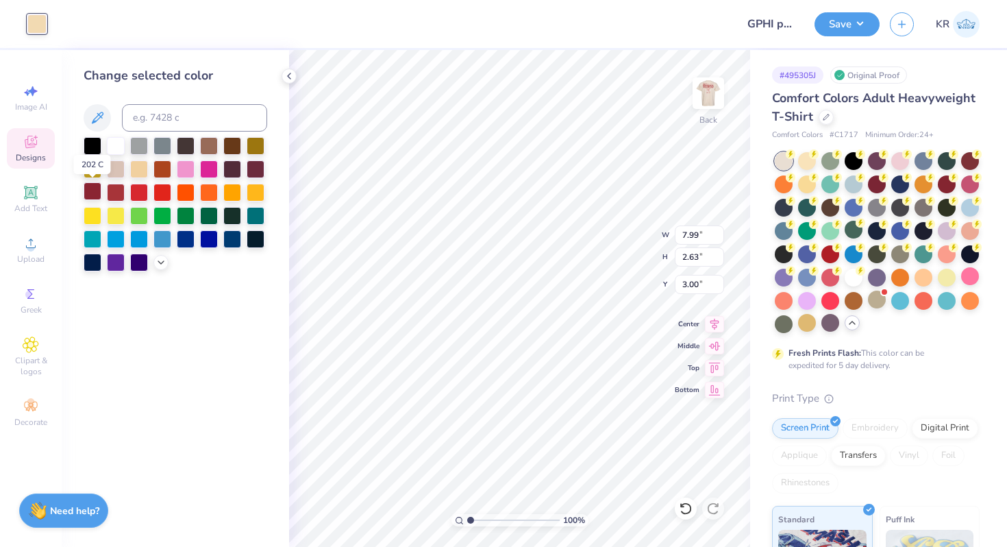
click at [90, 196] on div at bounding box center [93, 191] width 18 height 18
click at [124, 195] on div at bounding box center [116, 191] width 18 height 18
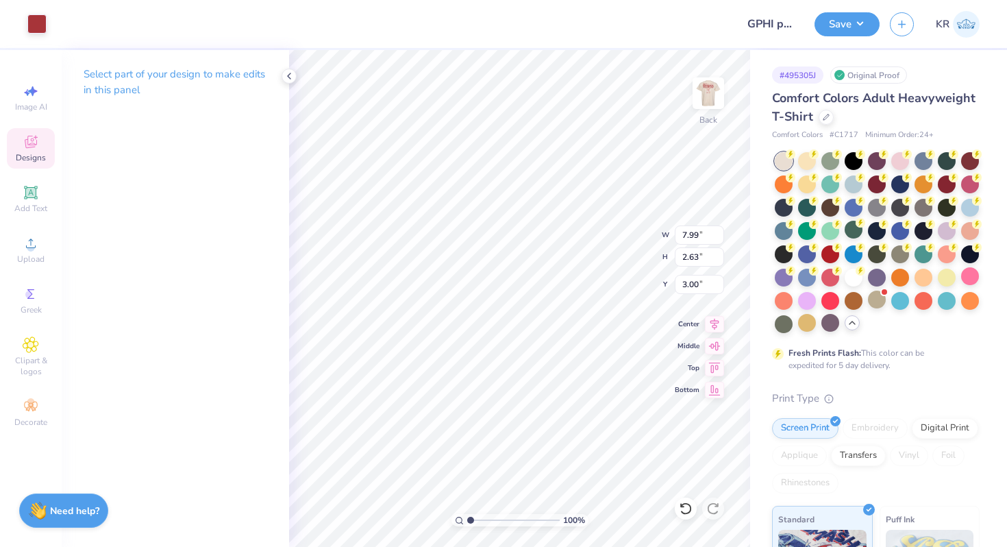
type input "0.88"
type input "4.27"
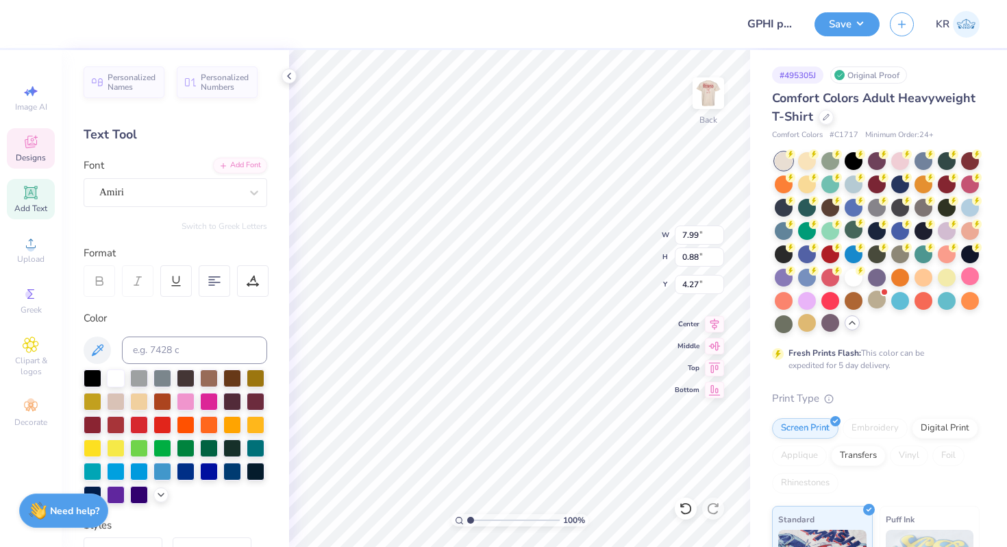
scroll to position [0, 0]
type textarea "GAMMA PHI BETA"
type input "4.53"
type input "8.04"
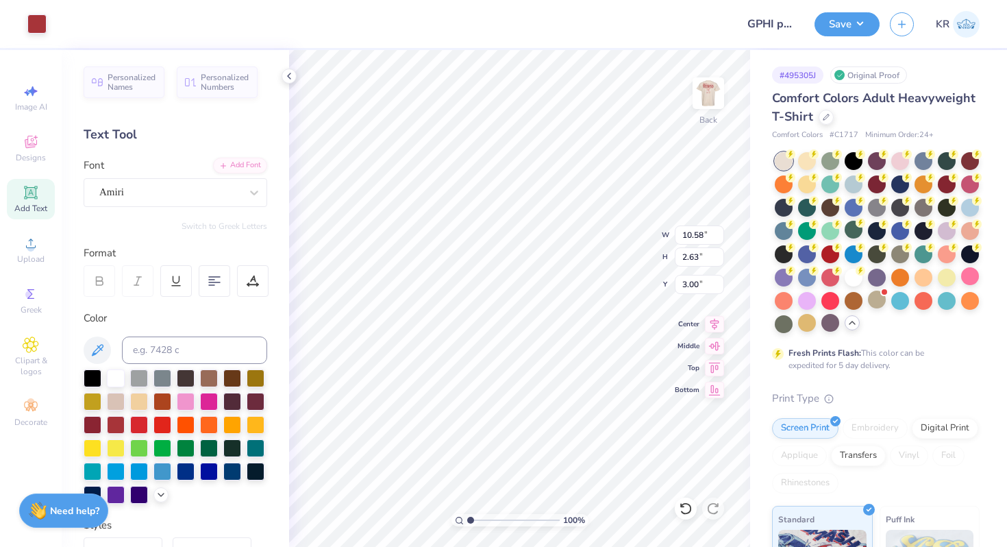
type input "2.00"
type input "3.81"
click at [470, 518] on input "range" at bounding box center [513, 520] width 92 height 12
drag, startPoint x: 470, startPoint y: 518, endPoint x: 479, endPoint y: 518, distance: 8.9
click at [480, 518] on input "range" at bounding box center [513, 520] width 92 height 12
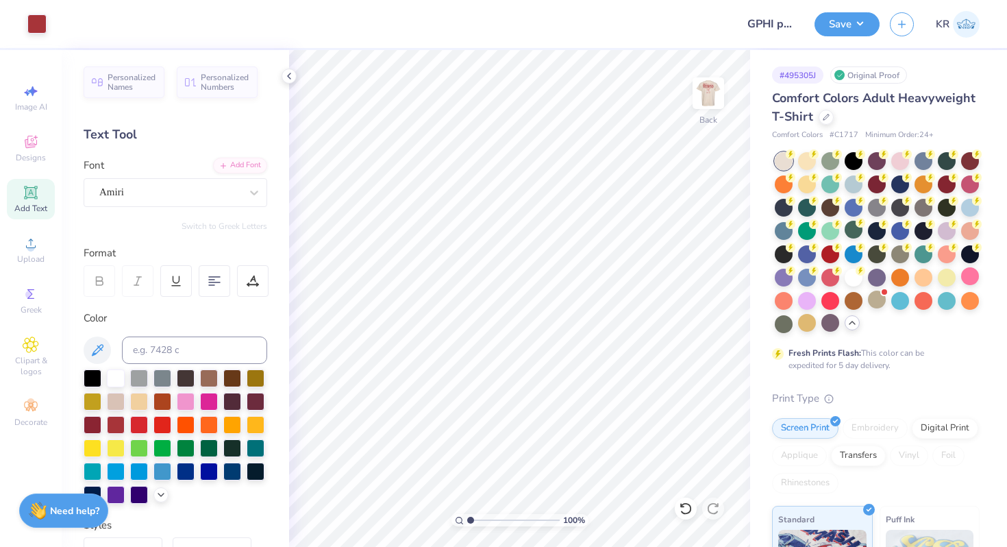
drag, startPoint x: 481, startPoint y: 516, endPoint x: 464, endPoint y: 516, distance: 17.1
type input "1"
click at [467, 516] on input "range" at bounding box center [513, 520] width 92 height 12
click at [718, 108] on img at bounding box center [708, 93] width 55 height 55
click at [710, 121] on div at bounding box center [708, 93] width 63 height 63
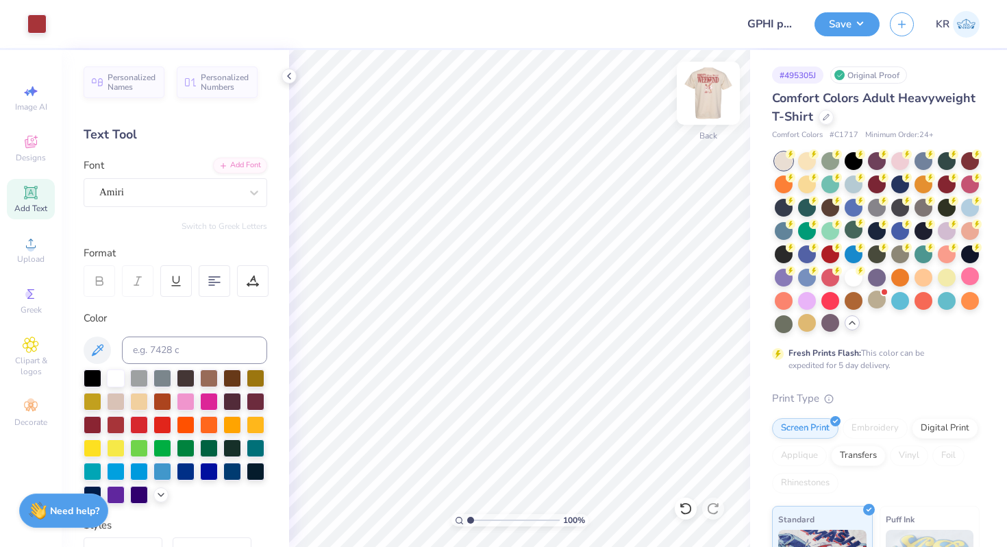
click at [710, 119] on img at bounding box center [708, 93] width 55 height 55
click at [710, 107] on img at bounding box center [707, 92] width 27 height 27
click at [713, 117] on img at bounding box center [708, 93] width 55 height 55
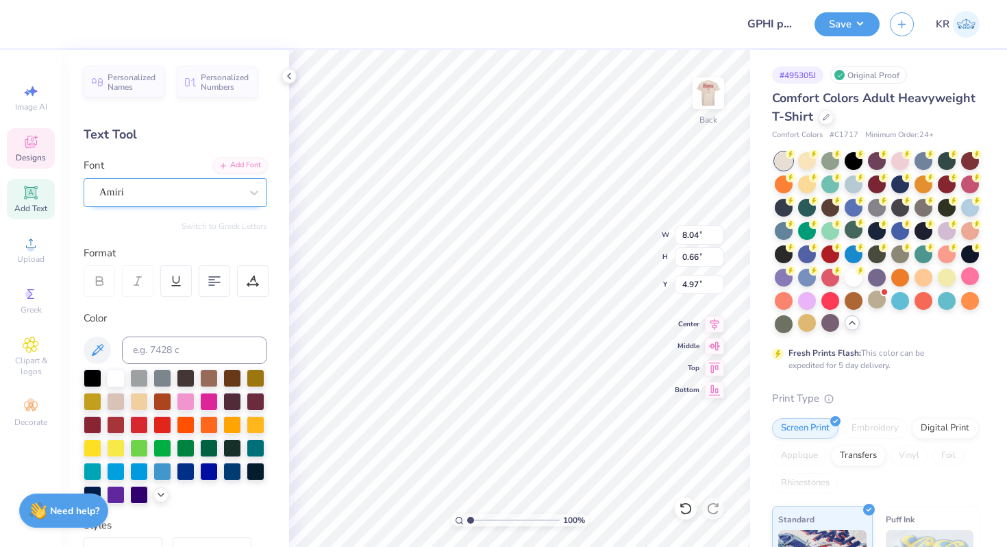
click at [225, 185] on div "Amiri" at bounding box center [170, 192] width 144 height 21
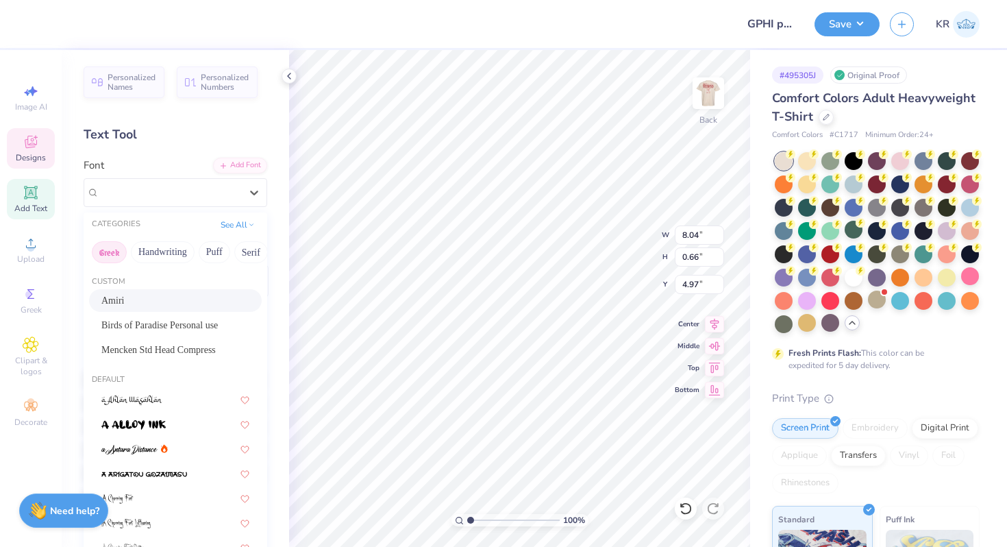
click at [109, 253] on button "Greek" at bounding box center [109, 252] width 35 height 22
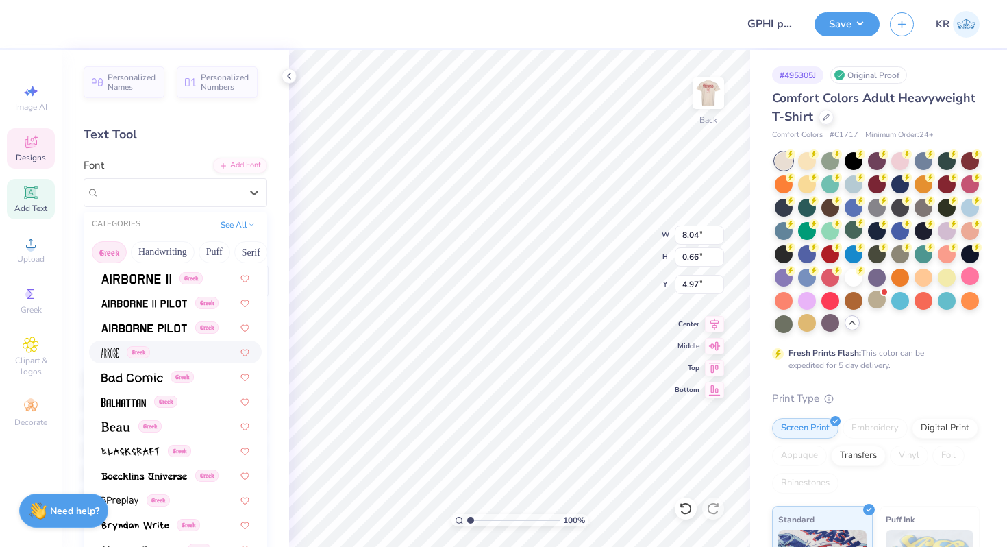
scroll to position [49, 0]
click at [180, 347] on div "Greek" at bounding box center [175, 350] width 148 height 14
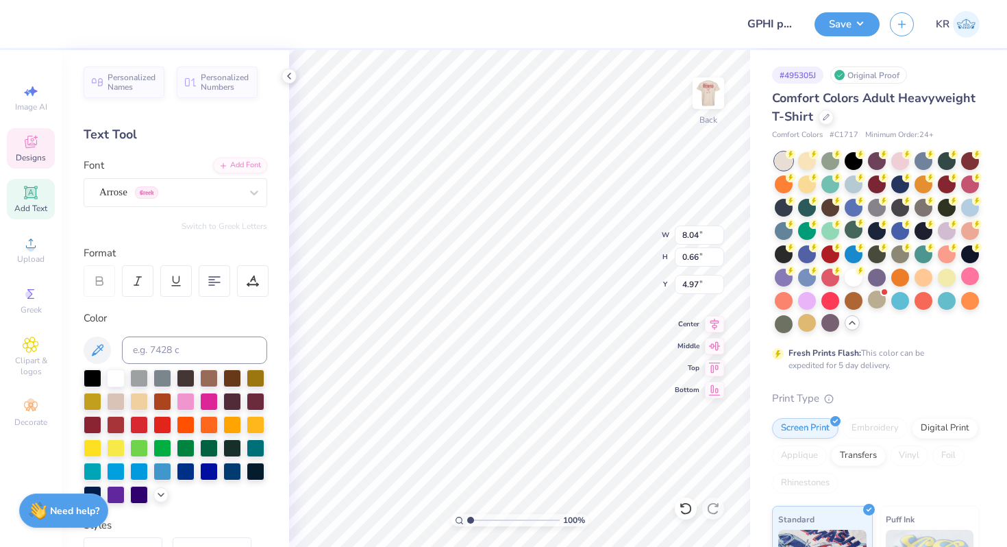
type textarea "GFB"
click at [243, 228] on button "Switch to Greek Letters" at bounding box center [225, 226] width 86 height 11
type input "0.85"
type input "5.22"
type input "3.84"
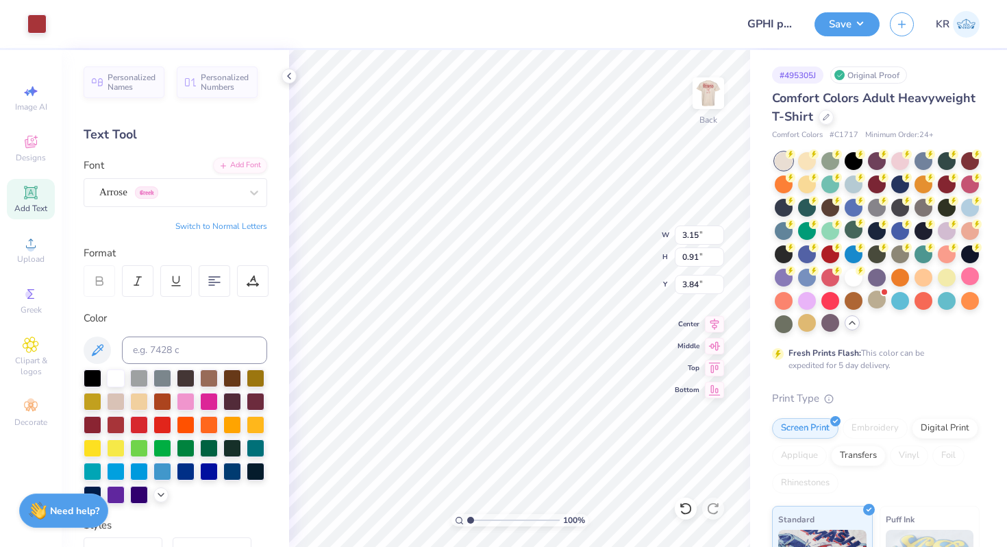
type input "3.90"
type input "1.13"
type input "3.00"
type input "4.46"
click at [174, 194] on div "Arrose Greek" at bounding box center [170, 192] width 144 height 21
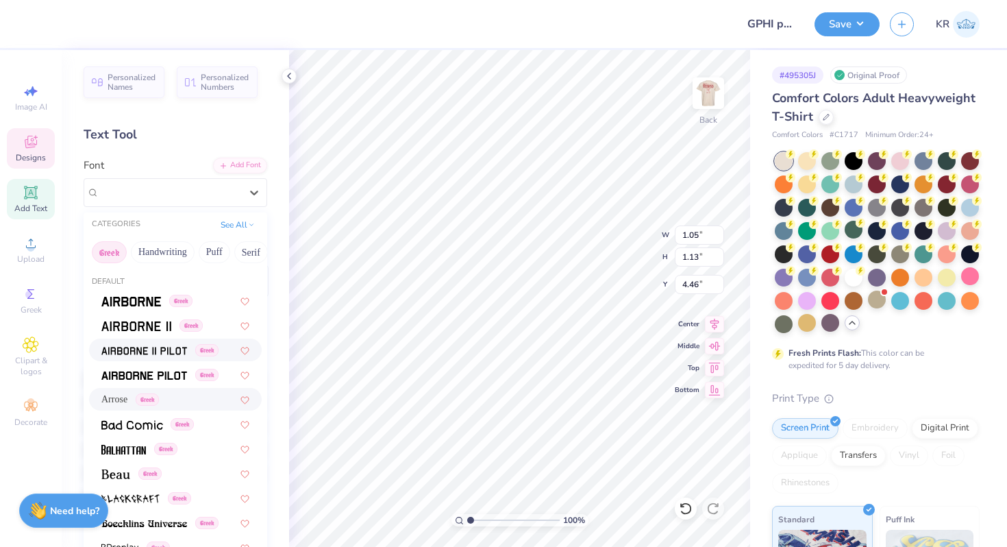
click at [139, 358] on div "Greek" at bounding box center [175, 349] width 173 height 23
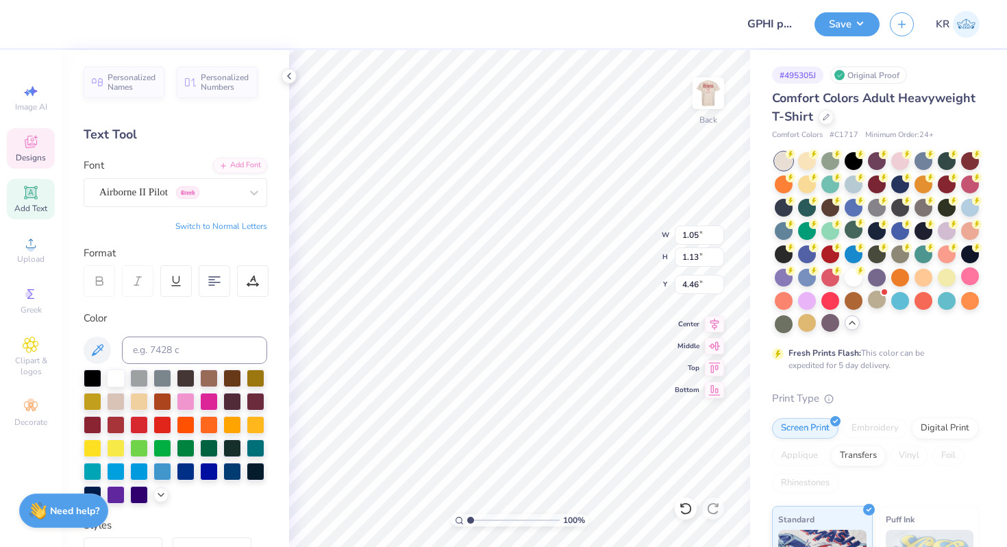
type input "2.19"
type input "0.90"
type input "4.57"
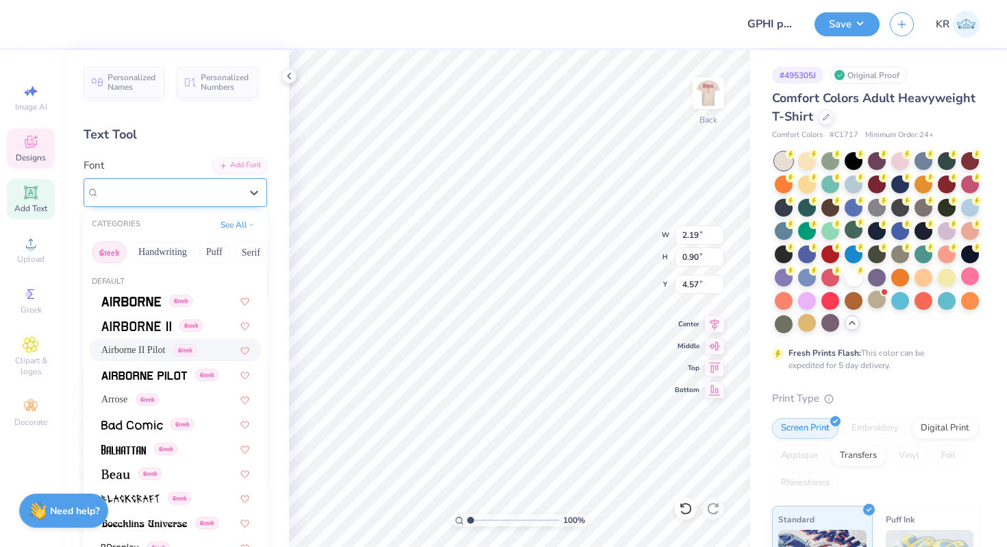
click at [172, 195] on div "Airborne II Pilot Greek" at bounding box center [170, 192] width 144 height 21
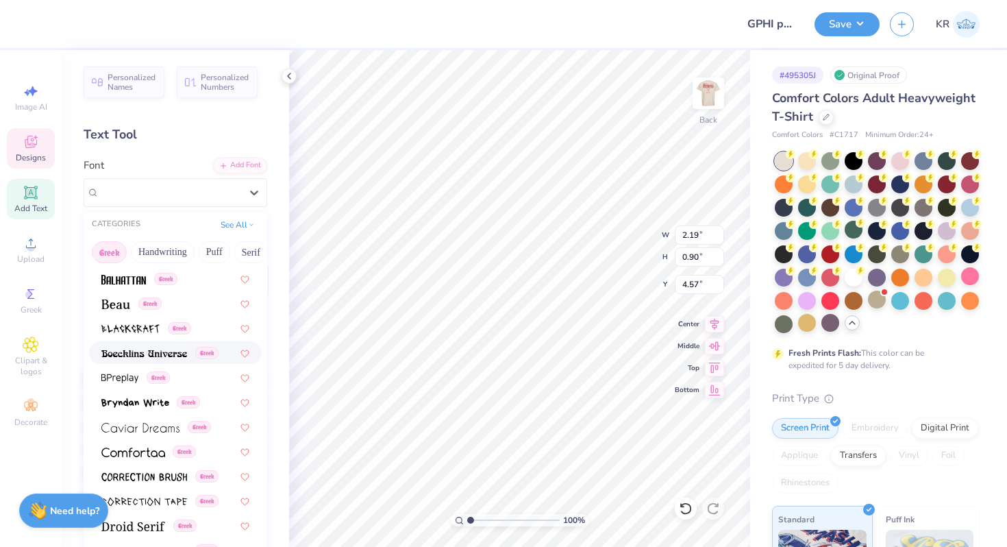
scroll to position [179, 0]
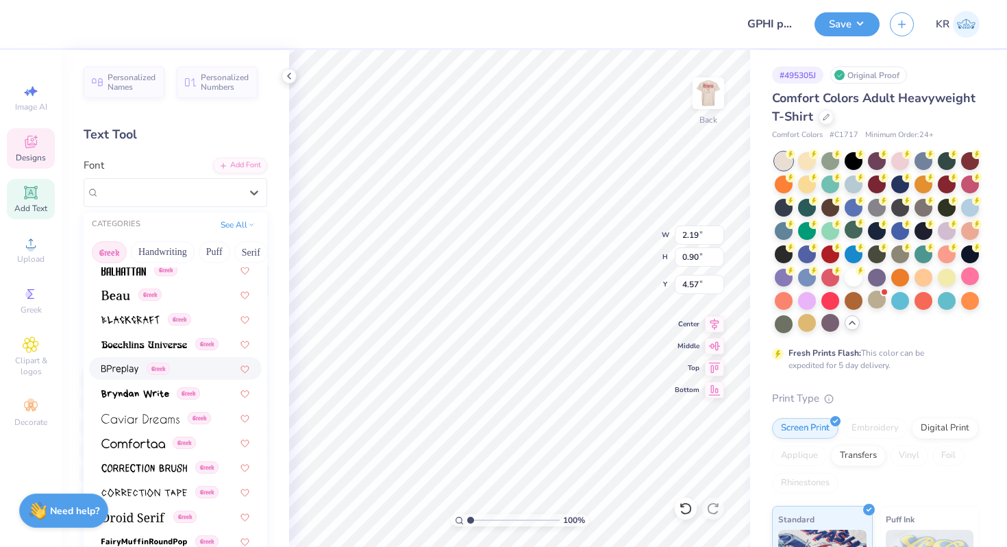
click at [181, 367] on div "Greek" at bounding box center [175, 368] width 148 height 14
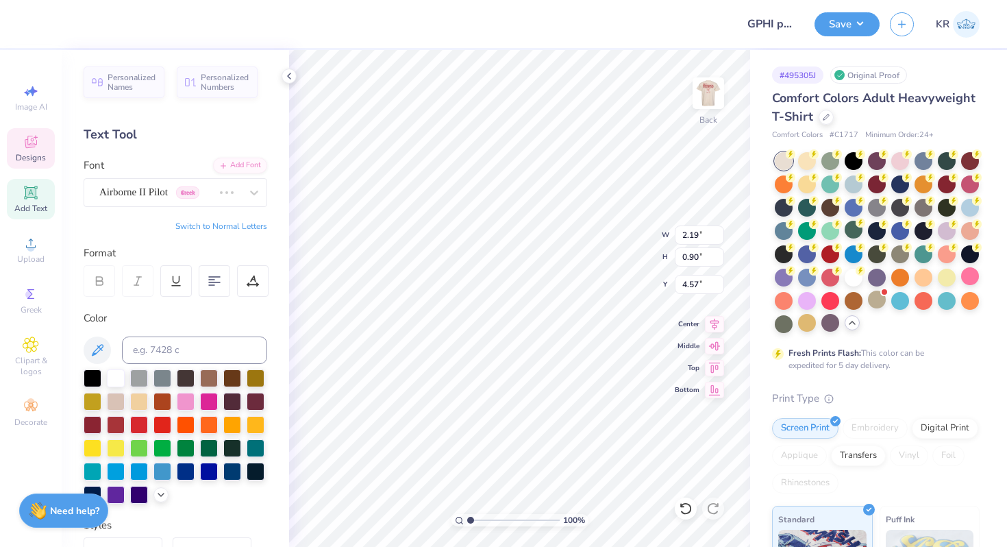
type input "1.92"
type input "0.94"
type input "4.55"
click at [204, 198] on div "BPreplay Greek" at bounding box center [170, 192] width 144 height 21
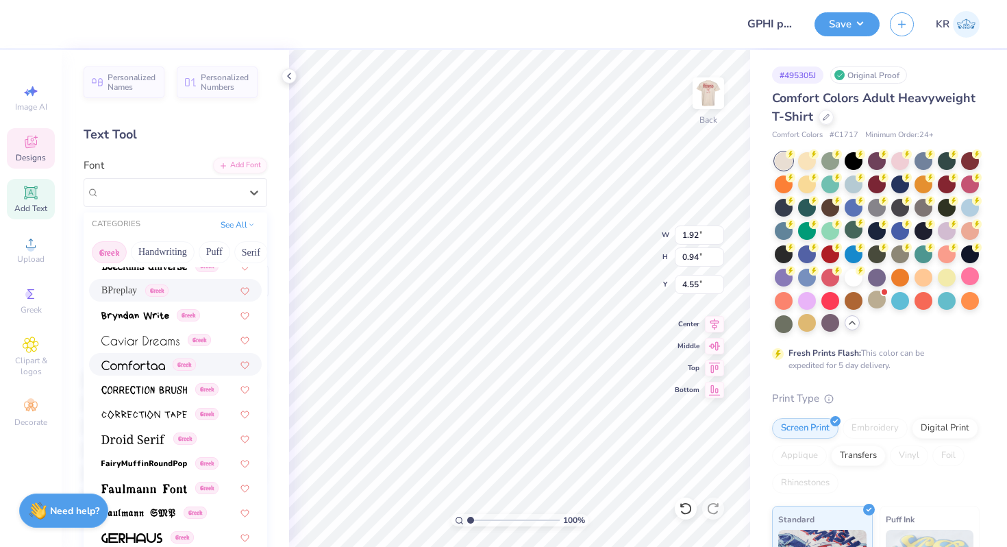
scroll to position [260, 0]
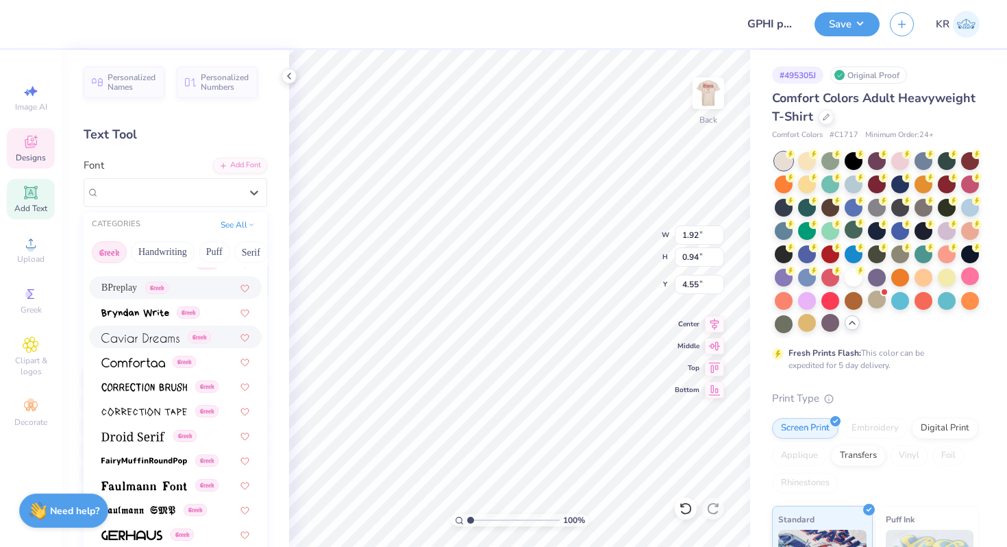
click at [152, 343] on span at bounding box center [140, 336] width 78 height 14
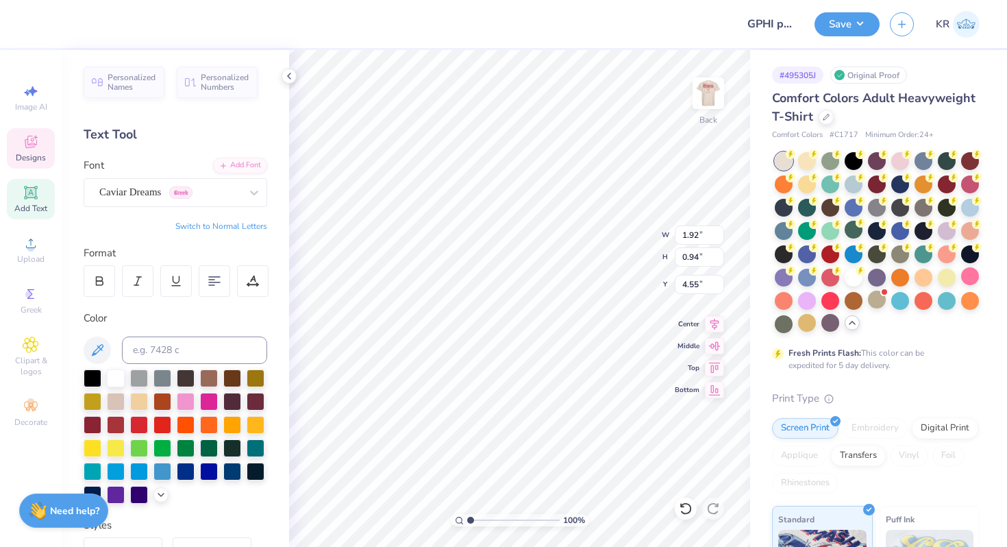
type input "2.09"
type input "0.96"
type input "4.54"
type input "4.93"
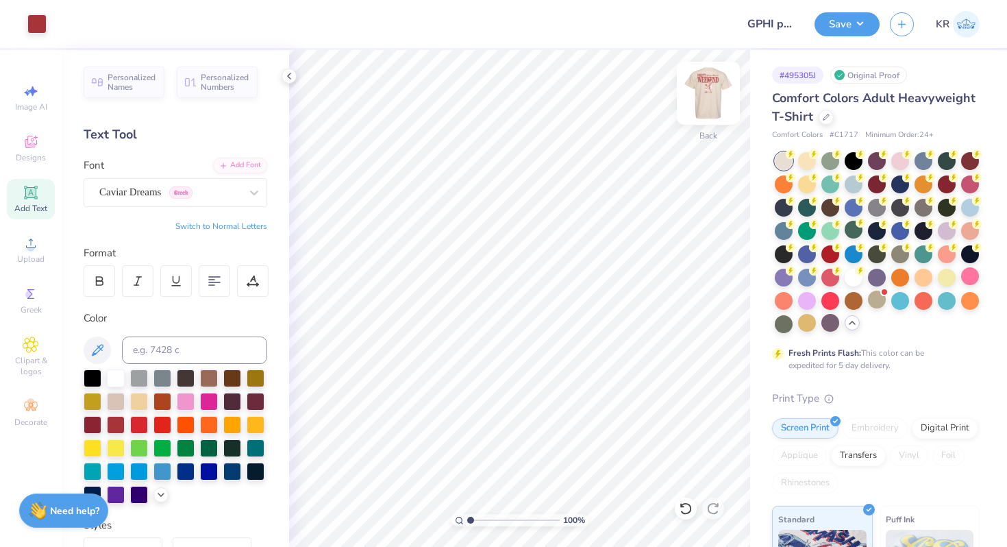
click at [710, 106] on img at bounding box center [708, 93] width 55 height 55
click at [710, 106] on img at bounding box center [707, 92] width 27 height 27
click at [31, 149] on icon at bounding box center [31, 142] width 16 height 16
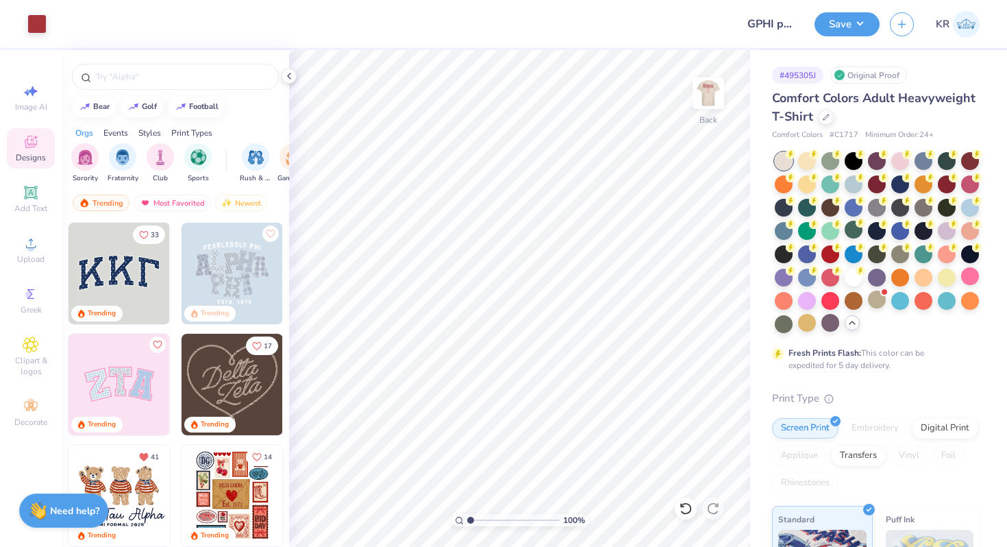
scroll to position [388, 0]
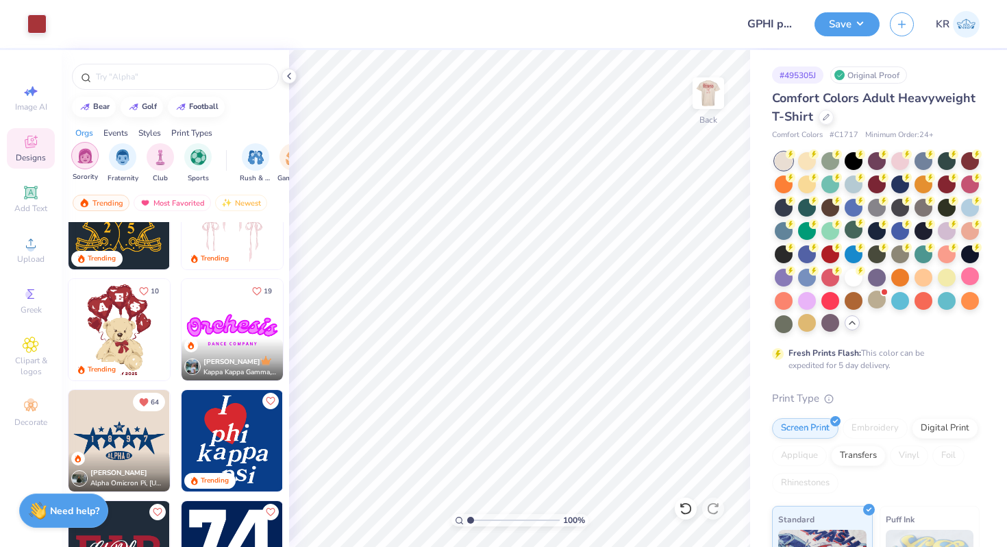
click at [87, 160] on img "filter for Sorority" at bounding box center [85, 156] width 16 height 16
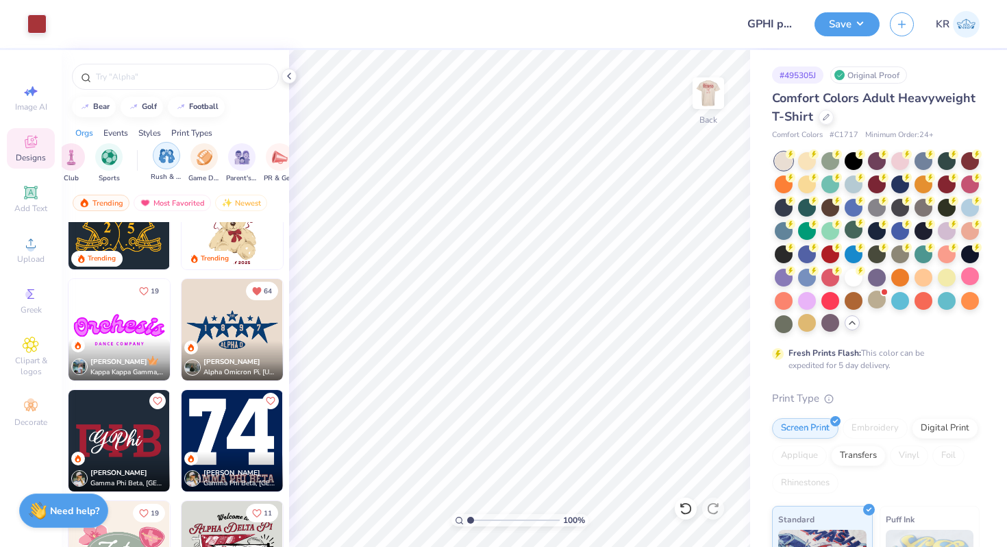
scroll to position [0, 92]
click at [240, 161] on img "filter for Parent's Weekend" at bounding box center [239, 156] width 16 height 16
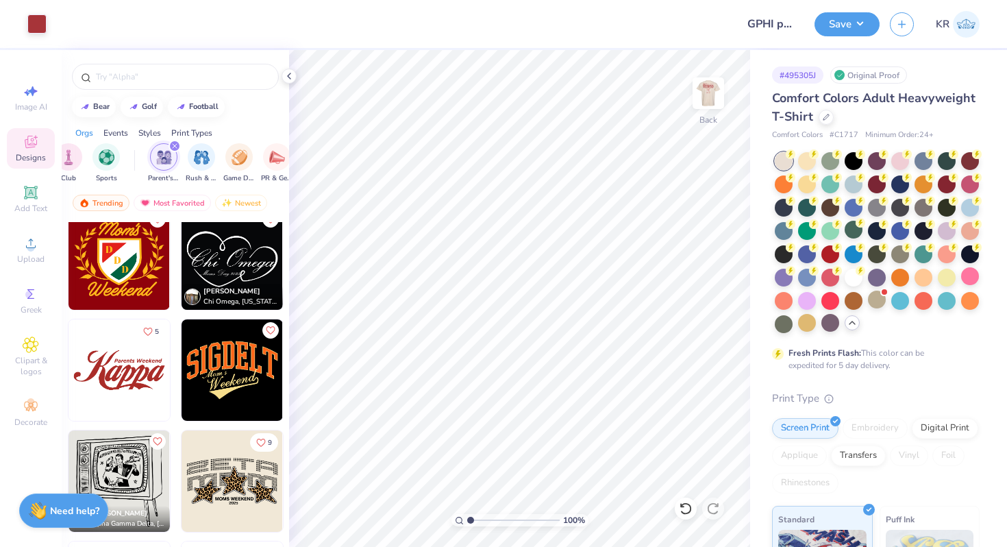
scroll to position [2573, 0]
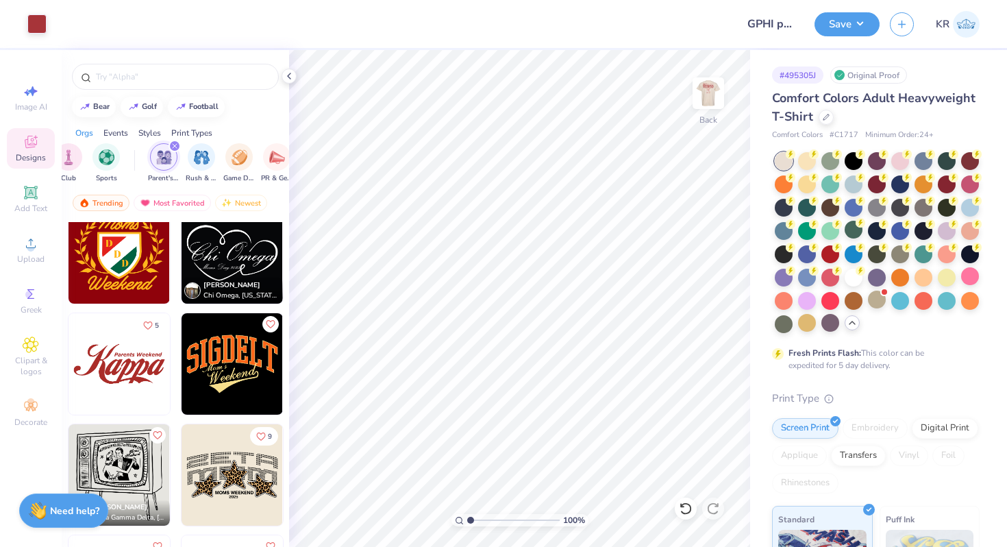
click at [260, 264] on img at bounding box center [232, 252] width 101 height 101
type input "8.46"
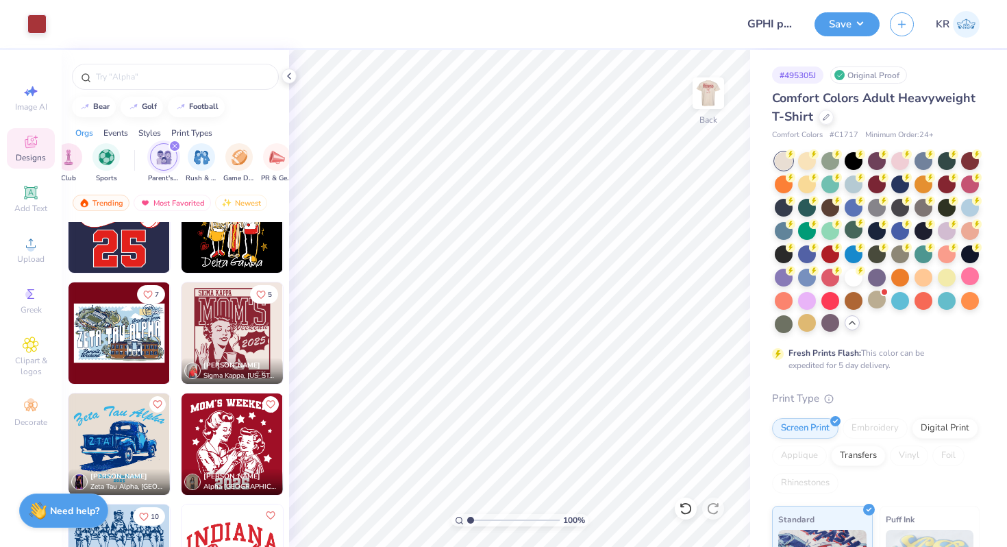
scroll to position [5178, 0]
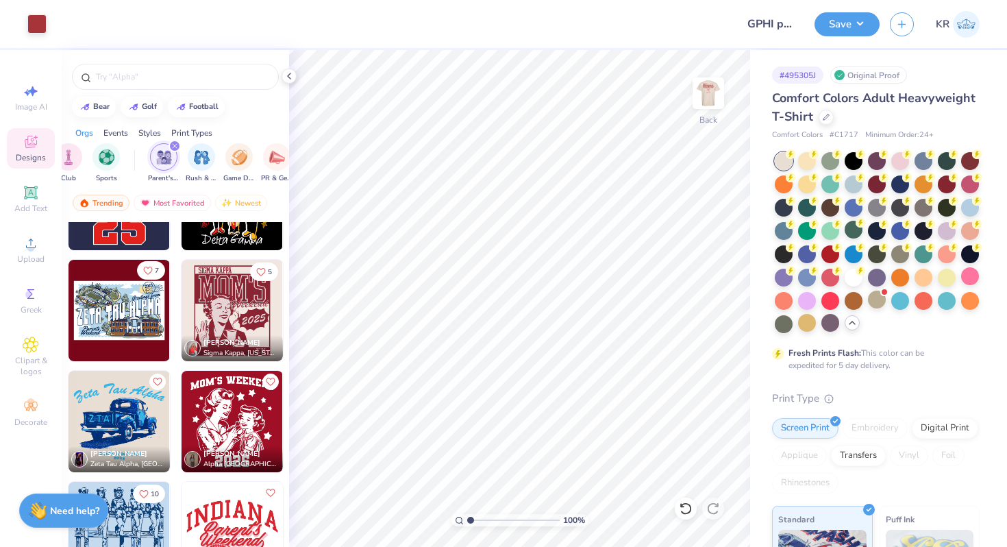
click at [153, 273] on button "7" at bounding box center [151, 270] width 28 height 18
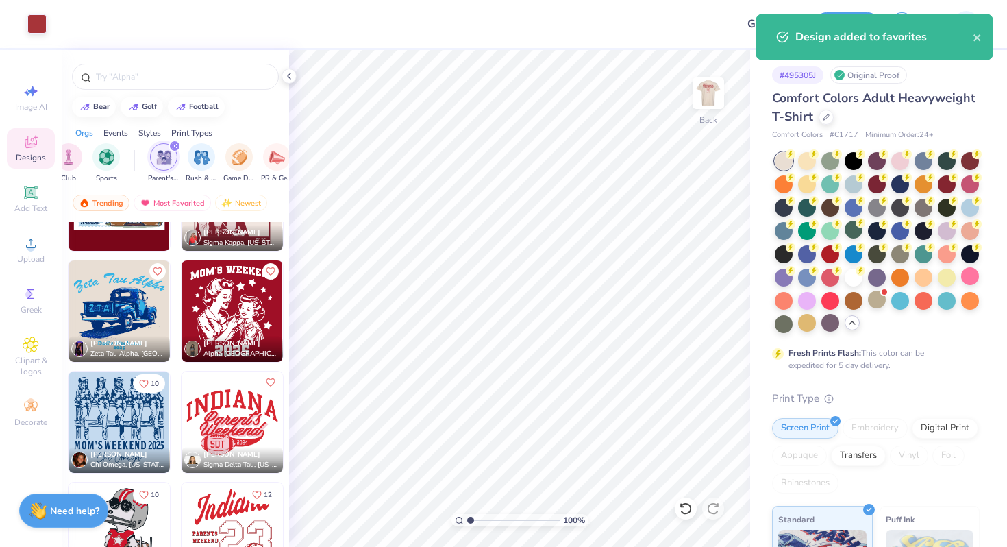
scroll to position [5424, 0]
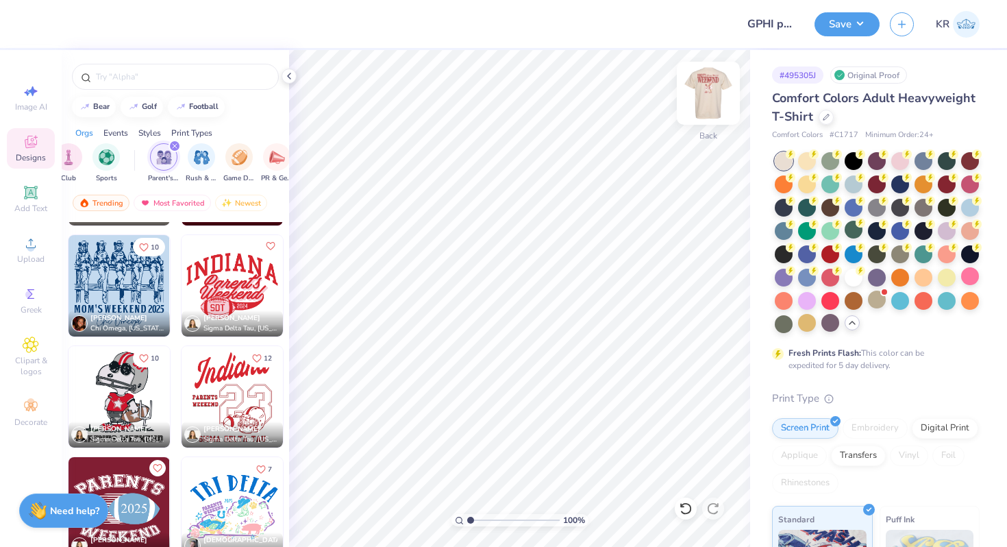
click at [699, 116] on div "Back" at bounding box center [708, 101] width 32 height 49
click at [845, 30] on button "Save" at bounding box center [846, 22] width 65 height 24
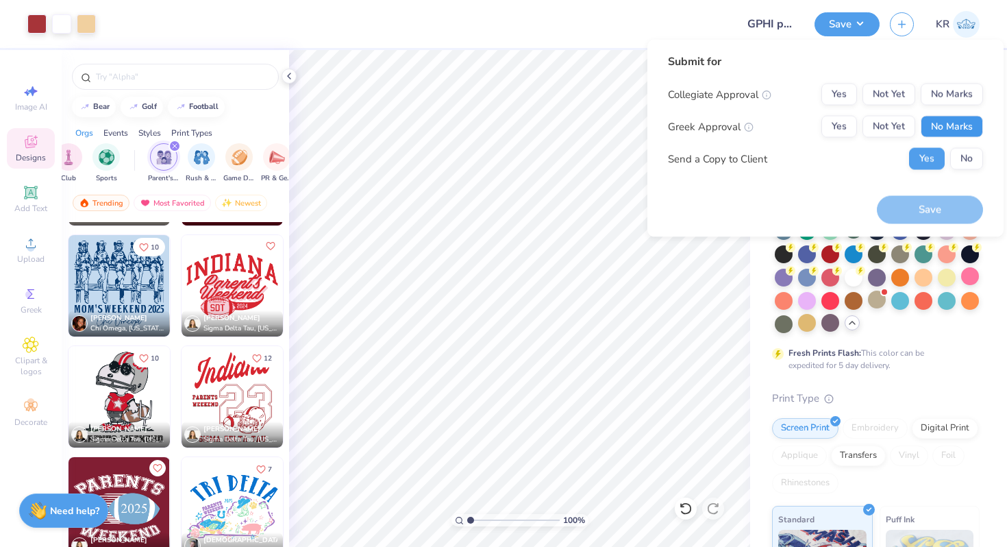
click at [942, 132] on button "No Marks" at bounding box center [952, 127] width 62 height 22
click at [940, 97] on button "No Marks" at bounding box center [952, 95] width 62 height 22
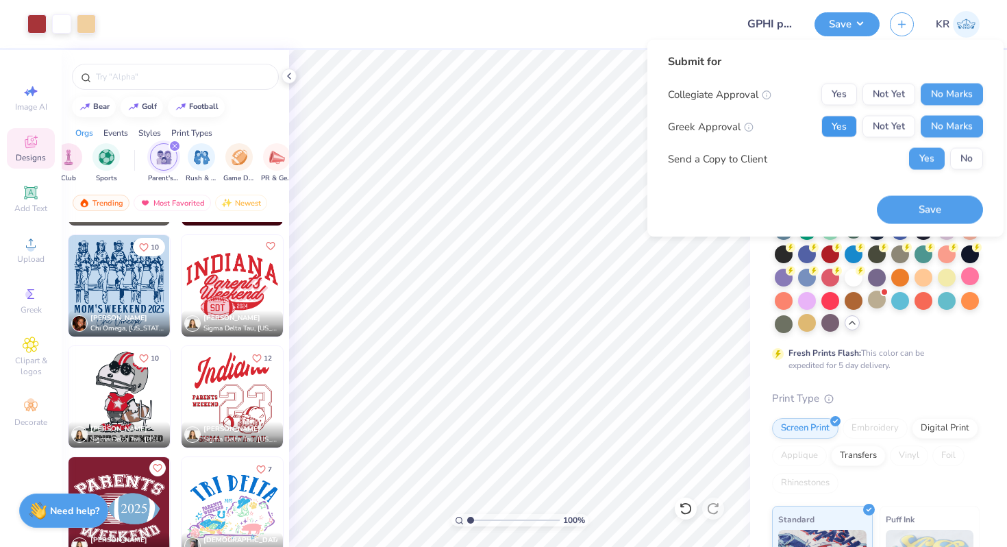
click at [841, 123] on button "Yes" at bounding box center [839, 127] width 36 height 22
click at [928, 205] on button "Save" at bounding box center [930, 209] width 106 height 28
